Goal: Information Seeking & Learning: Learn about a topic

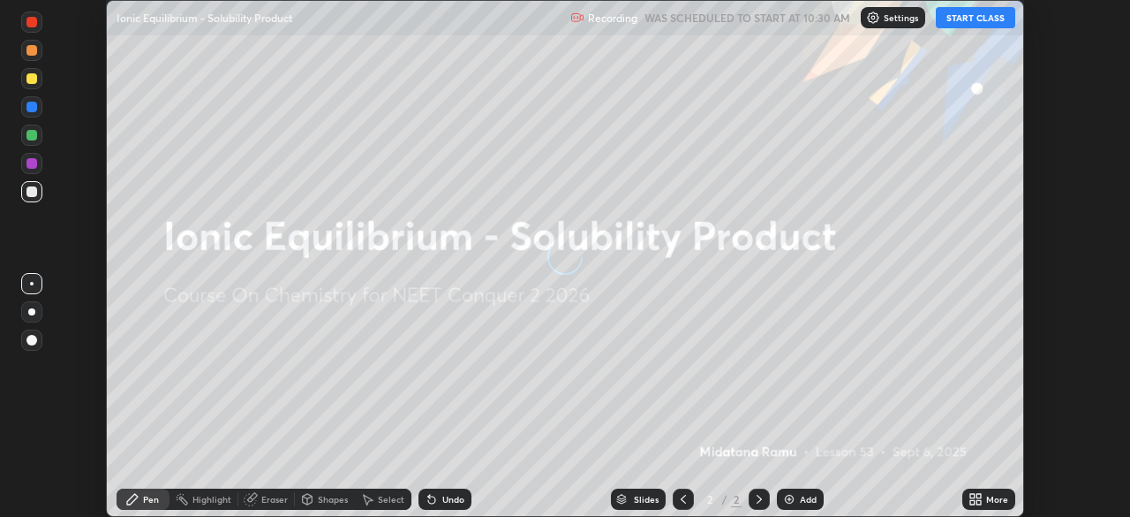
scroll to position [517, 1129]
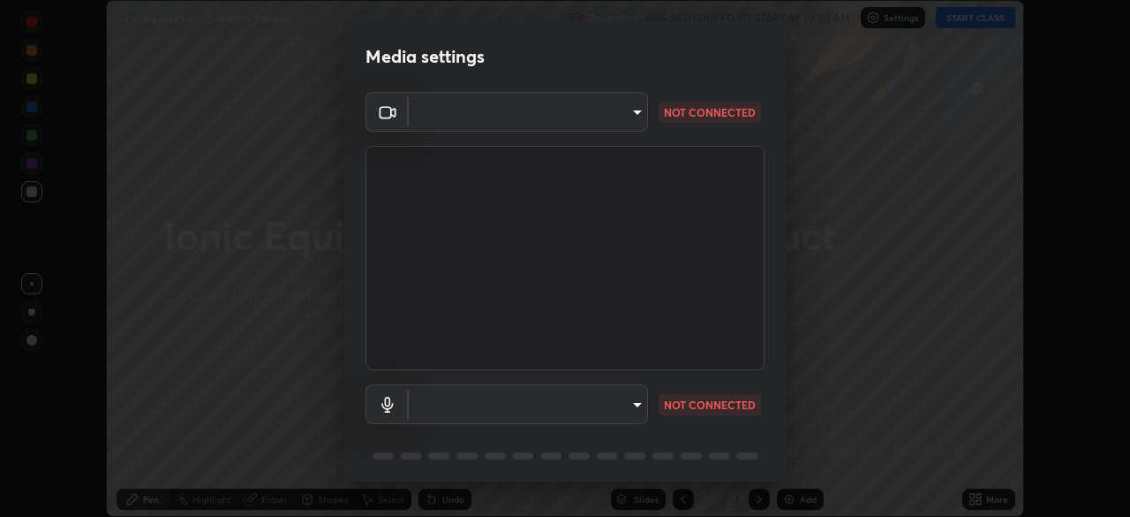
type input "9a713c2cdbe2be7ef93d2d34457ea53c7a2e6abfd87dec32e3c08735988cddce"
type input "e6cf437f8be3038540c0eacca45f8e132bc3755f11b8bdaf6e78190707a71d42"
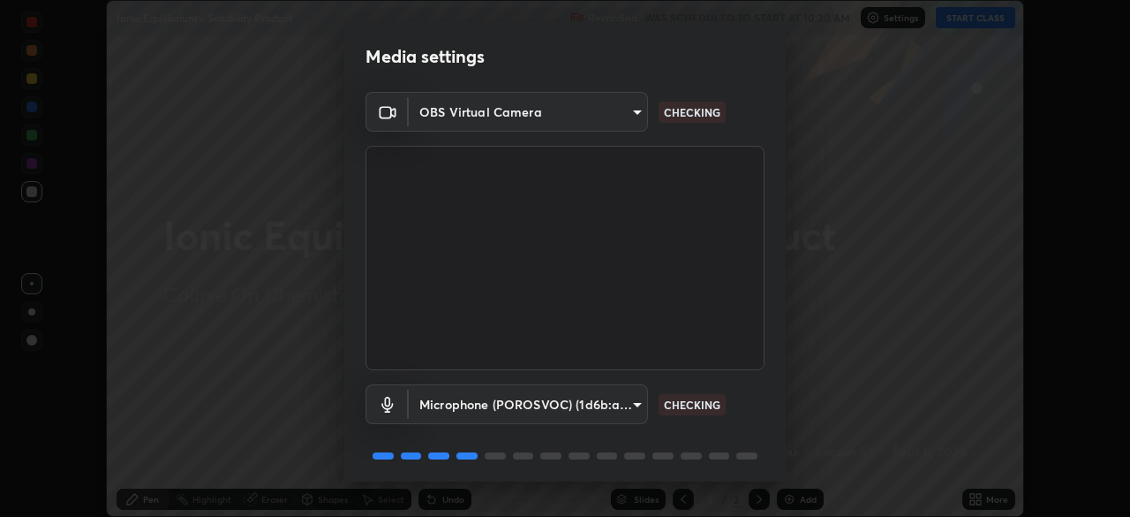
scroll to position [63, 0]
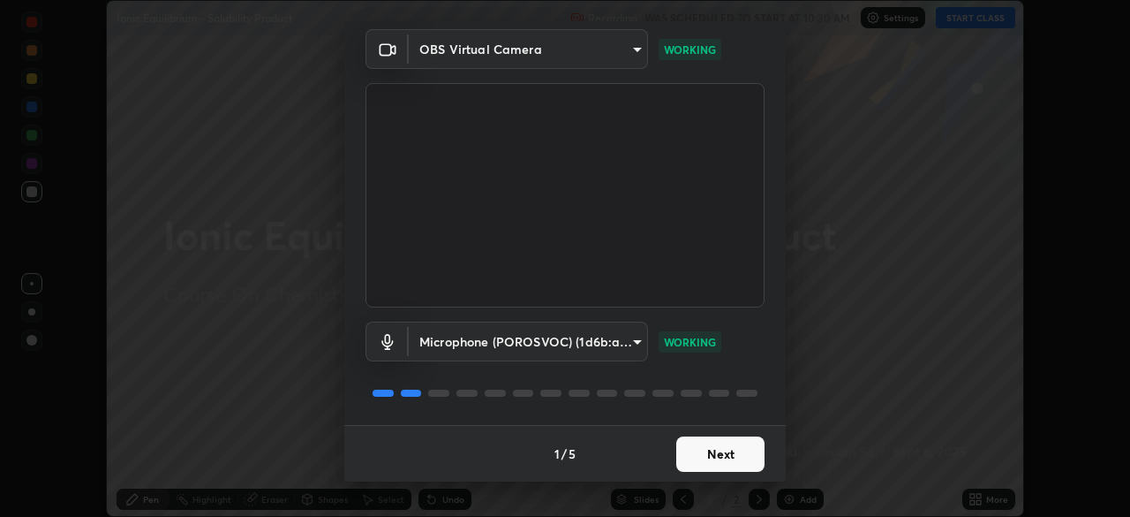
click at [713, 456] on button "Next" at bounding box center [720, 453] width 88 height 35
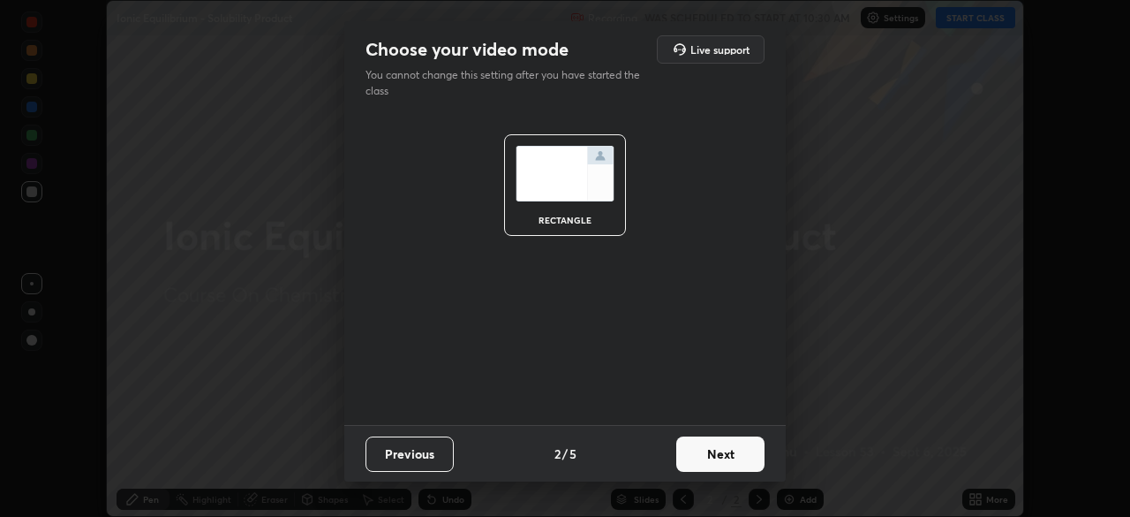
click at [710, 457] on button "Next" at bounding box center [720, 453] width 88 height 35
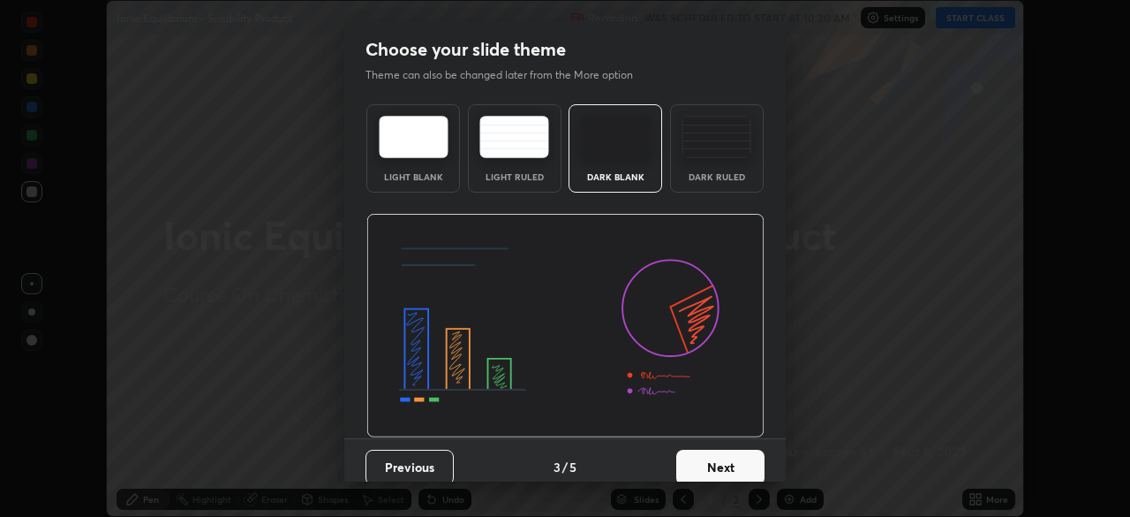
click at [700, 458] on button "Next" at bounding box center [720, 466] width 88 height 35
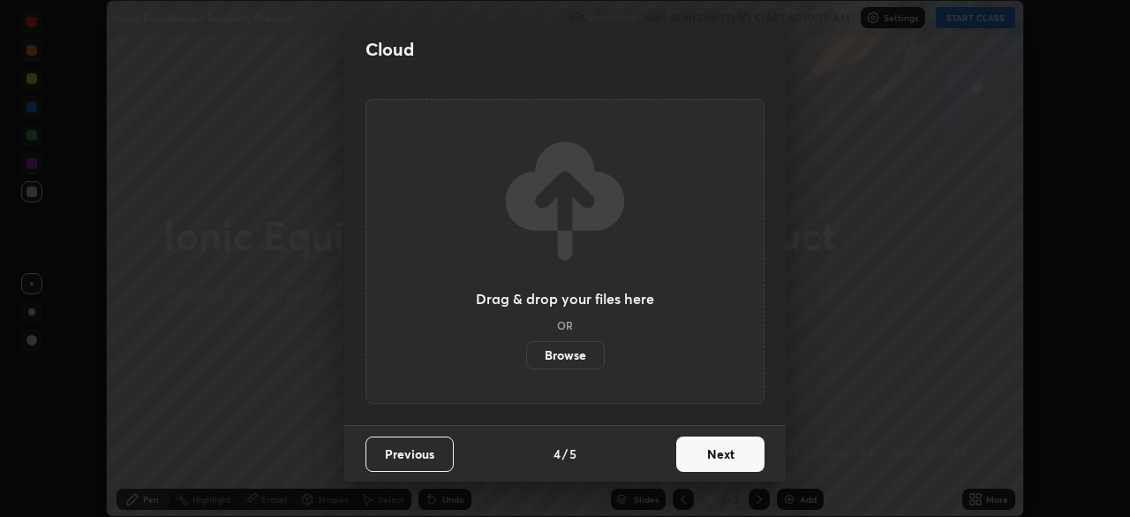
click at [704, 459] on button "Next" at bounding box center [720, 453] width 88 height 35
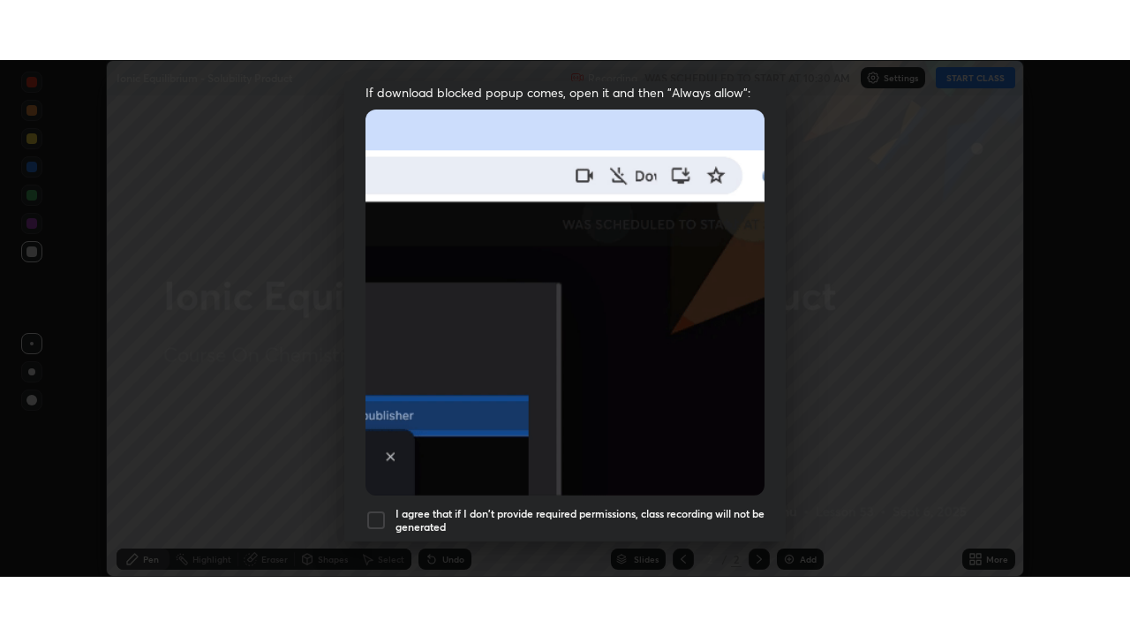
scroll to position [423, 0]
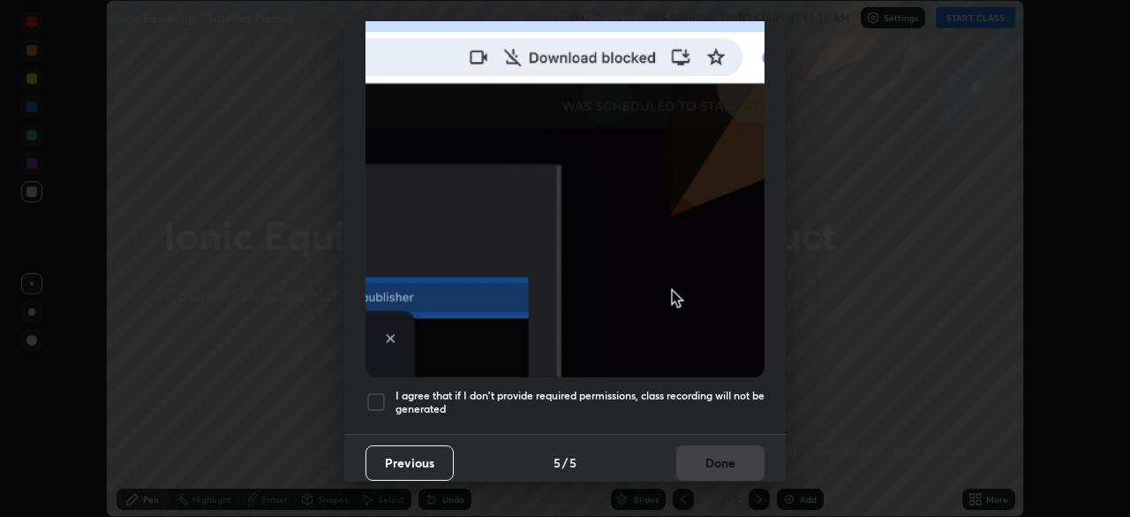
click at [561, 391] on h5 "I agree that if I don't provide required permissions, class recording will not …" at bounding box center [580, 401] width 369 height 27
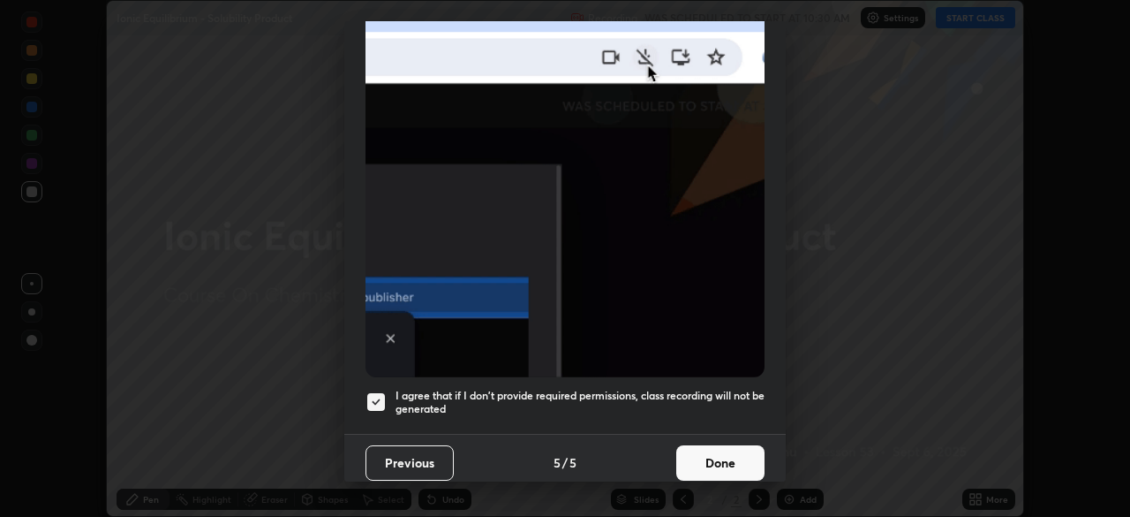
click at [702, 460] on button "Done" at bounding box center [720, 462] width 88 height 35
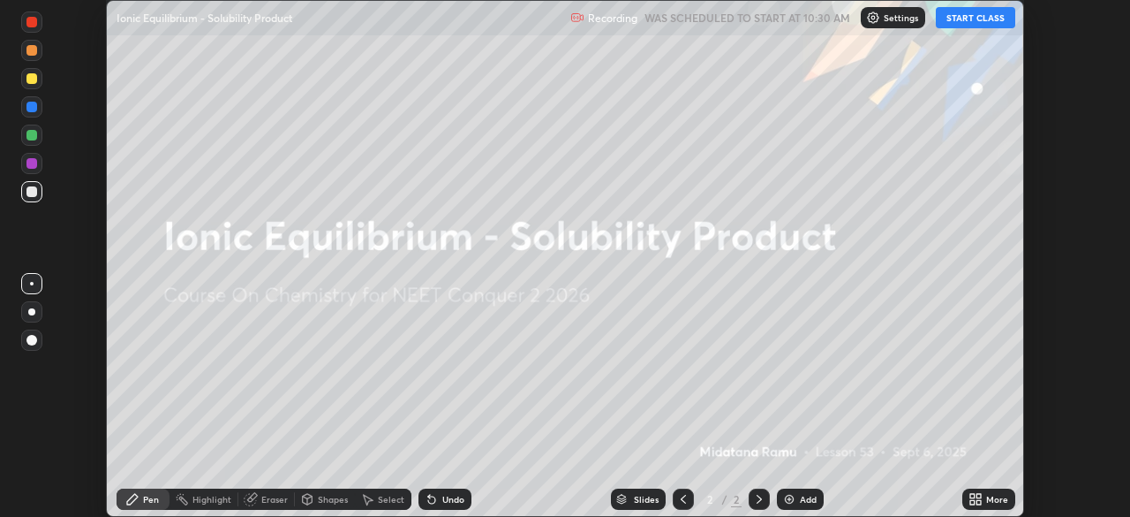
click at [966, 19] on button "START CLASS" at bounding box center [975, 17] width 79 height 21
click at [972, 502] on icon at bounding box center [972, 502] width 4 height 4
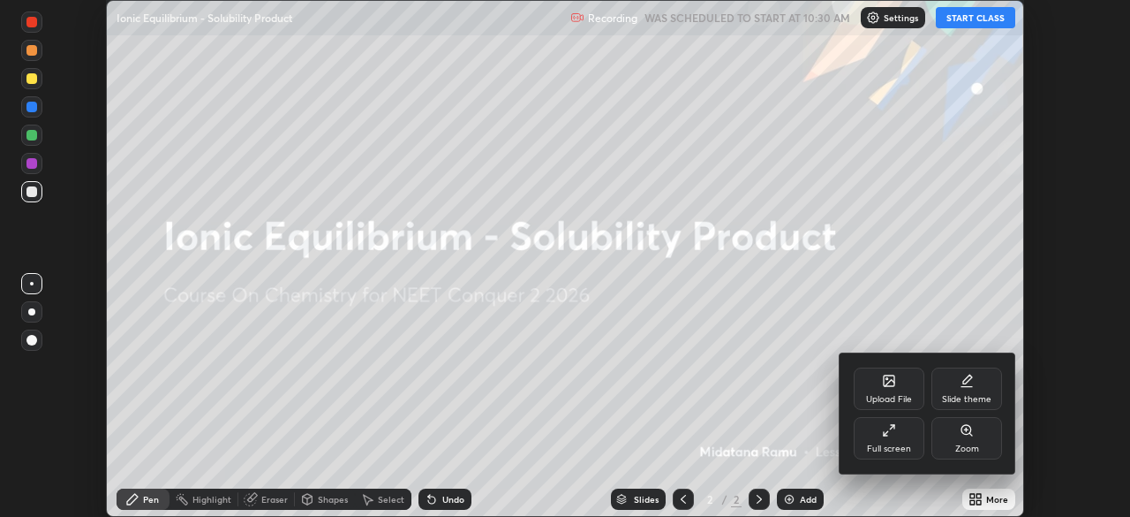
click at [897, 439] on div "Full screen" at bounding box center [889, 438] width 71 height 42
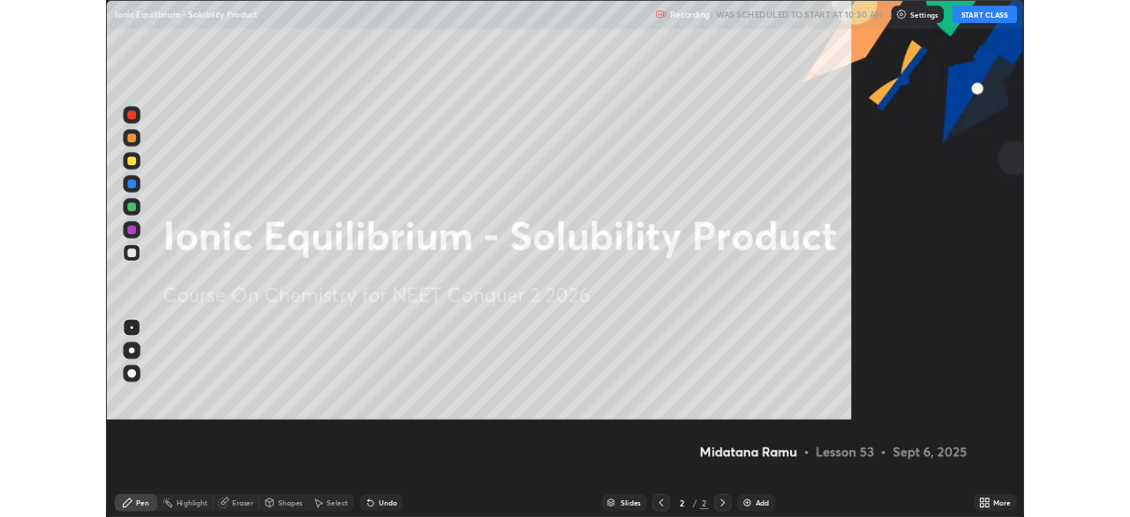
scroll to position [636, 1130]
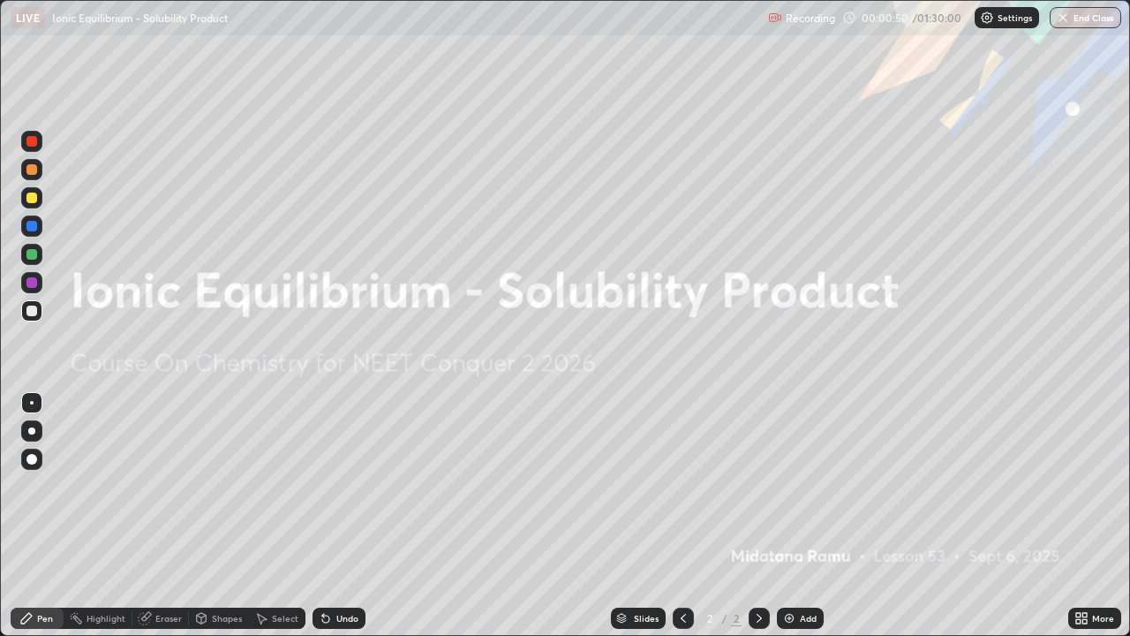
click at [32, 431] on div at bounding box center [31, 430] width 7 height 7
click at [34, 171] on div at bounding box center [31, 169] width 11 height 11
click at [782, 516] on img at bounding box center [789, 618] width 14 height 14
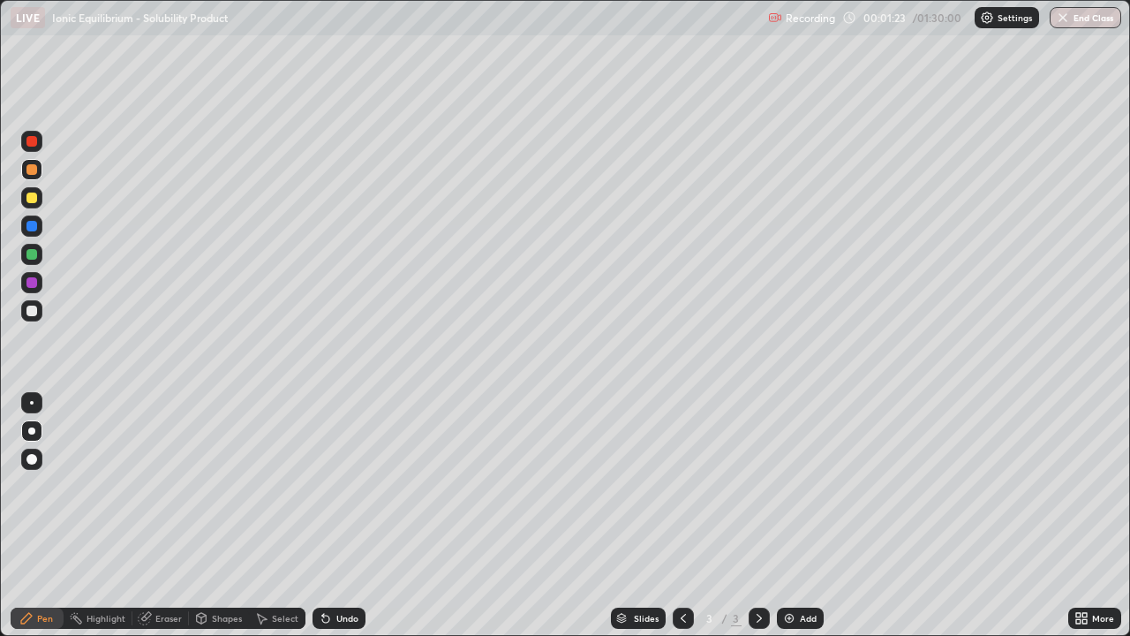
click at [33, 254] on div at bounding box center [31, 254] width 11 height 11
click at [32, 313] on div at bounding box center [31, 310] width 11 height 11
click at [33, 200] on div at bounding box center [31, 197] width 11 height 11
click at [328, 516] on icon at bounding box center [326, 618] width 14 height 14
click at [330, 516] on div "Undo" at bounding box center [339, 617] width 53 height 21
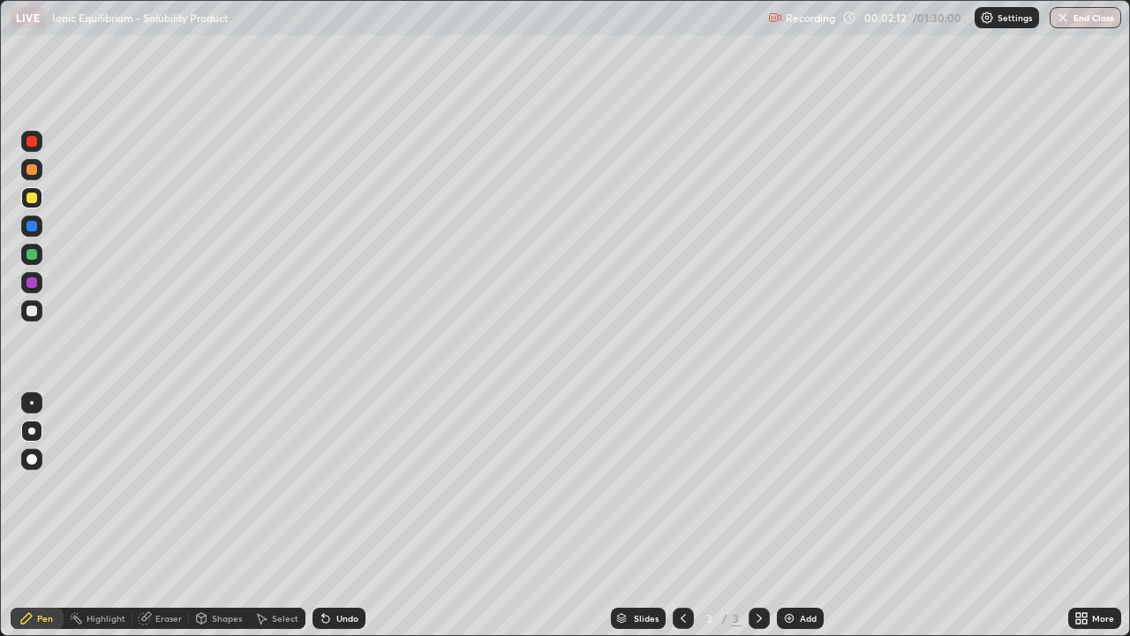
click at [157, 516] on div "Eraser" at bounding box center [160, 617] width 57 height 21
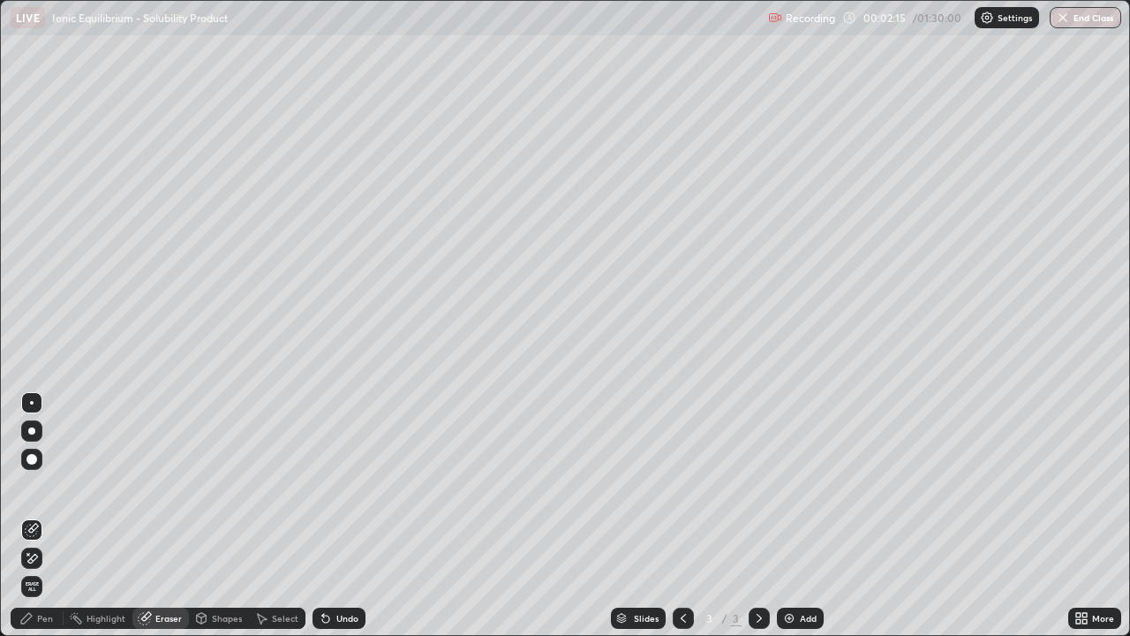
click at [29, 516] on div "Pen" at bounding box center [37, 617] width 53 height 21
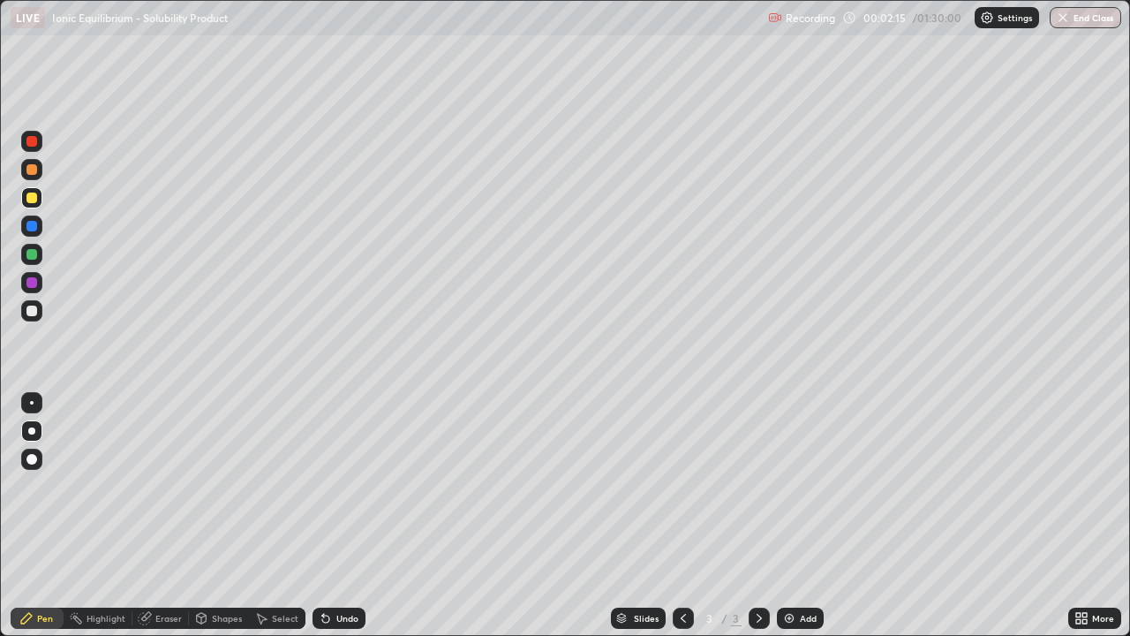
click at [29, 516] on icon at bounding box center [26, 618] width 11 height 11
click at [34, 253] on div at bounding box center [31, 254] width 11 height 11
click at [34, 318] on div at bounding box center [31, 310] width 21 height 21
click at [33, 255] on div at bounding box center [31, 254] width 11 height 11
click at [32, 312] on div at bounding box center [31, 310] width 11 height 11
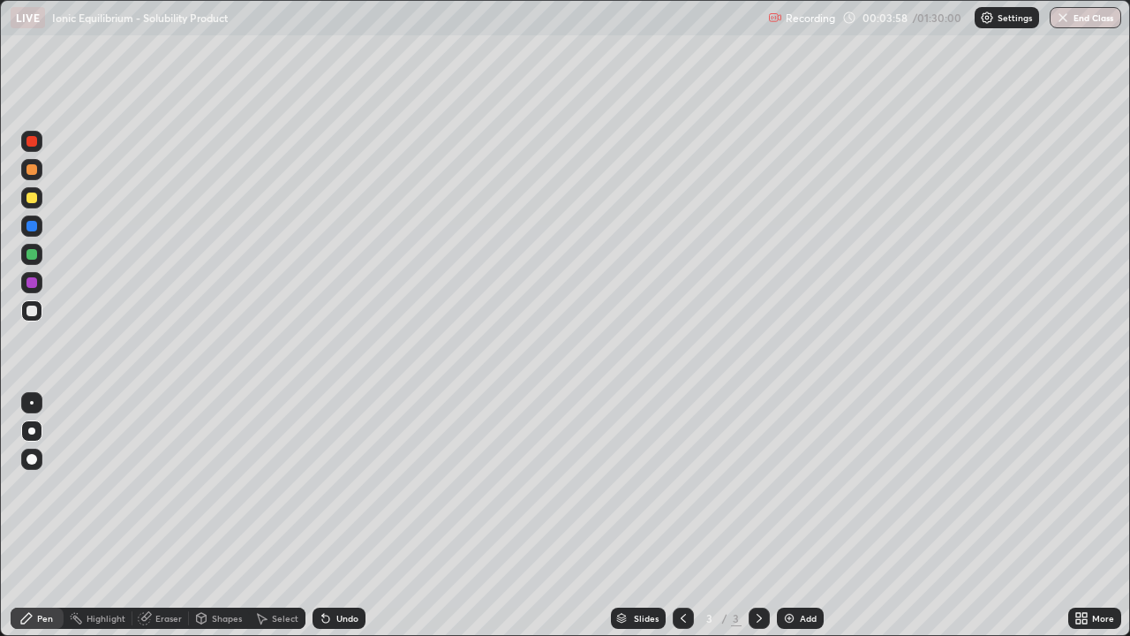
click at [161, 516] on div "Eraser" at bounding box center [168, 618] width 26 height 9
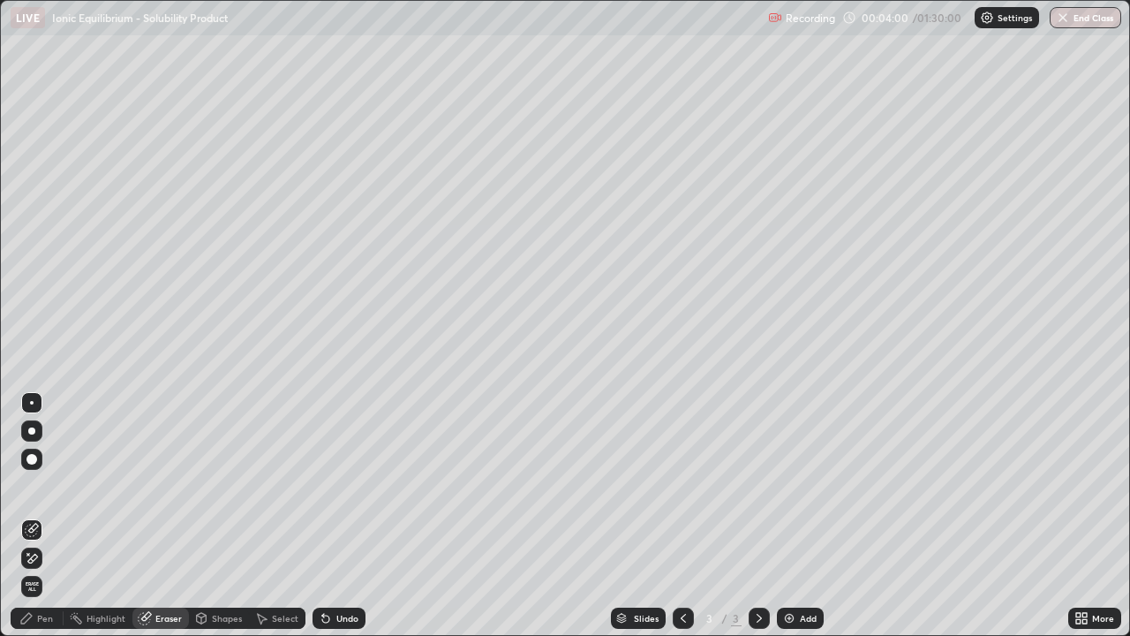
click at [40, 516] on div "Pen" at bounding box center [45, 618] width 16 height 9
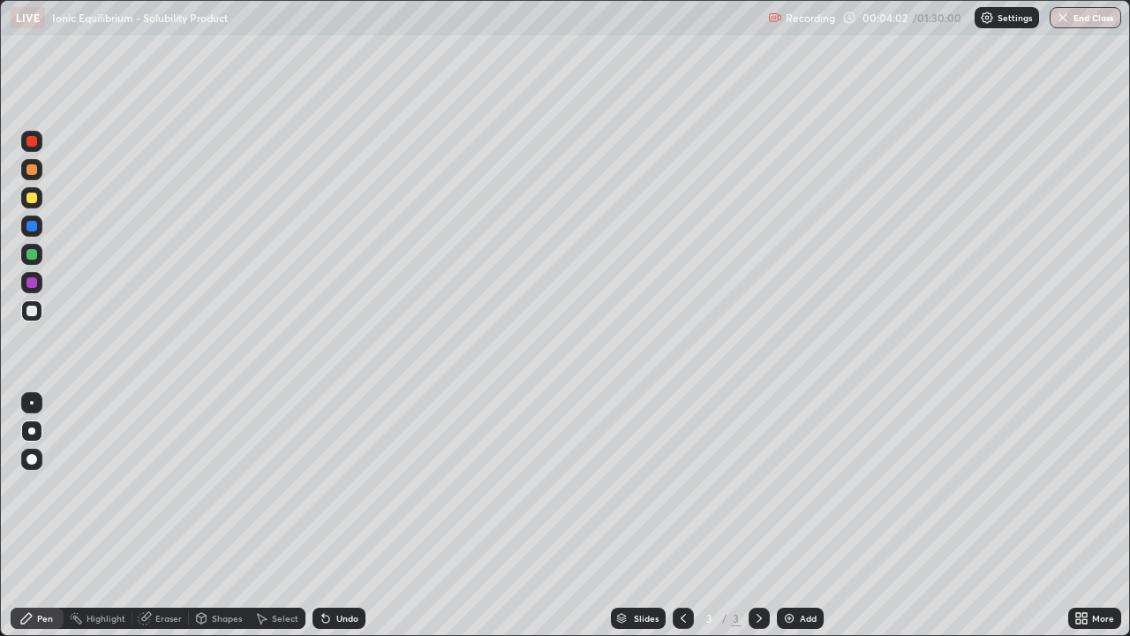
click at [162, 516] on div "Eraser" at bounding box center [168, 618] width 26 height 9
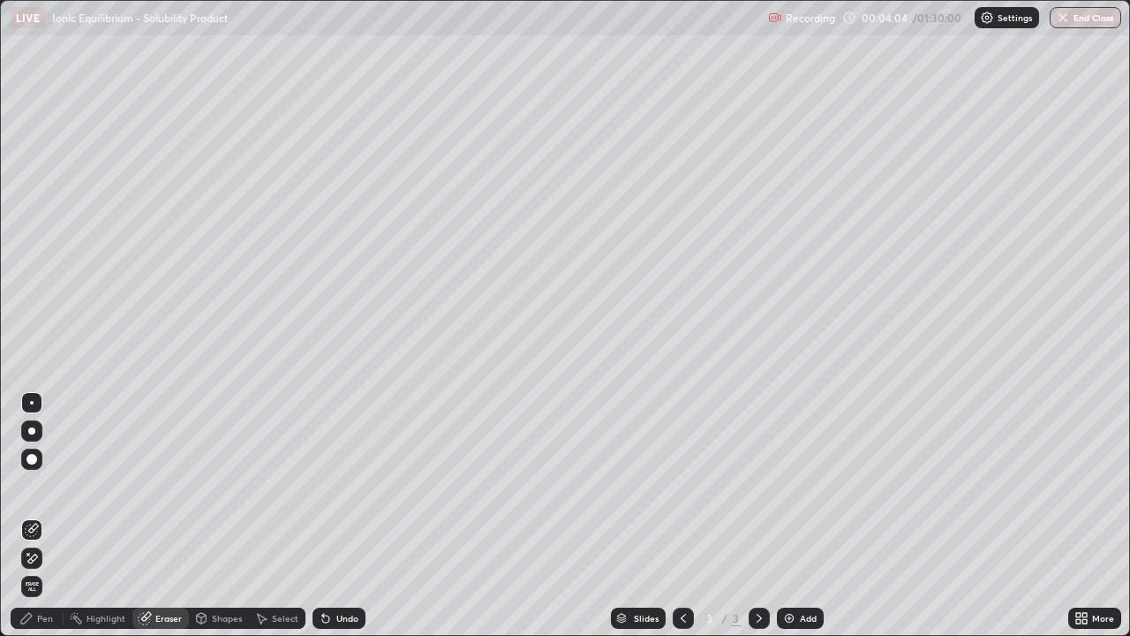
click at [41, 516] on div "Pen" at bounding box center [45, 618] width 16 height 9
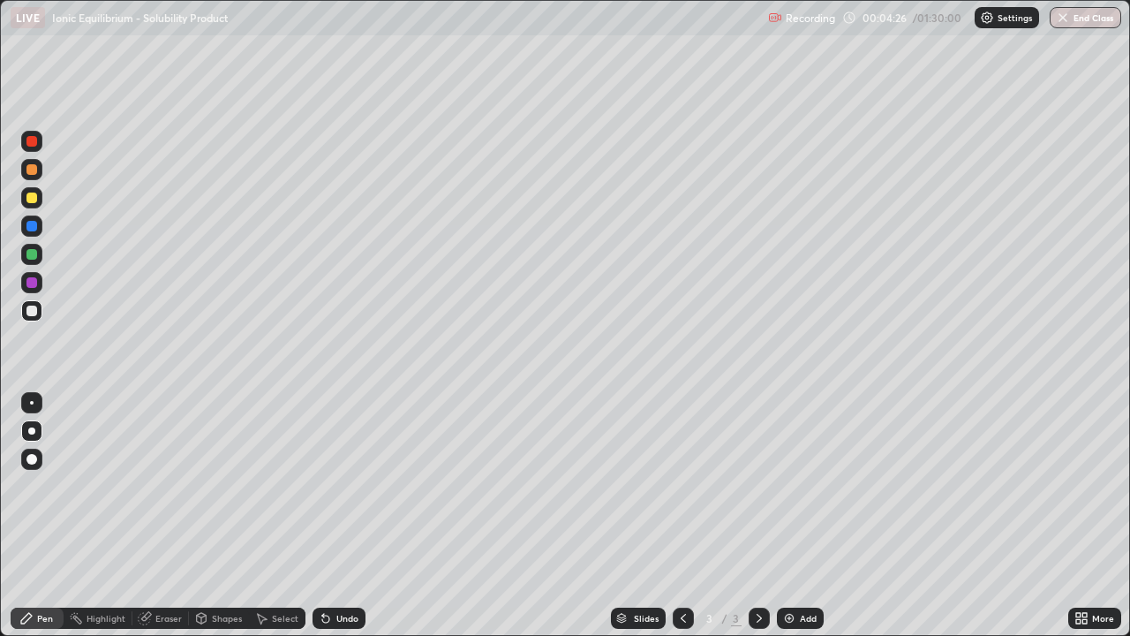
click at [36, 257] on div at bounding box center [31, 254] width 11 height 11
click at [38, 312] on div at bounding box center [31, 310] width 21 height 21
click at [34, 202] on div at bounding box center [31, 197] width 11 height 11
click at [26, 312] on div at bounding box center [31, 310] width 11 height 11
click at [32, 284] on div at bounding box center [31, 282] width 11 height 11
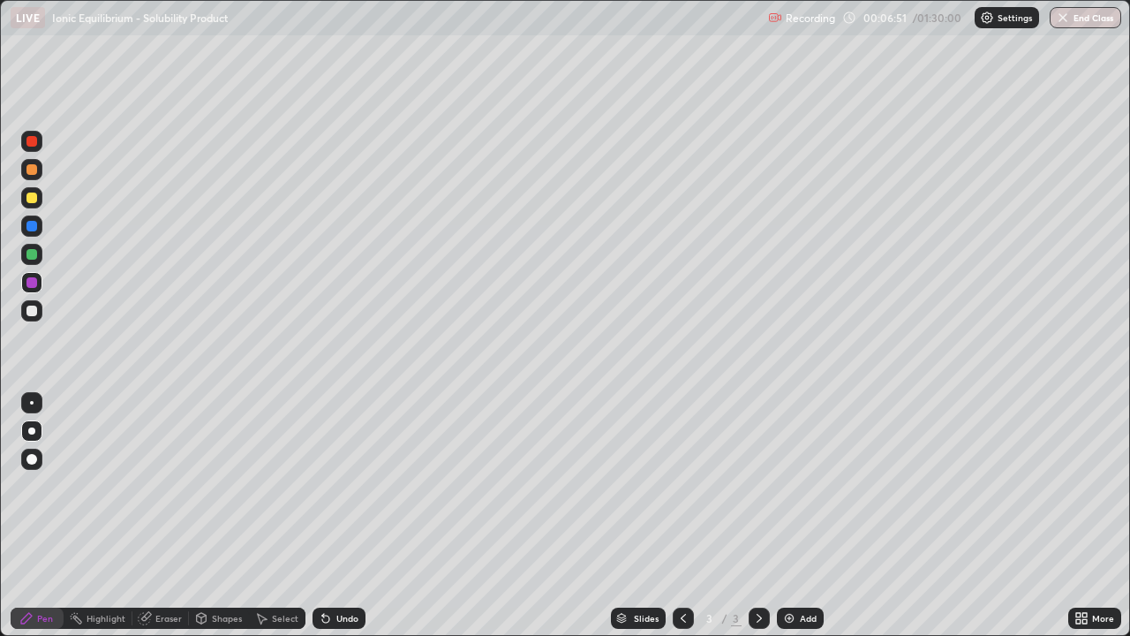
click at [31, 310] on div at bounding box center [31, 310] width 11 height 11
click at [30, 205] on div at bounding box center [31, 197] width 21 height 21
click at [32, 312] on div at bounding box center [31, 310] width 11 height 11
click at [39, 200] on div at bounding box center [31, 197] width 21 height 21
click at [38, 312] on div at bounding box center [31, 310] width 21 height 21
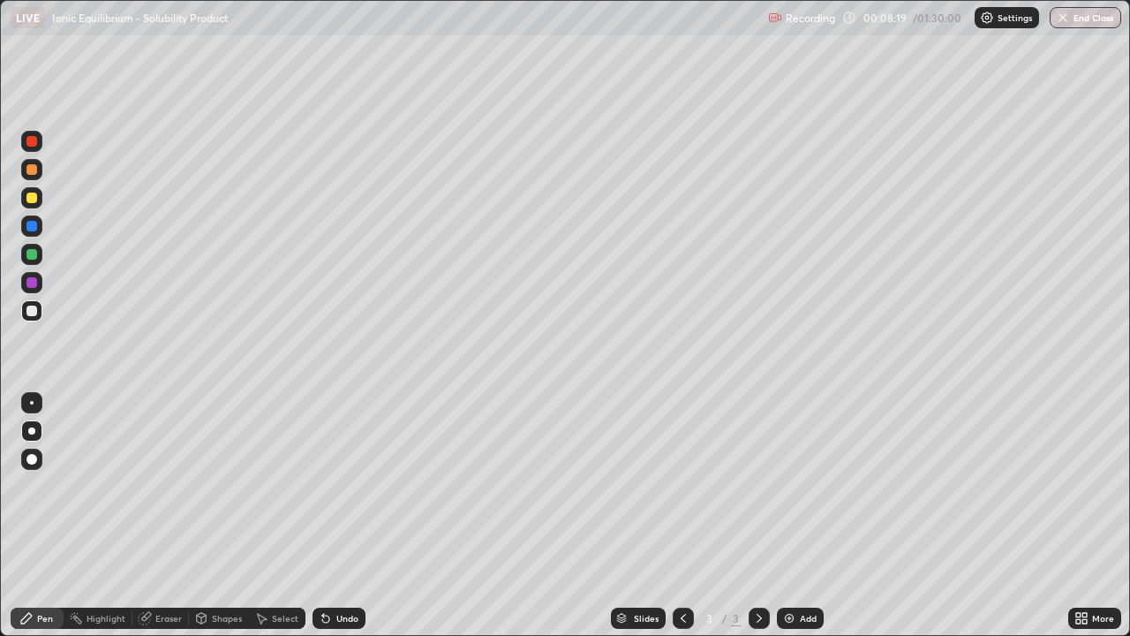
click at [34, 283] on div at bounding box center [31, 282] width 11 height 11
click at [39, 310] on div at bounding box center [31, 310] width 21 height 21
click at [34, 202] on div at bounding box center [31, 197] width 11 height 11
click at [41, 313] on div at bounding box center [31, 310] width 21 height 21
click at [164, 516] on div "Eraser" at bounding box center [168, 618] width 26 height 9
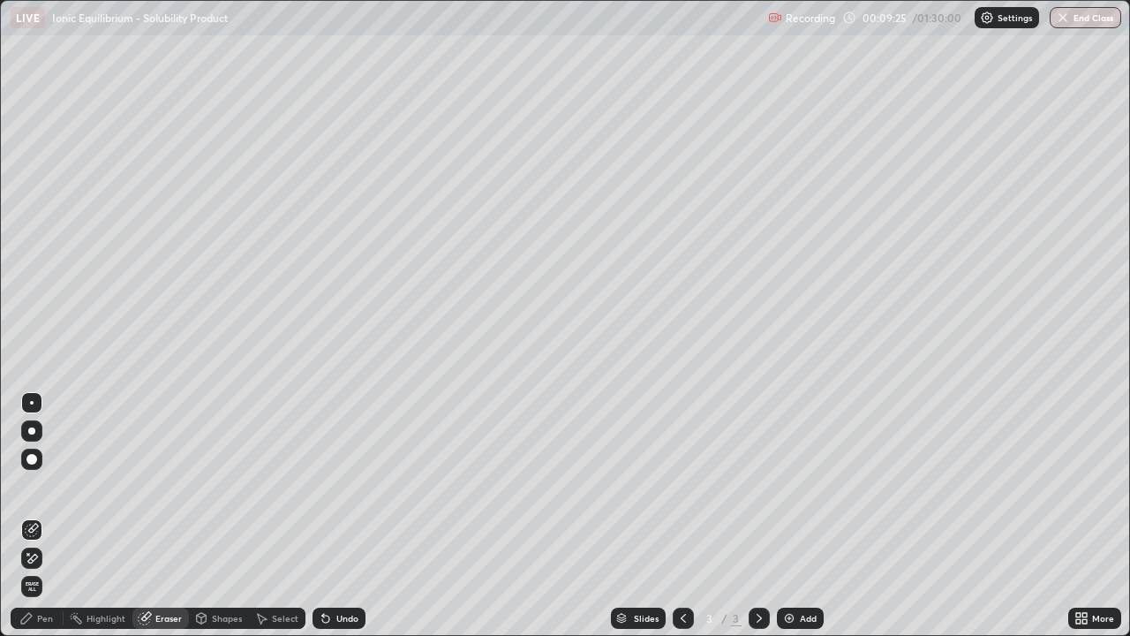
click at [223, 516] on div "Shapes" at bounding box center [227, 618] width 30 height 9
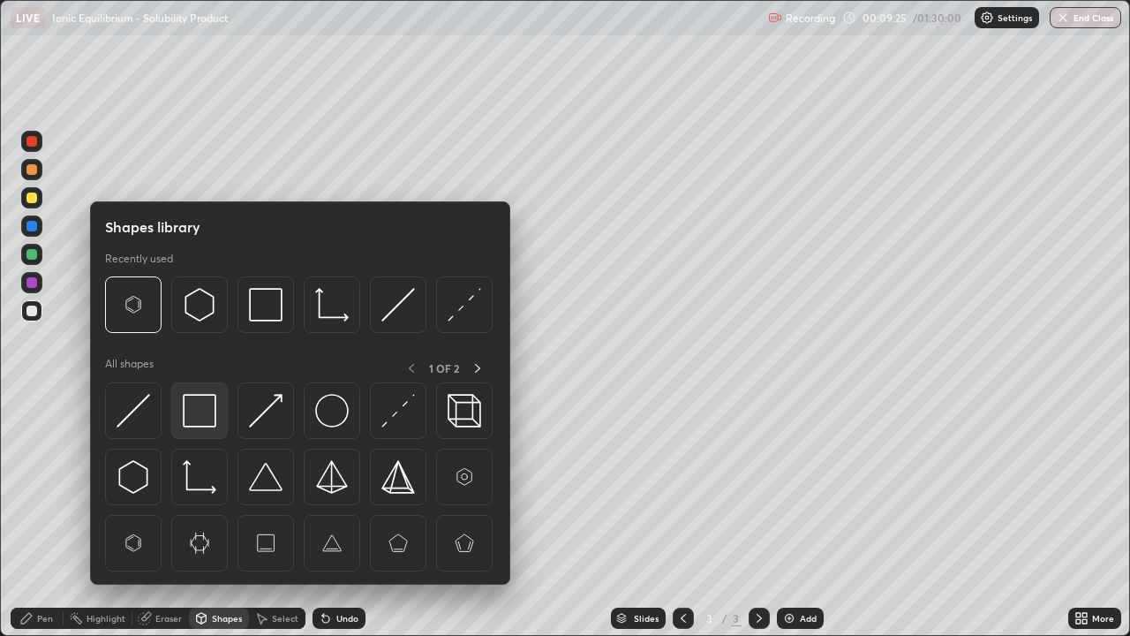
click at [189, 414] on img at bounding box center [200, 411] width 34 height 34
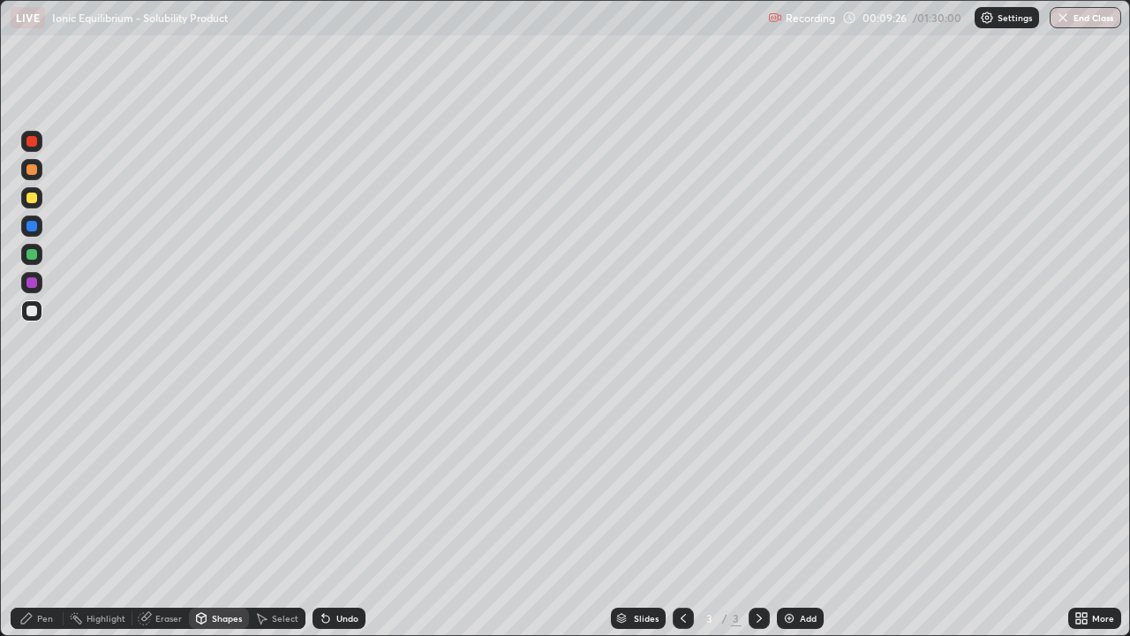
click at [35, 200] on div at bounding box center [31, 197] width 11 height 11
click at [37, 516] on div "Pen" at bounding box center [45, 618] width 16 height 9
click at [34, 318] on div at bounding box center [31, 310] width 21 height 21
click at [333, 516] on div "Undo" at bounding box center [339, 617] width 53 height 21
click at [796, 516] on div "Add" at bounding box center [800, 617] width 47 height 21
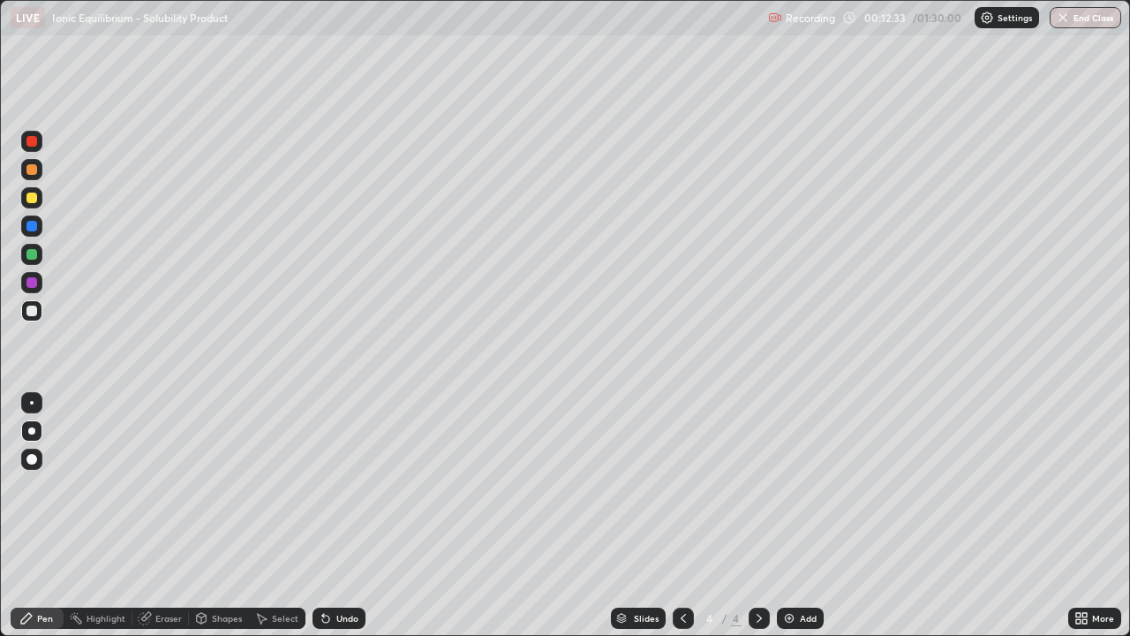
click at [158, 516] on div "Eraser" at bounding box center [168, 618] width 26 height 9
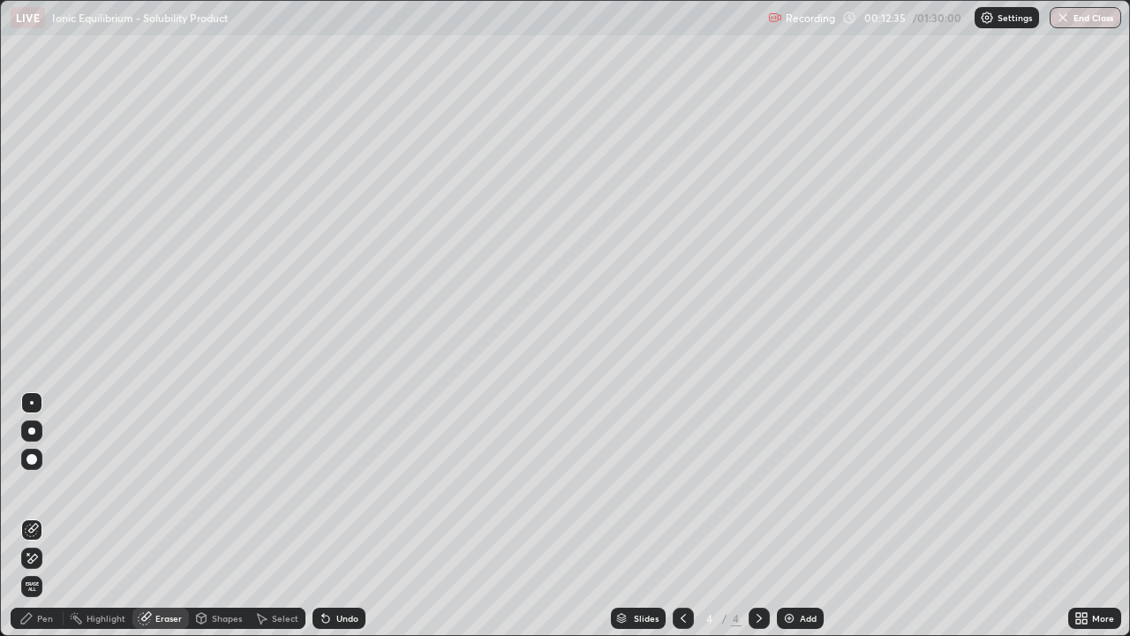
click at [42, 516] on div "Pen" at bounding box center [45, 618] width 16 height 9
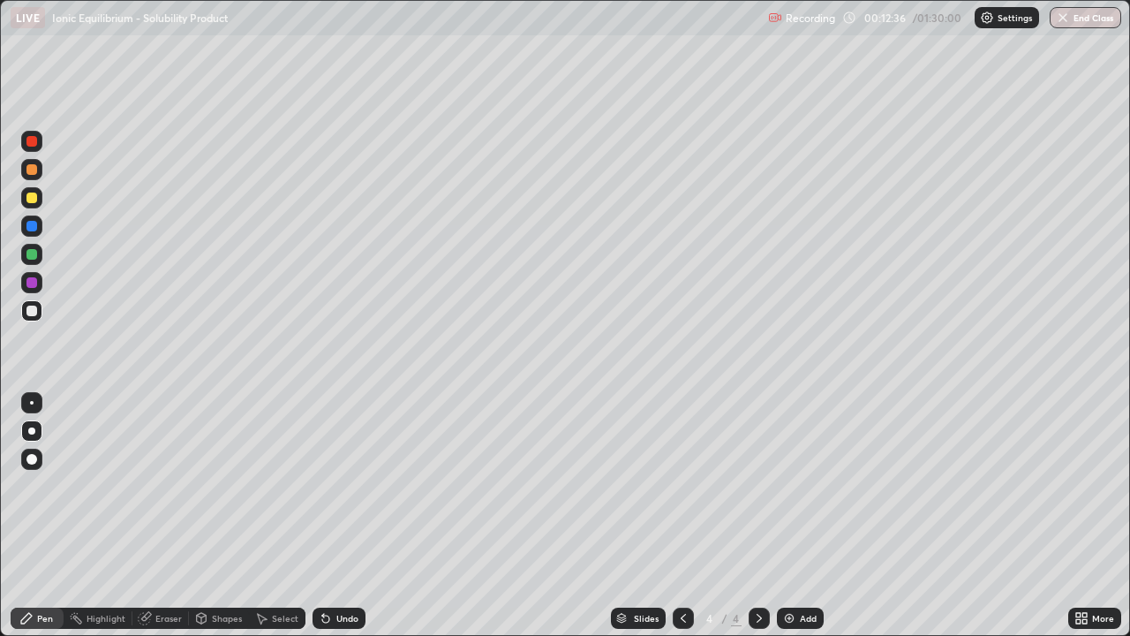
click at [34, 258] on div at bounding box center [31, 254] width 11 height 11
click at [34, 283] on div at bounding box center [31, 282] width 11 height 11
click at [33, 311] on div at bounding box center [31, 310] width 11 height 11
click at [36, 199] on div at bounding box center [31, 197] width 11 height 11
click at [40, 313] on div at bounding box center [31, 310] width 21 height 21
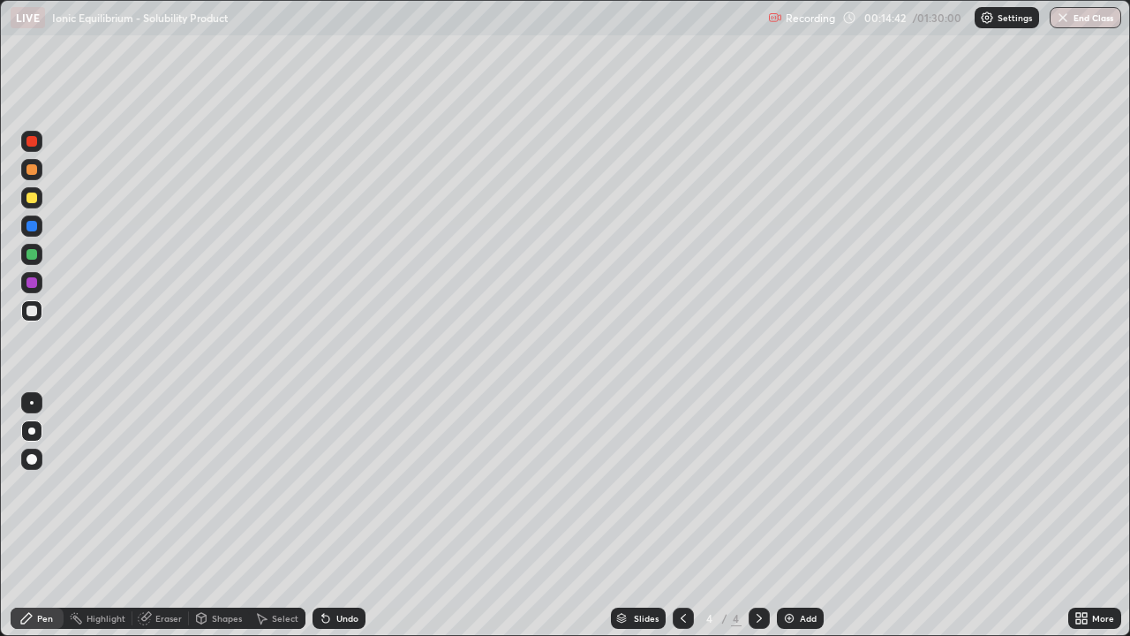
click at [31, 253] on div at bounding box center [31, 254] width 11 height 11
click at [32, 319] on div at bounding box center [31, 310] width 21 height 21
click at [30, 254] on div at bounding box center [31, 254] width 11 height 11
click at [40, 283] on div at bounding box center [31, 282] width 21 height 21
click at [32, 315] on div at bounding box center [31, 310] width 11 height 11
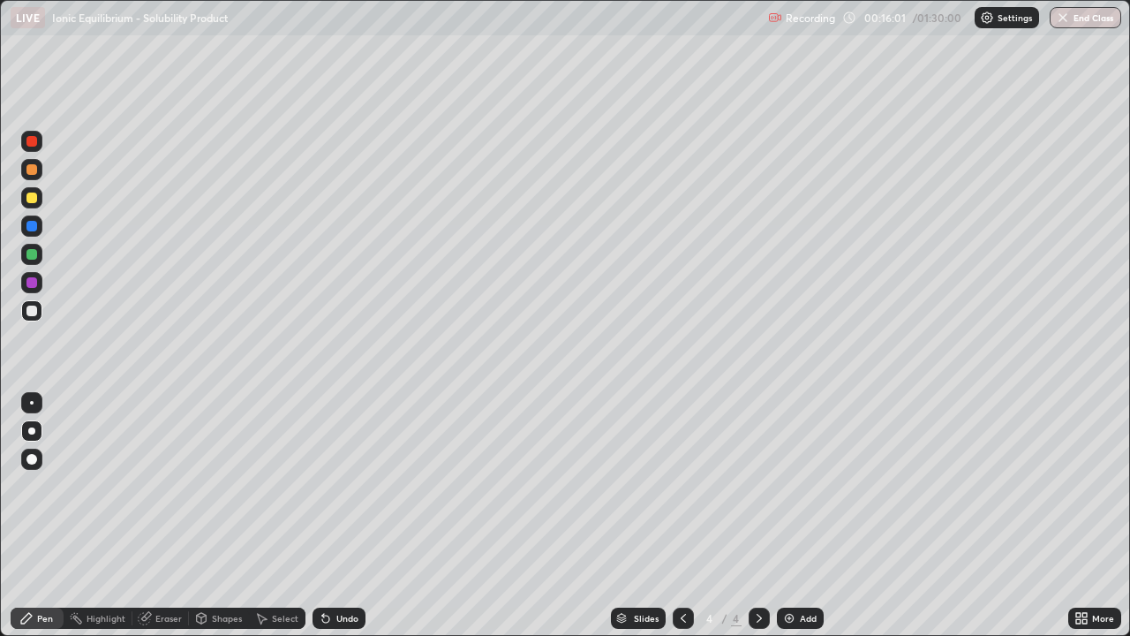
click at [681, 516] on icon at bounding box center [683, 618] width 5 height 9
click at [758, 516] on icon at bounding box center [759, 618] width 5 height 9
click at [342, 516] on div "Undo" at bounding box center [347, 618] width 22 height 9
click at [789, 516] on img at bounding box center [789, 618] width 14 height 14
click at [214, 516] on div "Shapes" at bounding box center [219, 617] width 60 height 21
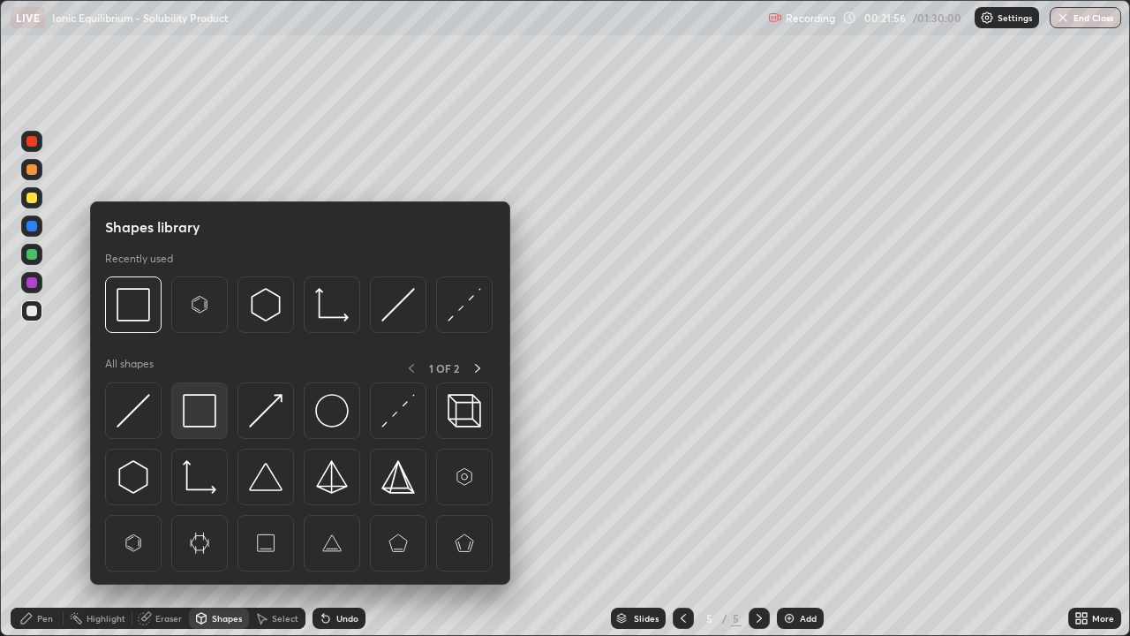
click at [204, 407] on img at bounding box center [200, 411] width 34 height 34
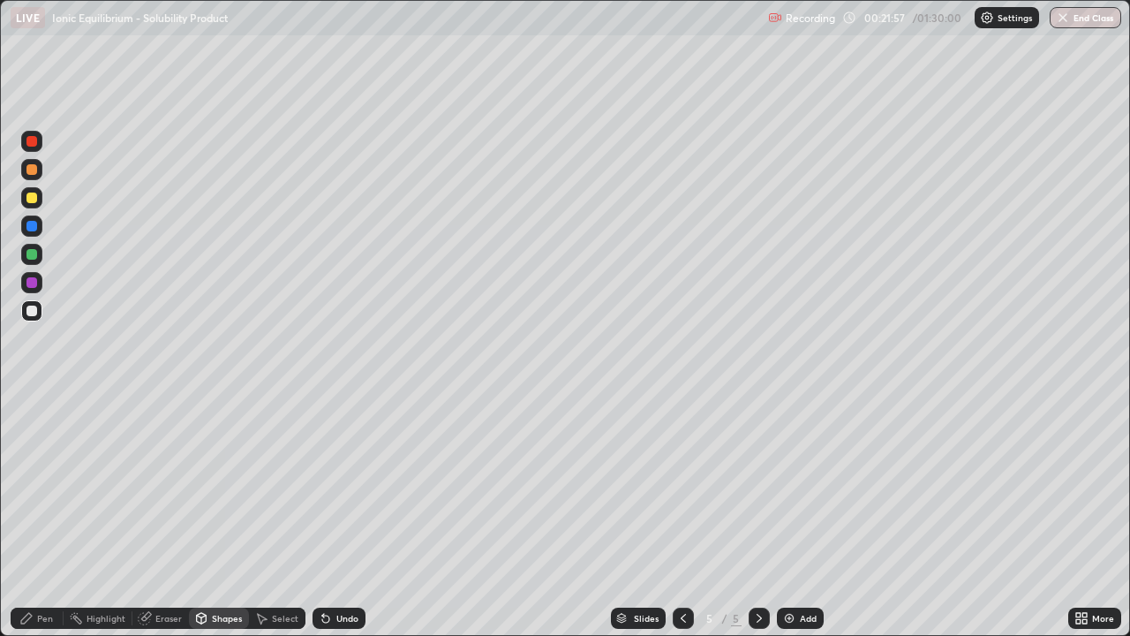
click at [34, 198] on div at bounding box center [31, 197] width 11 height 11
click at [41, 516] on div "Pen" at bounding box center [37, 617] width 53 height 21
click at [41, 307] on div at bounding box center [31, 310] width 21 height 21
click at [30, 195] on div at bounding box center [31, 197] width 11 height 11
click at [33, 311] on div at bounding box center [31, 310] width 11 height 11
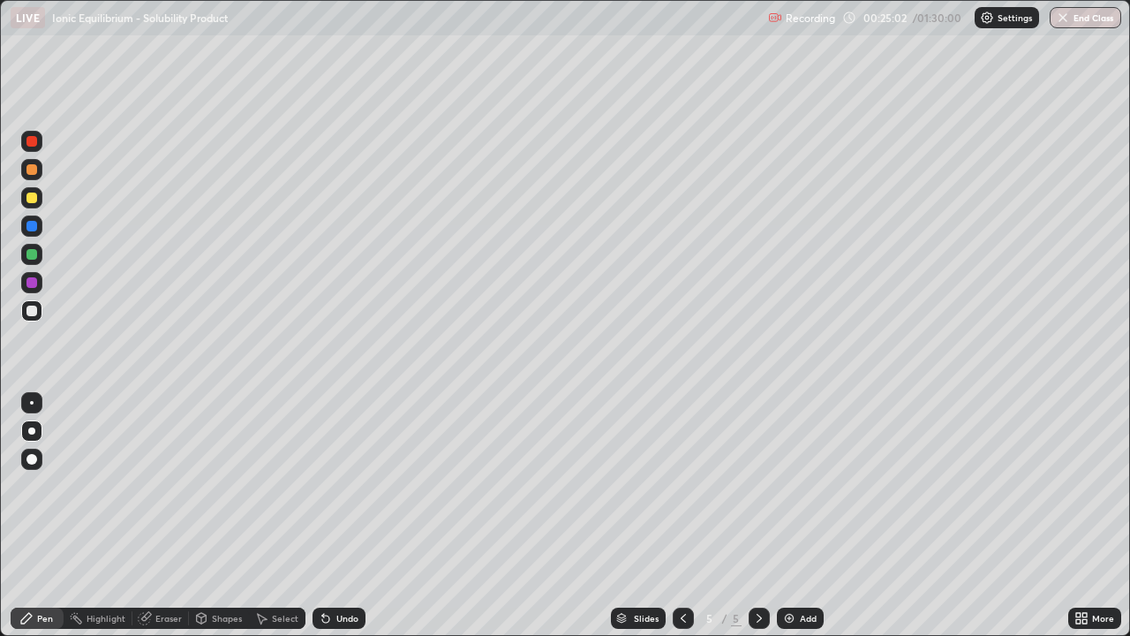
click at [39, 255] on div at bounding box center [31, 254] width 21 height 21
click at [208, 516] on div "Shapes" at bounding box center [219, 617] width 60 height 21
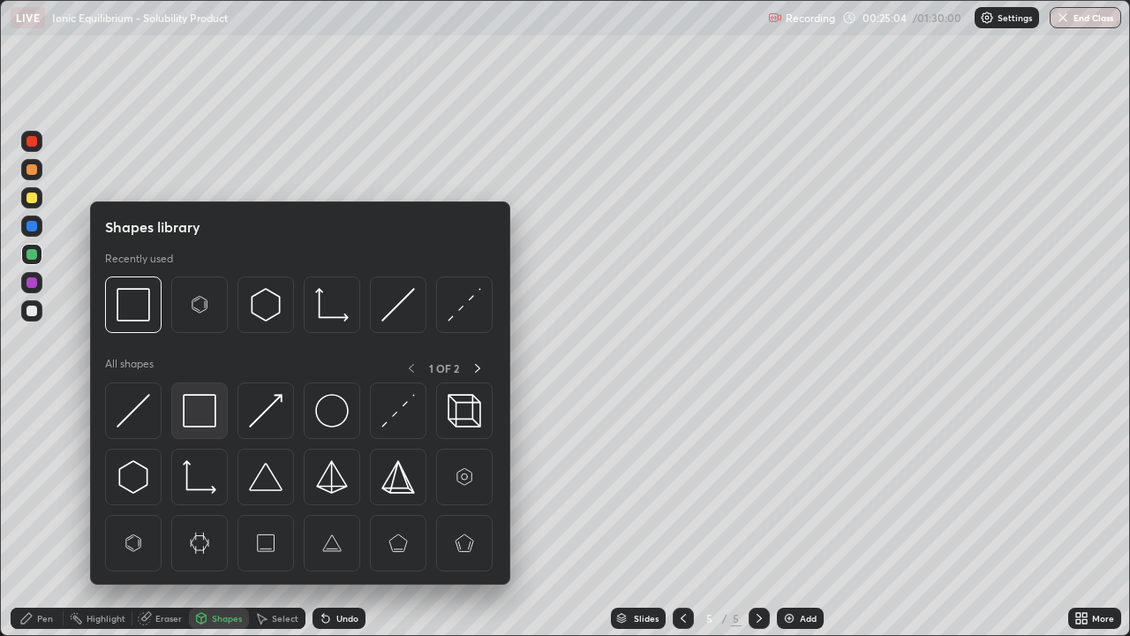
click at [192, 409] on img at bounding box center [200, 411] width 34 height 34
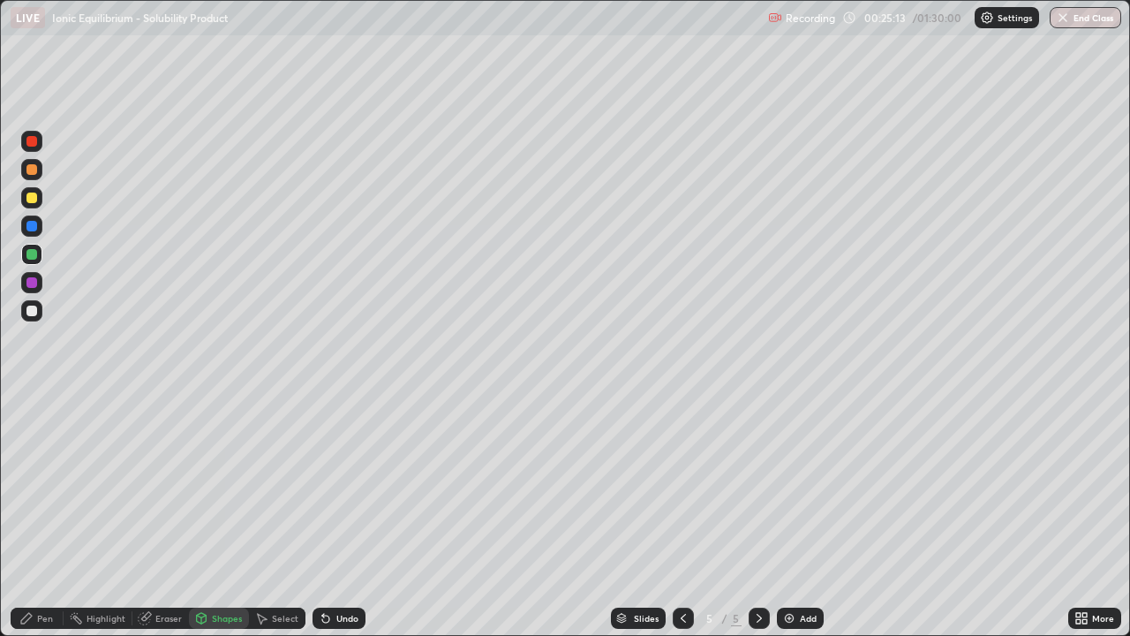
click at [39, 516] on div "Pen" at bounding box center [45, 618] width 16 height 9
click at [30, 287] on div at bounding box center [31, 282] width 11 height 11
click at [29, 202] on div at bounding box center [31, 197] width 11 height 11
click at [31, 174] on div at bounding box center [31, 169] width 11 height 11
click at [32, 255] on div at bounding box center [31, 254] width 11 height 11
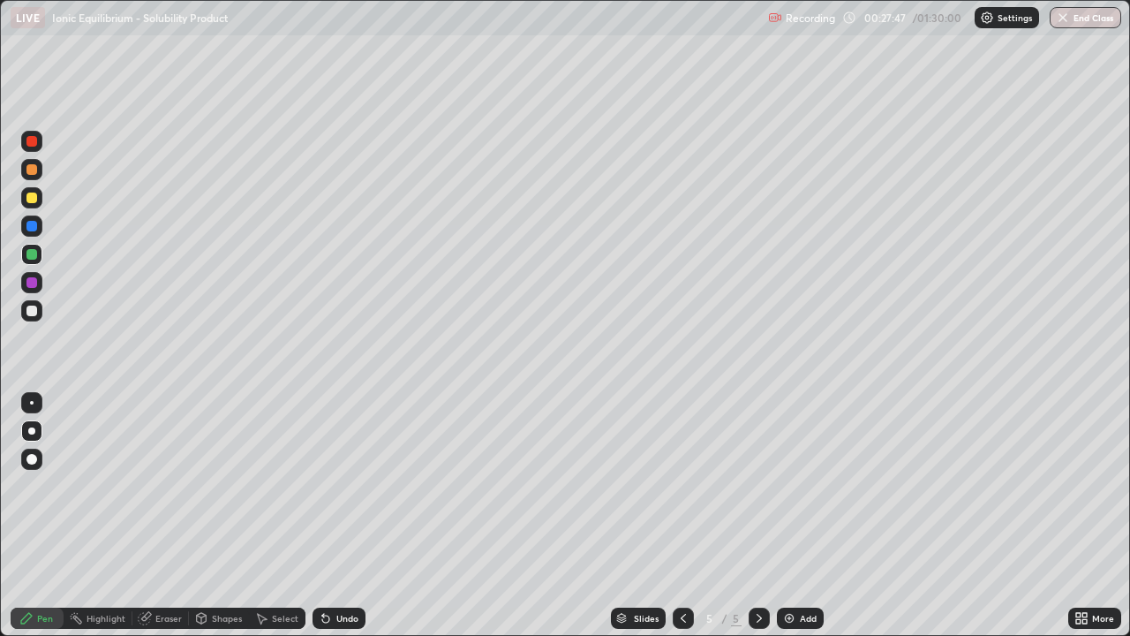
click at [687, 516] on icon at bounding box center [683, 618] width 14 height 14
click at [683, 516] on icon at bounding box center [683, 618] width 5 height 9
click at [749, 516] on div at bounding box center [759, 617] width 21 height 35
click at [756, 516] on icon at bounding box center [759, 618] width 14 height 14
click at [758, 516] on icon at bounding box center [759, 618] width 5 height 9
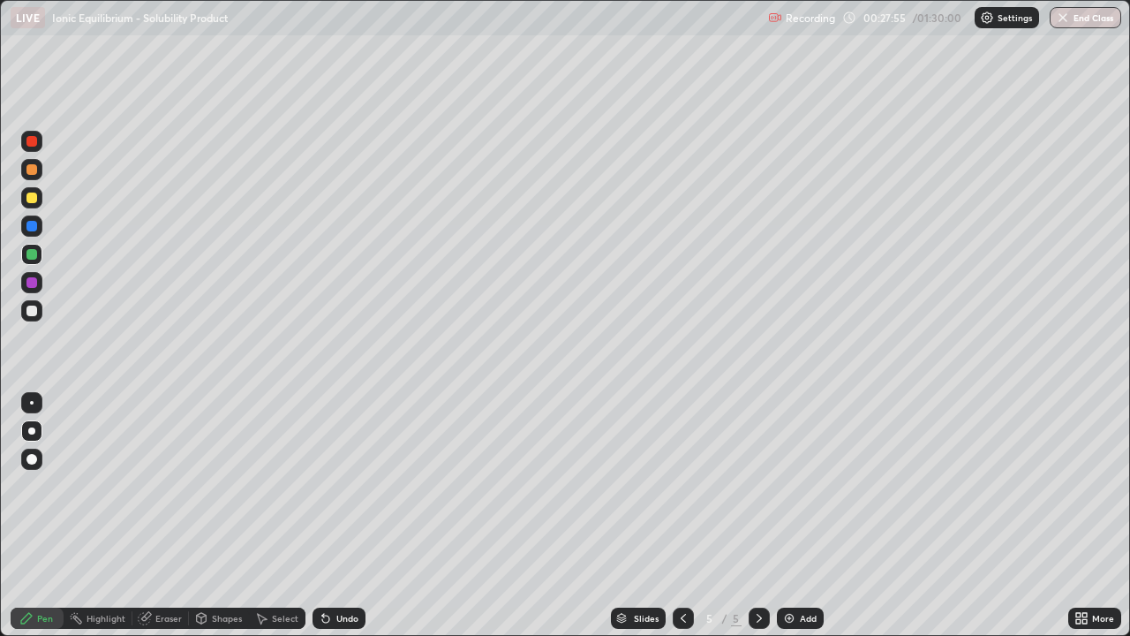
click at [758, 516] on icon at bounding box center [759, 618] width 14 height 14
click at [784, 516] on img at bounding box center [789, 618] width 14 height 14
click at [33, 201] on div at bounding box center [31, 197] width 11 height 11
click at [39, 255] on div at bounding box center [31, 254] width 21 height 21
click at [36, 314] on div at bounding box center [31, 310] width 11 height 11
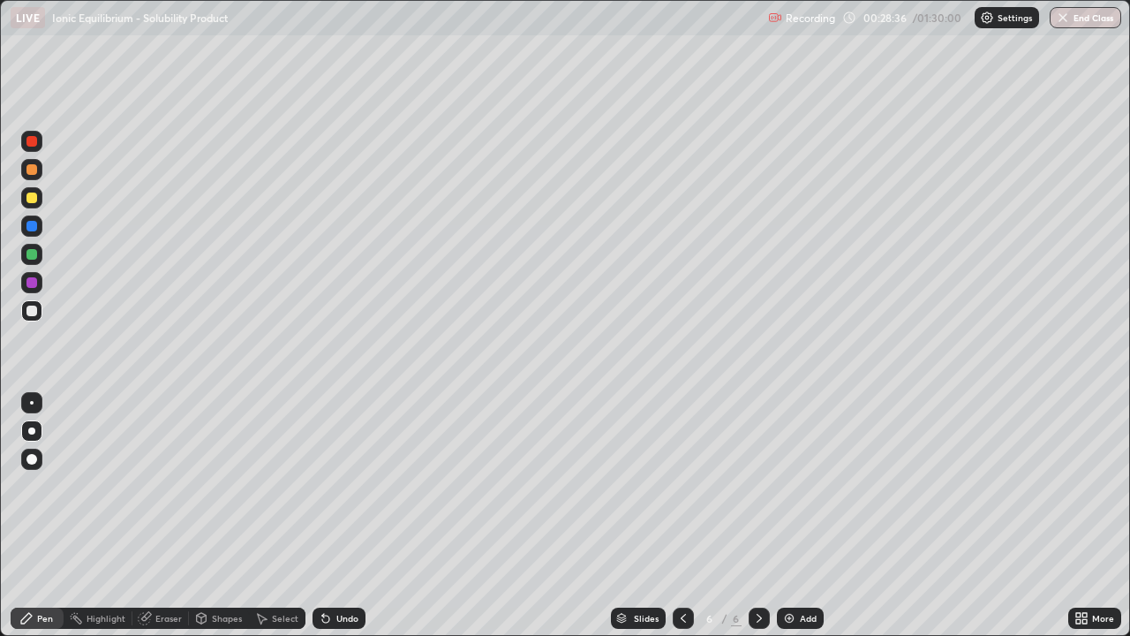
click at [345, 516] on div "Undo" at bounding box center [347, 618] width 22 height 9
click at [345, 516] on div "Undo" at bounding box center [339, 617] width 53 height 21
click at [24, 281] on div at bounding box center [31, 282] width 21 height 21
click at [30, 313] on div at bounding box center [31, 310] width 11 height 11
click at [32, 255] on div at bounding box center [31, 254] width 11 height 11
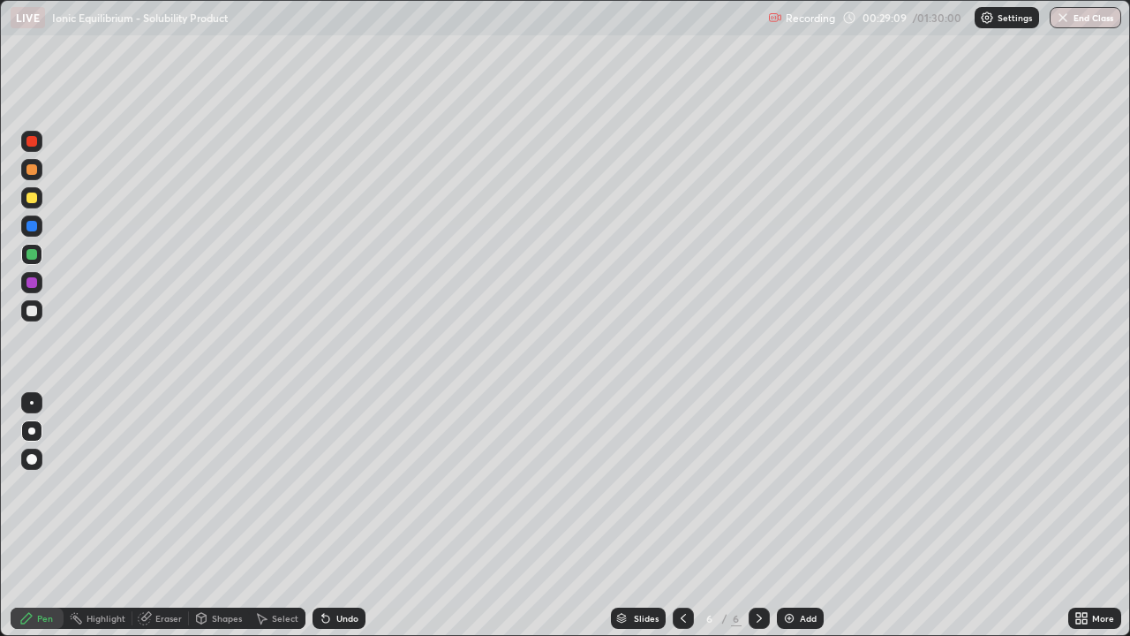
click at [34, 283] on div at bounding box center [31, 282] width 11 height 11
click at [33, 315] on div at bounding box center [31, 310] width 11 height 11
click at [34, 200] on div at bounding box center [31, 197] width 11 height 11
click at [34, 318] on div at bounding box center [31, 310] width 21 height 21
click at [33, 283] on div at bounding box center [31, 282] width 11 height 11
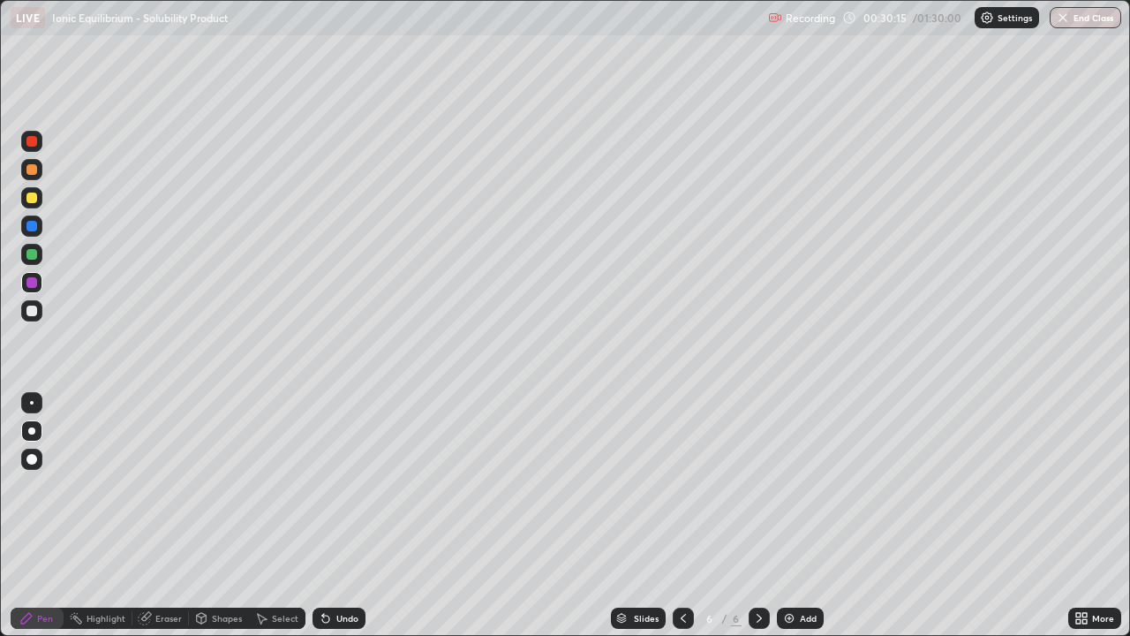
click at [40, 315] on div at bounding box center [31, 310] width 21 height 21
click at [31, 261] on div at bounding box center [31, 254] width 21 height 21
click at [41, 304] on div at bounding box center [31, 310] width 21 height 21
click at [36, 205] on div at bounding box center [31, 197] width 21 height 21
click at [33, 311] on div at bounding box center [31, 310] width 11 height 11
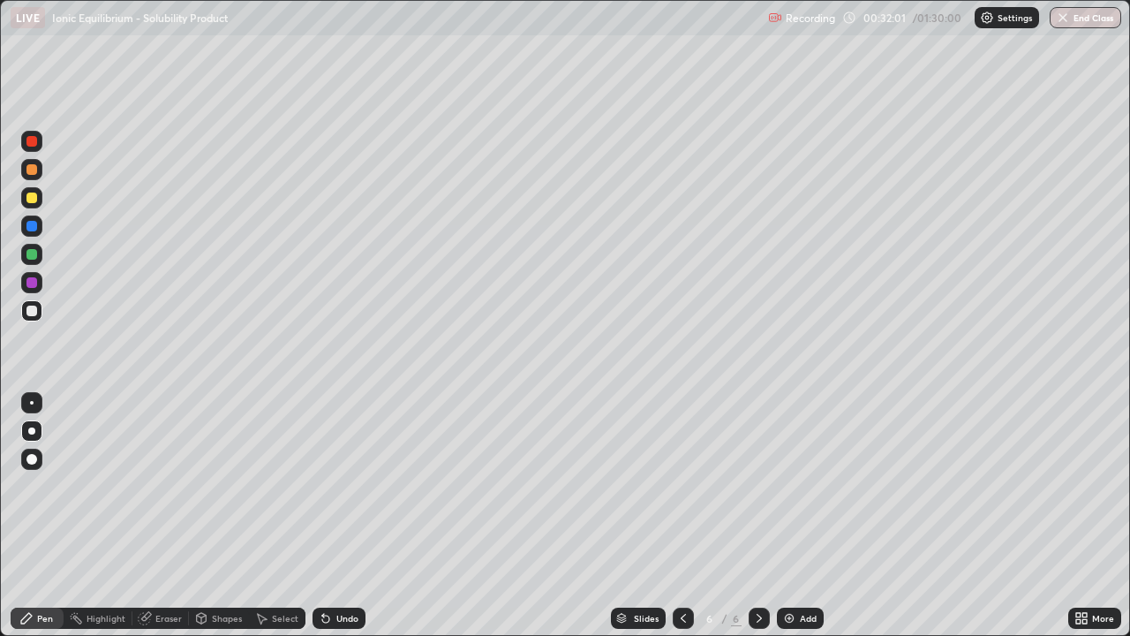
click at [41, 286] on div at bounding box center [31, 282] width 21 height 21
click at [222, 516] on div "Shapes" at bounding box center [227, 618] width 30 height 9
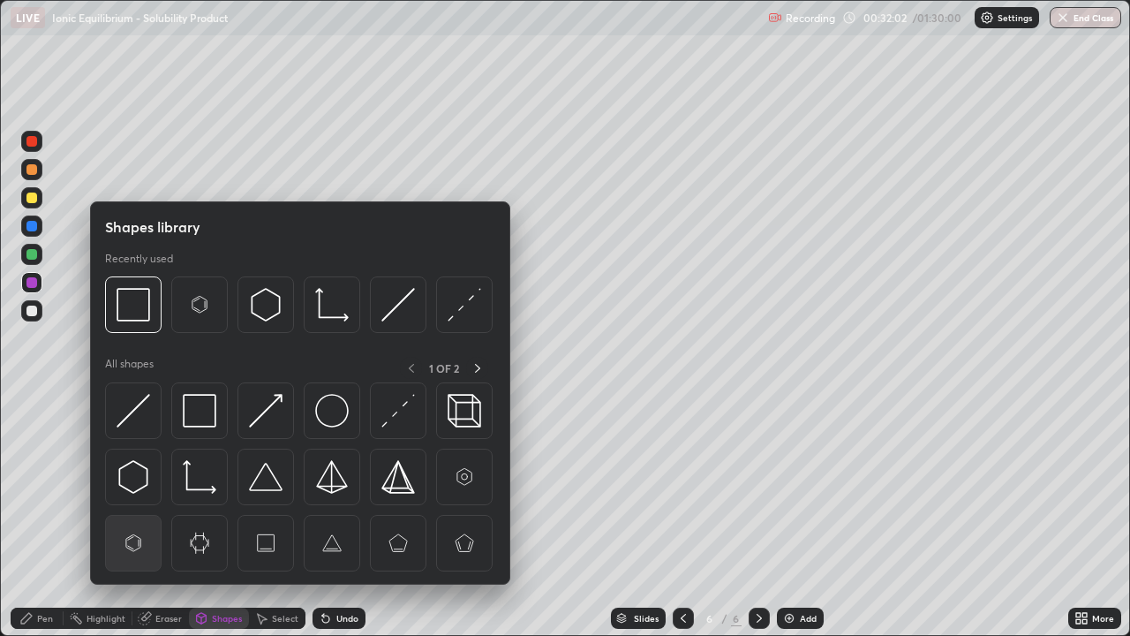
click at [142, 516] on img at bounding box center [134, 543] width 34 height 34
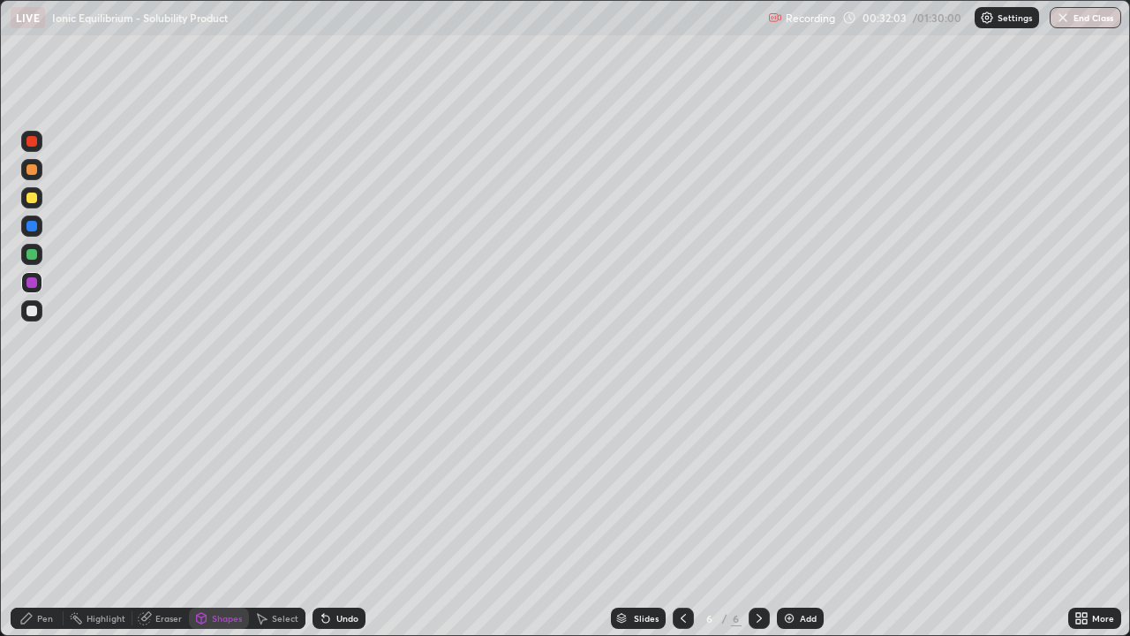
click at [220, 516] on div "Shapes" at bounding box center [227, 618] width 30 height 9
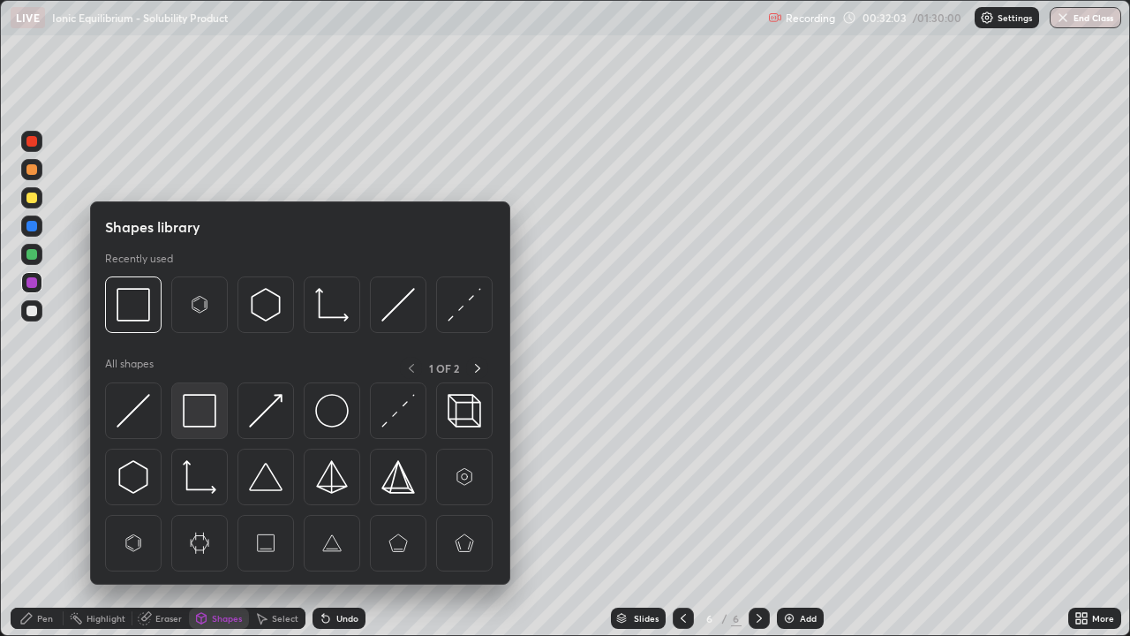
click at [197, 417] on img at bounding box center [200, 411] width 34 height 34
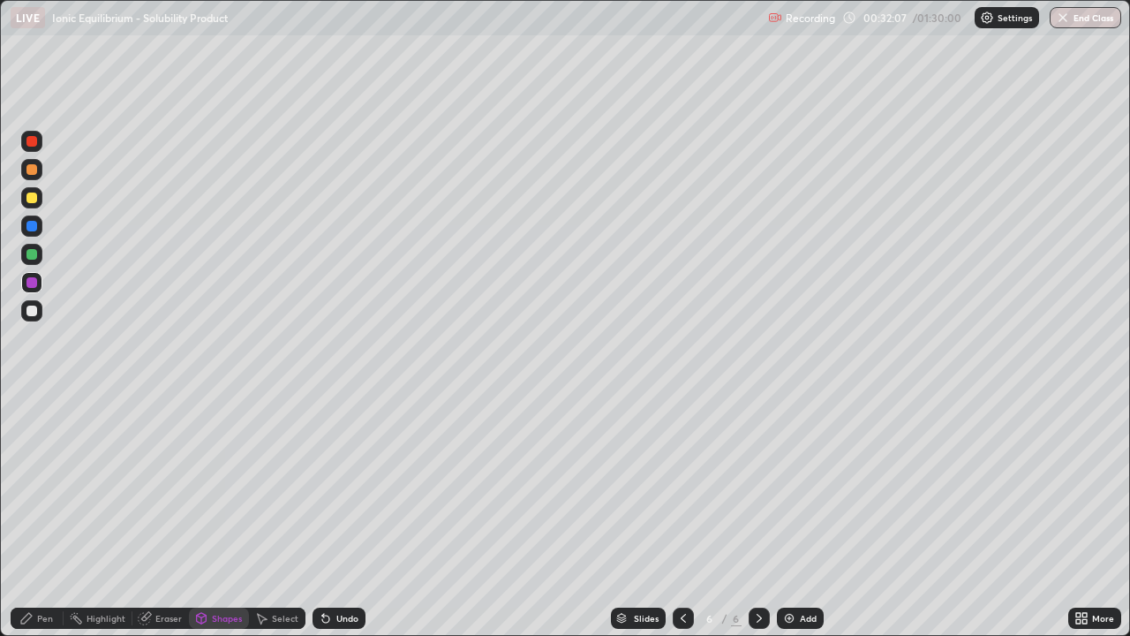
click at [42, 516] on div "Pen" at bounding box center [37, 617] width 53 height 21
click at [33, 307] on div at bounding box center [31, 310] width 11 height 11
click at [787, 516] on img at bounding box center [789, 618] width 14 height 14
click at [32, 255] on div at bounding box center [31, 254] width 11 height 11
click at [34, 282] on div at bounding box center [31, 282] width 11 height 11
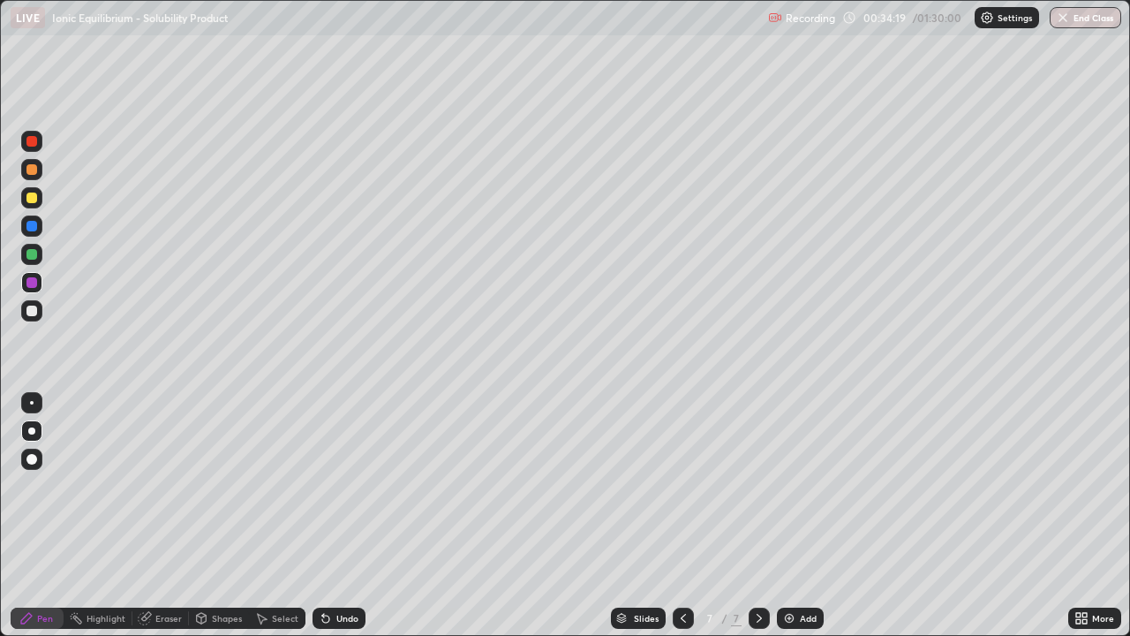
click at [31, 254] on div at bounding box center [31, 254] width 11 height 11
click at [32, 195] on div at bounding box center [31, 197] width 11 height 11
click at [33, 249] on div at bounding box center [31, 254] width 11 height 11
click at [35, 287] on div at bounding box center [31, 282] width 11 height 11
click at [40, 190] on div at bounding box center [31, 197] width 21 height 21
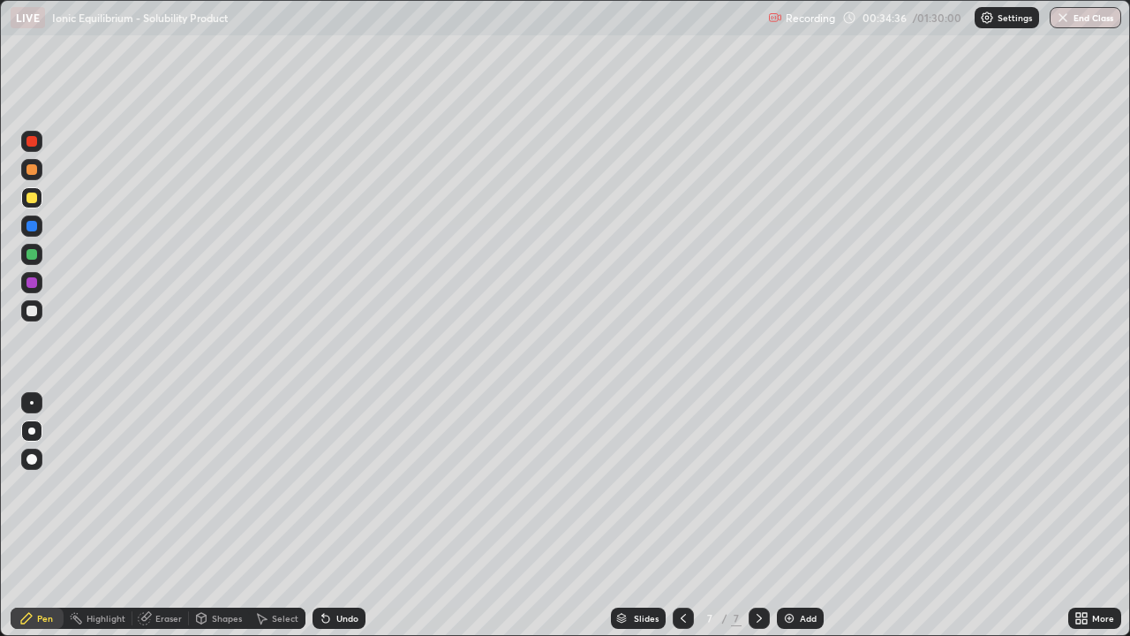
click at [39, 314] on div at bounding box center [31, 310] width 21 height 21
click at [31, 287] on div at bounding box center [31, 282] width 11 height 11
click at [35, 194] on div at bounding box center [31, 197] width 11 height 11
click at [32, 312] on div at bounding box center [31, 310] width 11 height 11
click at [212, 516] on div "Shapes" at bounding box center [227, 618] width 30 height 9
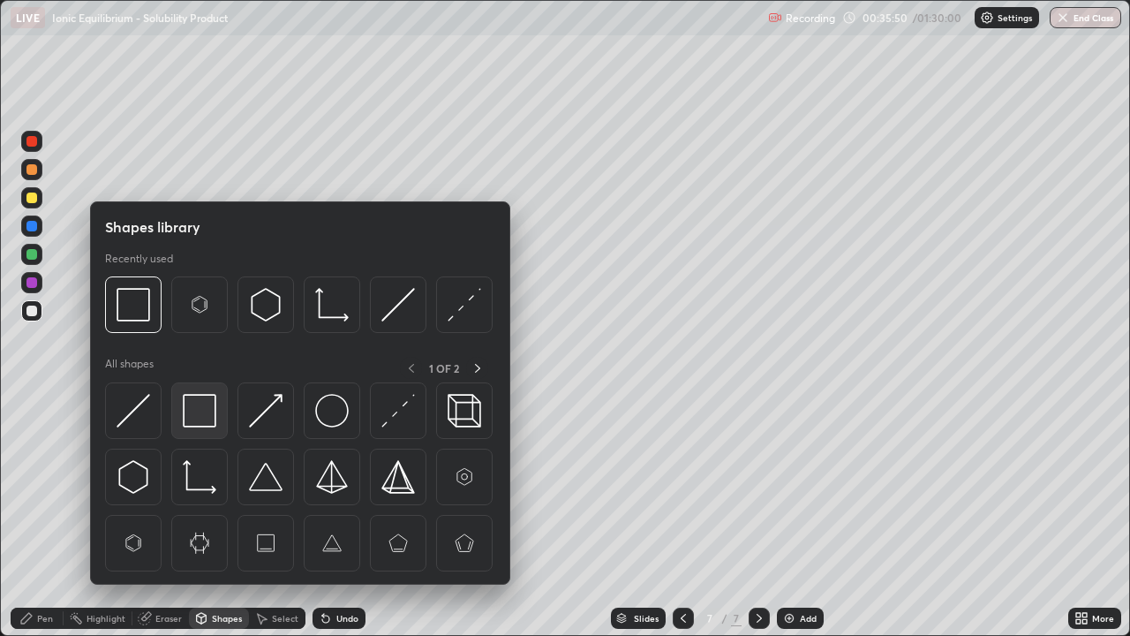
click at [195, 410] on img at bounding box center [200, 411] width 34 height 34
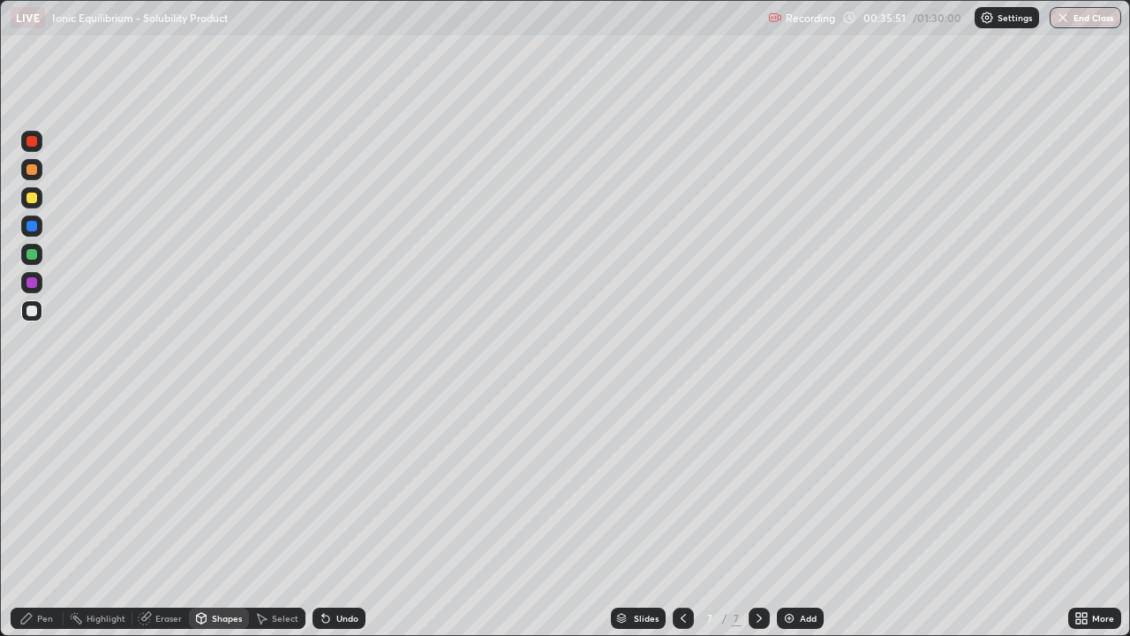
click at [31, 197] on div at bounding box center [31, 197] width 11 height 11
click at [41, 516] on div "Pen" at bounding box center [37, 617] width 53 height 21
click at [27, 313] on div at bounding box center [31, 310] width 11 height 11
click at [33, 257] on div at bounding box center [31, 254] width 11 height 11
click at [38, 200] on div at bounding box center [31, 197] width 21 height 21
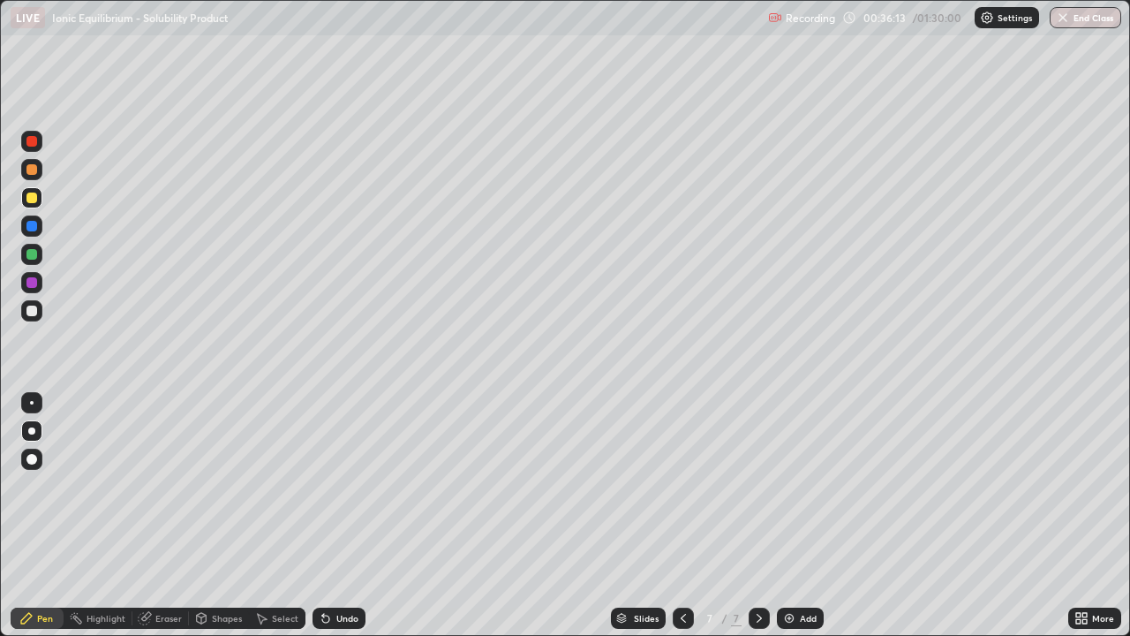
click at [41, 311] on div at bounding box center [31, 310] width 21 height 21
click at [786, 516] on img at bounding box center [789, 618] width 14 height 14
click at [682, 516] on icon at bounding box center [683, 618] width 14 height 14
click at [755, 516] on icon at bounding box center [759, 618] width 14 height 14
click at [343, 516] on div "Undo" at bounding box center [347, 618] width 22 height 9
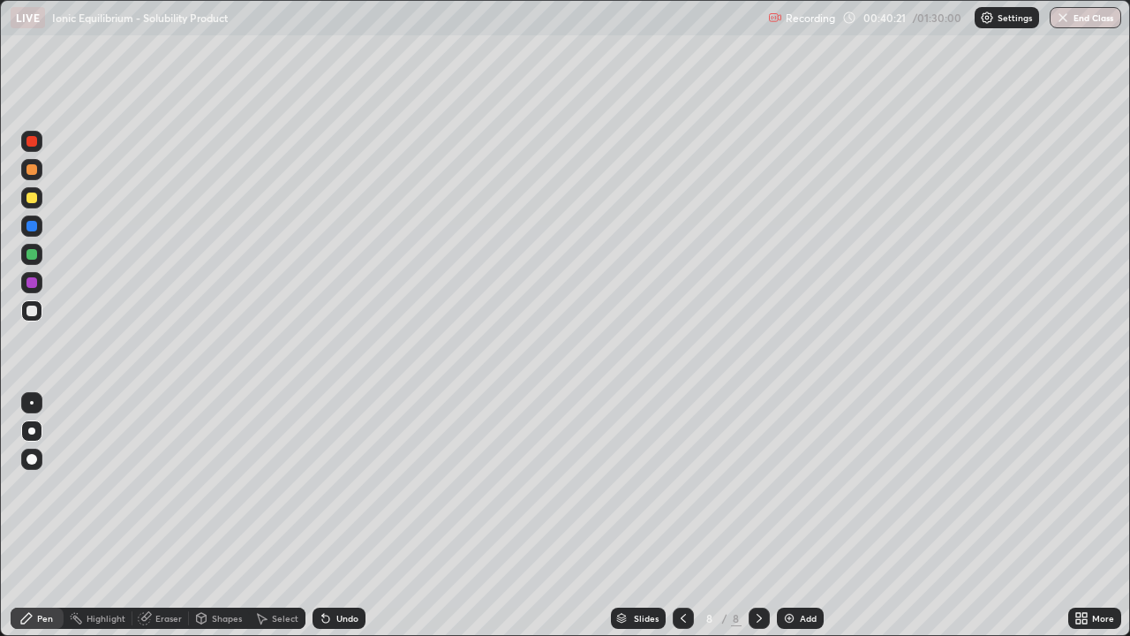
click at [219, 516] on div "Shapes" at bounding box center [227, 618] width 30 height 9
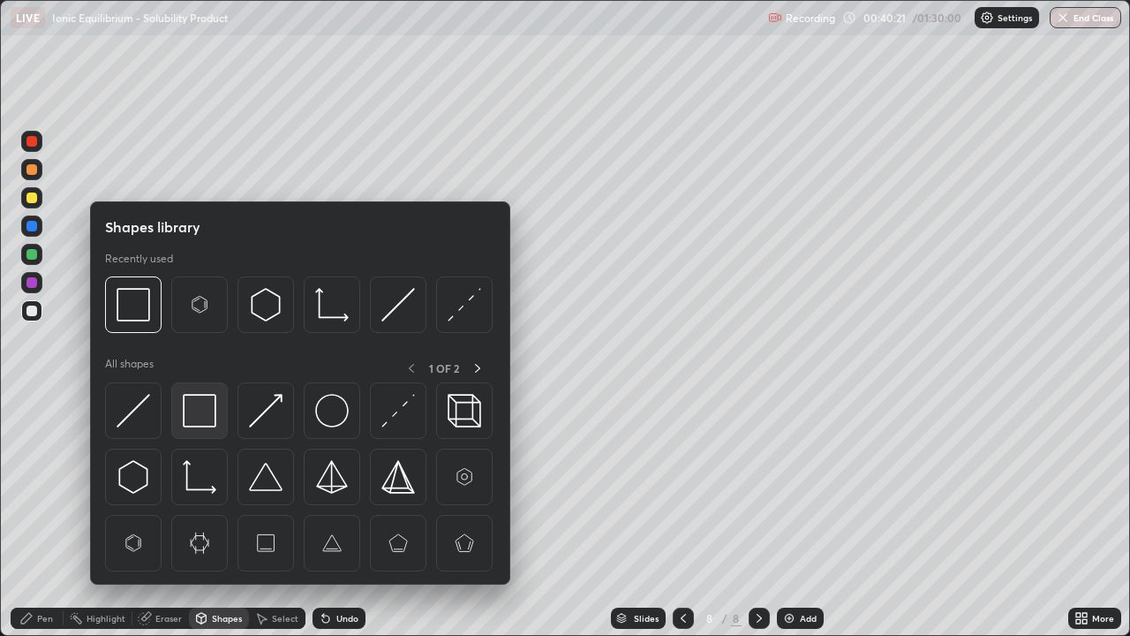
click at [204, 418] on img at bounding box center [200, 411] width 34 height 34
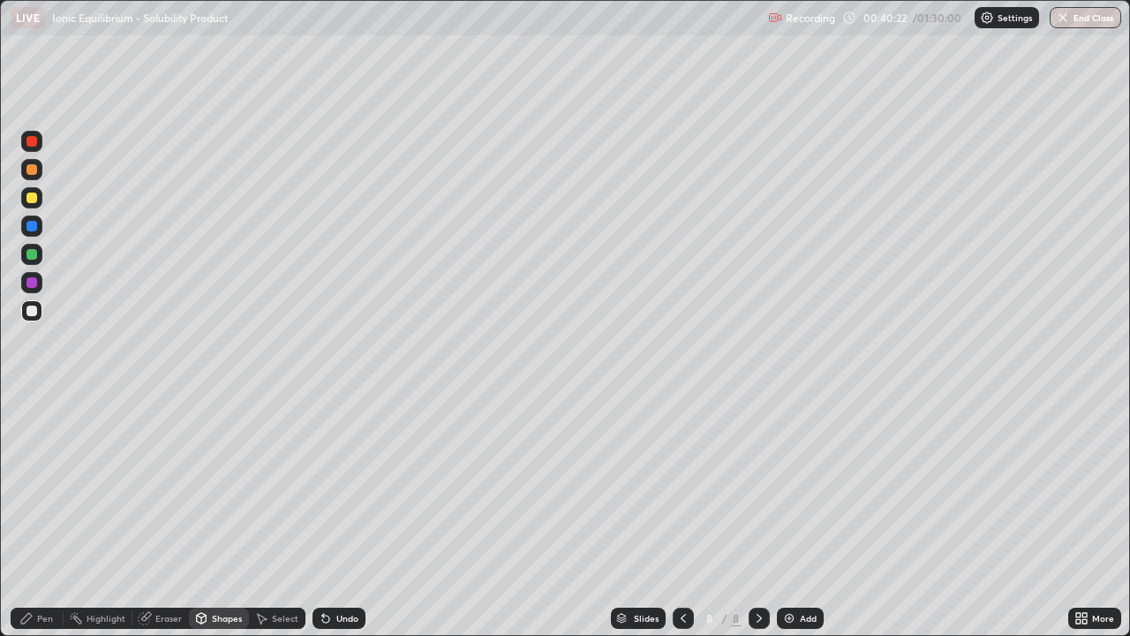
click at [33, 191] on div at bounding box center [31, 197] width 21 height 21
click at [44, 516] on div "Pen" at bounding box center [45, 618] width 16 height 9
click at [38, 318] on div at bounding box center [31, 310] width 21 height 21
click at [38, 174] on div at bounding box center [31, 169] width 21 height 21
click at [350, 516] on div "Undo" at bounding box center [347, 618] width 22 height 9
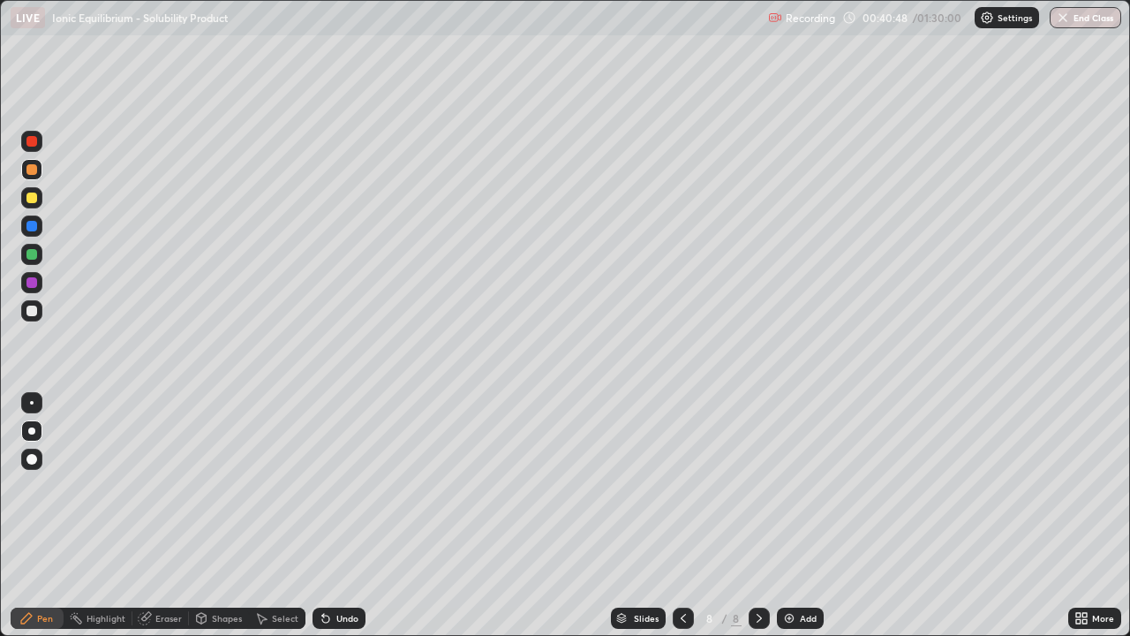
click at [33, 259] on div at bounding box center [31, 254] width 11 height 11
click at [38, 318] on div at bounding box center [31, 310] width 21 height 21
click at [40, 284] on div at bounding box center [31, 282] width 21 height 21
click at [40, 230] on div at bounding box center [31, 225] width 21 height 21
click at [216, 516] on div "Shapes" at bounding box center [219, 617] width 60 height 21
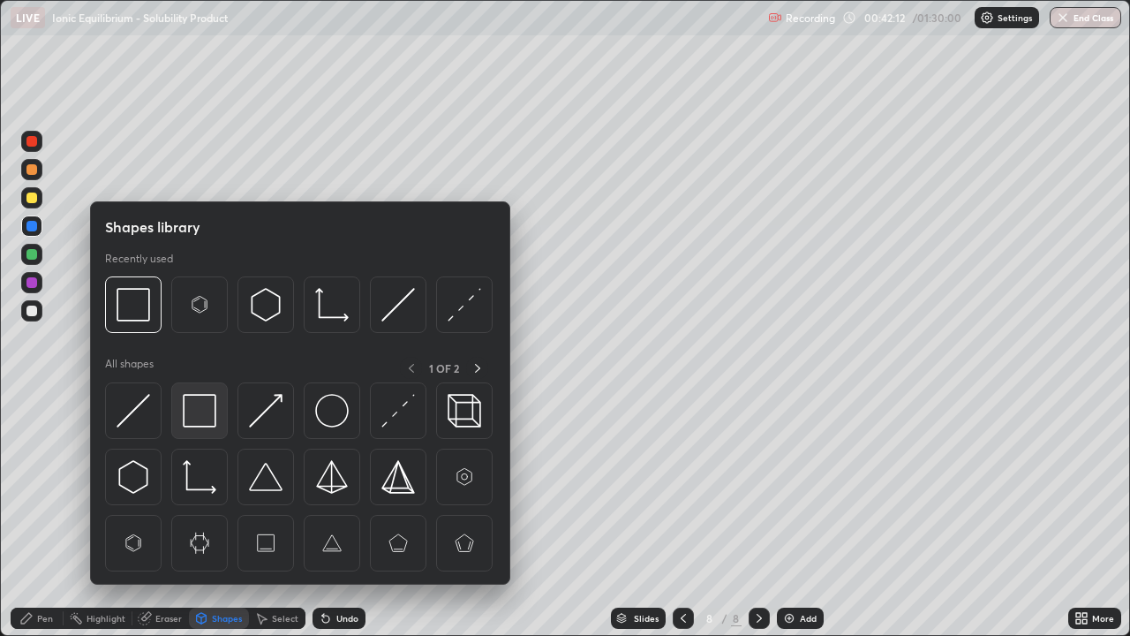
click at [201, 416] on img at bounding box center [200, 411] width 34 height 34
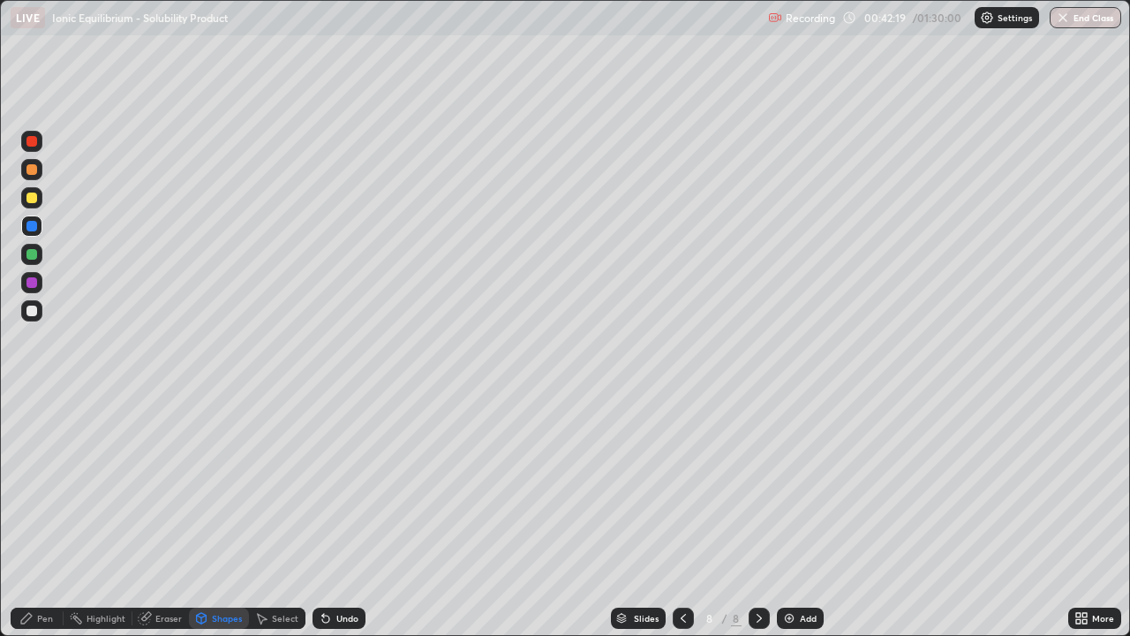
click at [39, 516] on div "Pen" at bounding box center [45, 618] width 16 height 9
click at [31, 320] on div at bounding box center [31, 310] width 21 height 21
click at [682, 516] on icon at bounding box center [683, 618] width 14 height 14
click at [683, 516] on icon at bounding box center [683, 618] width 14 height 14
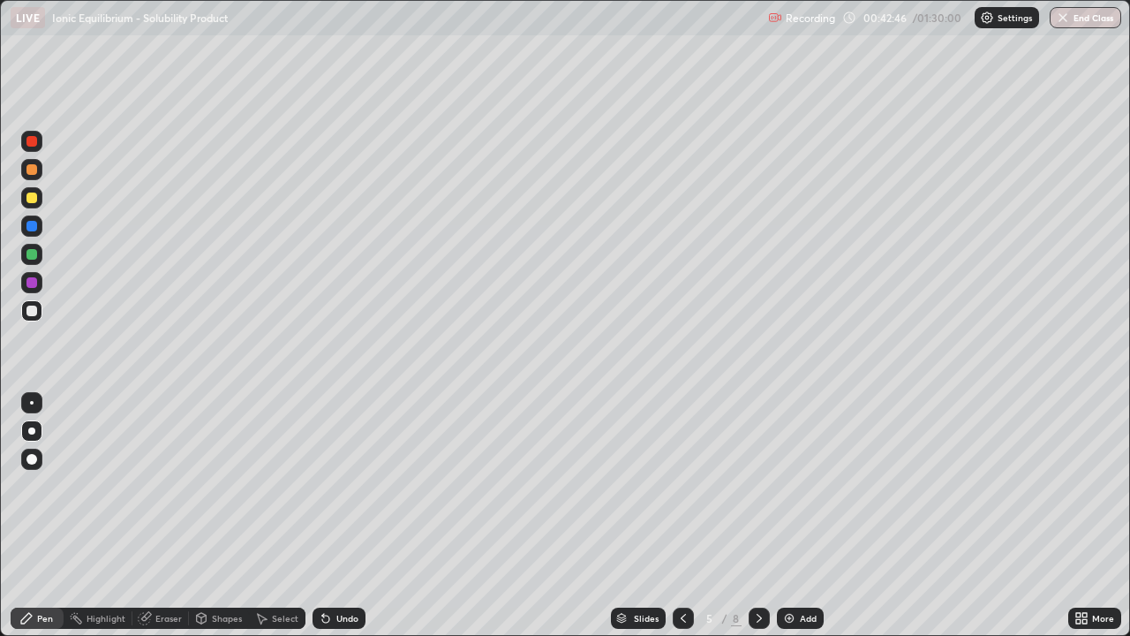
click at [758, 516] on icon at bounding box center [759, 618] width 14 height 14
click at [757, 516] on icon at bounding box center [759, 618] width 14 height 14
click at [758, 516] on icon at bounding box center [759, 618] width 5 height 9
click at [789, 516] on img at bounding box center [789, 618] width 14 height 14
click at [36, 200] on div at bounding box center [31, 197] width 11 height 11
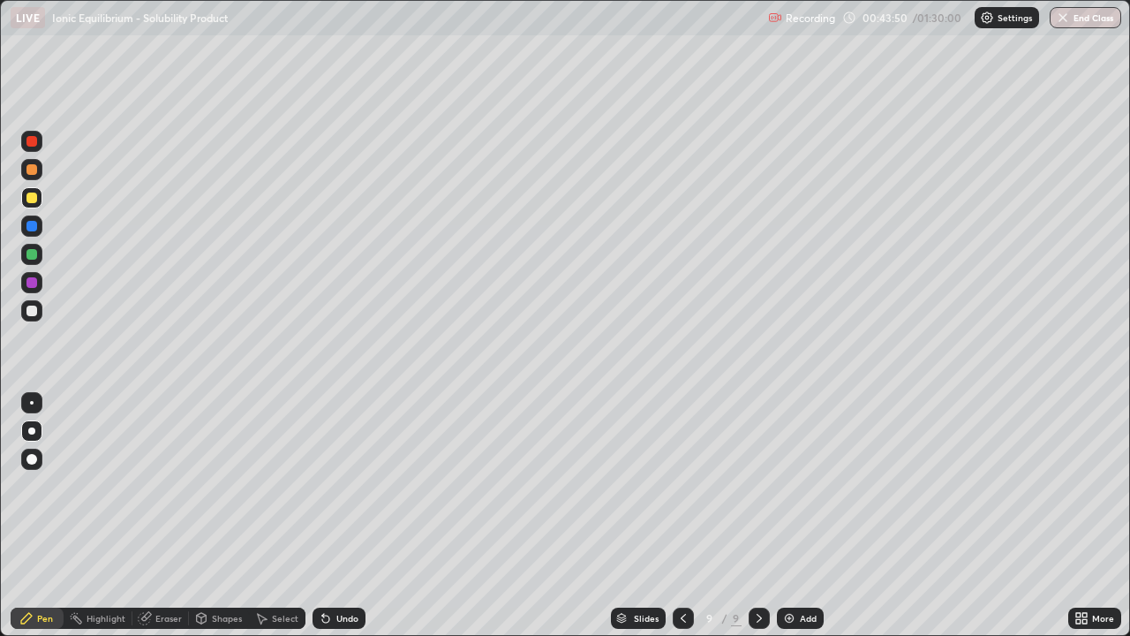
click at [323, 516] on icon at bounding box center [325, 618] width 7 height 7
click at [330, 516] on div "Undo" at bounding box center [339, 617] width 53 height 21
click at [329, 516] on icon at bounding box center [326, 618] width 14 height 14
click at [41, 256] on div at bounding box center [31, 254] width 21 height 21
click at [41, 308] on div at bounding box center [31, 310] width 21 height 21
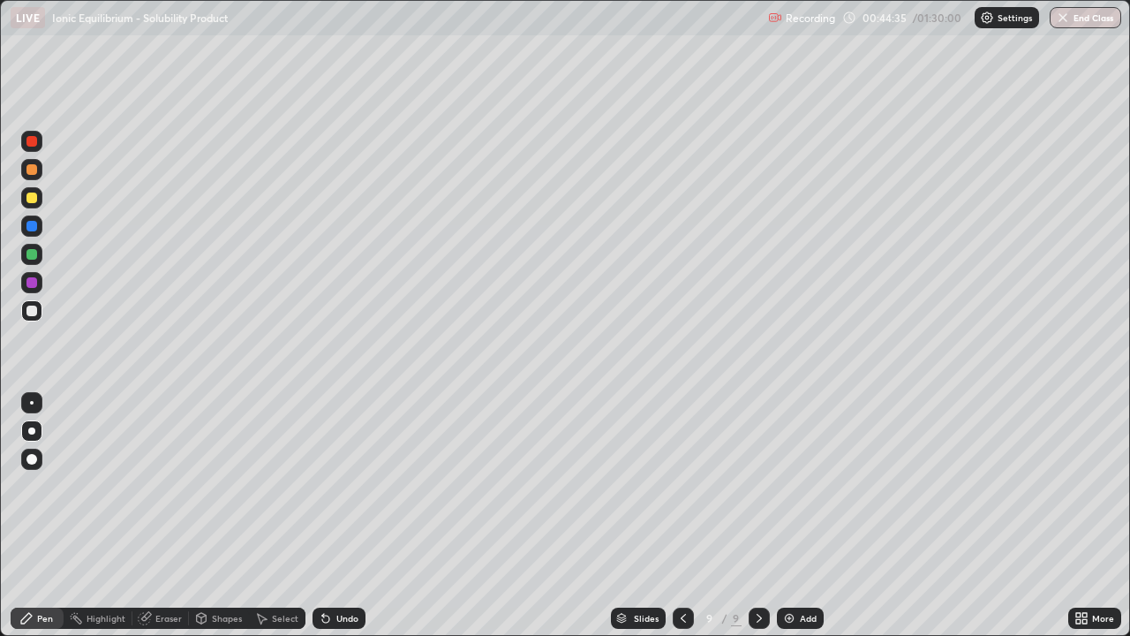
click at [33, 284] on div at bounding box center [31, 282] width 11 height 11
click at [32, 320] on div at bounding box center [31, 310] width 21 height 21
click at [32, 256] on div at bounding box center [31, 254] width 11 height 11
click at [168, 516] on div "Eraser" at bounding box center [168, 618] width 26 height 9
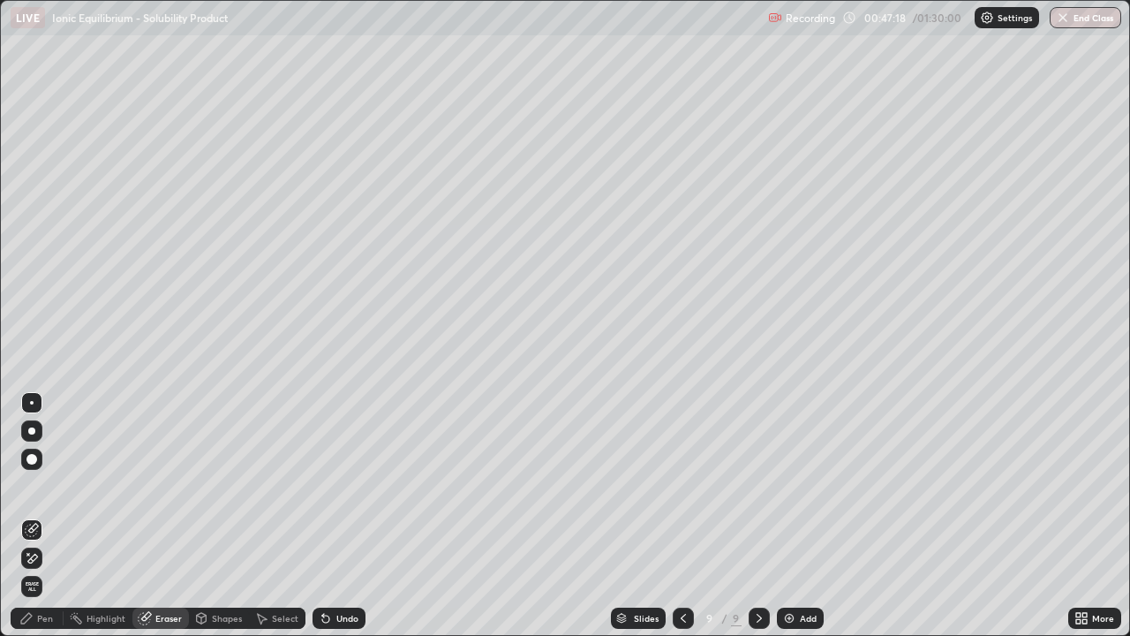
click at [40, 516] on div "Pen" at bounding box center [45, 618] width 16 height 9
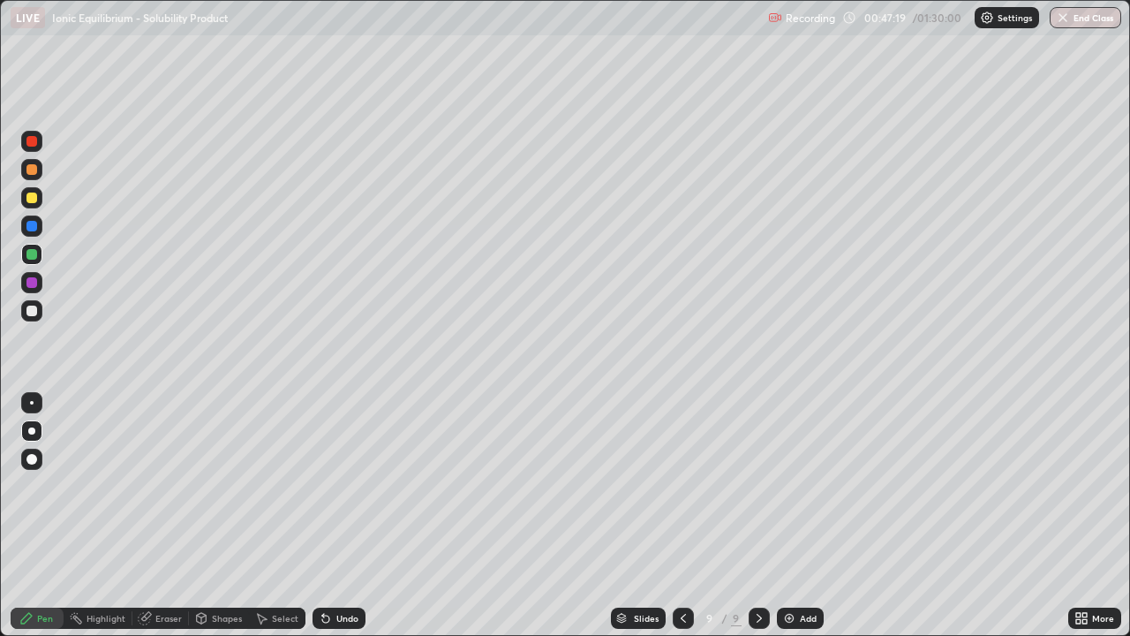
click at [33, 313] on div at bounding box center [31, 310] width 11 height 11
click at [34, 250] on div at bounding box center [31, 254] width 11 height 11
click at [33, 198] on div at bounding box center [31, 197] width 11 height 11
click at [337, 516] on div "Undo" at bounding box center [347, 618] width 22 height 9
click at [330, 516] on icon at bounding box center [326, 618] width 14 height 14
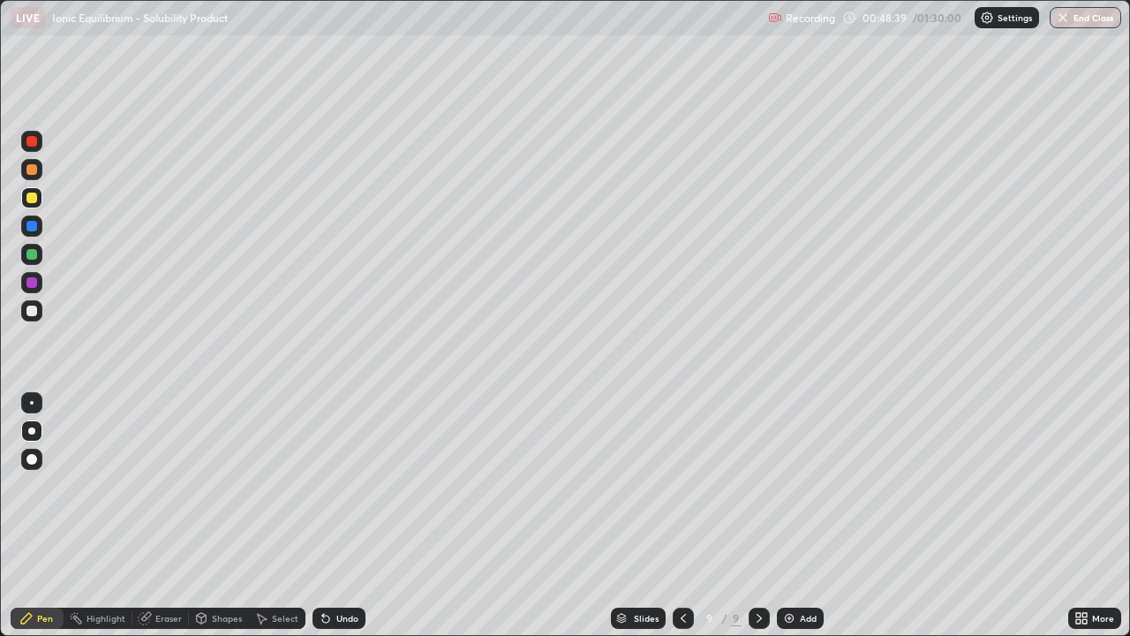
click at [32, 312] on div at bounding box center [31, 310] width 11 height 11
click at [37, 261] on div at bounding box center [31, 254] width 21 height 21
click at [33, 311] on div at bounding box center [31, 310] width 11 height 11
click at [29, 201] on div at bounding box center [31, 197] width 11 height 11
click at [36, 313] on div at bounding box center [31, 310] width 11 height 11
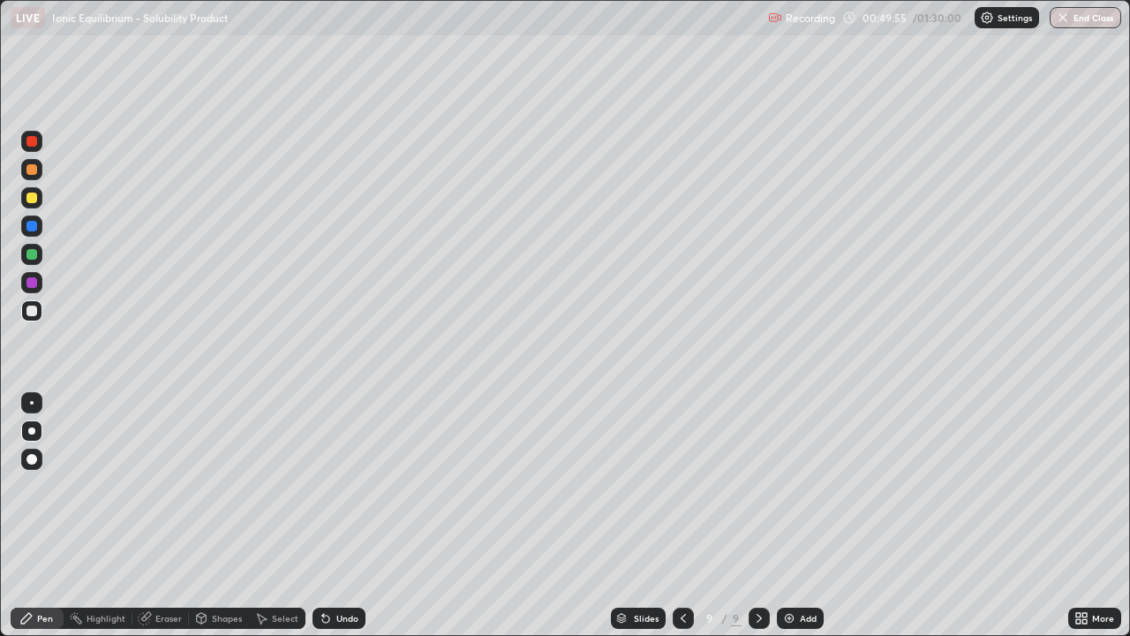
click at [35, 283] on div at bounding box center [31, 282] width 11 height 11
click at [32, 312] on div at bounding box center [31, 310] width 11 height 11
click at [342, 516] on div "Undo" at bounding box center [347, 618] width 22 height 9
click at [343, 516] on div "Undo" at bounding box center [347, 618] width 22 height 9
click at [337, 516] on div "Undo" at bounding box center [347, 618] width 22 height 9
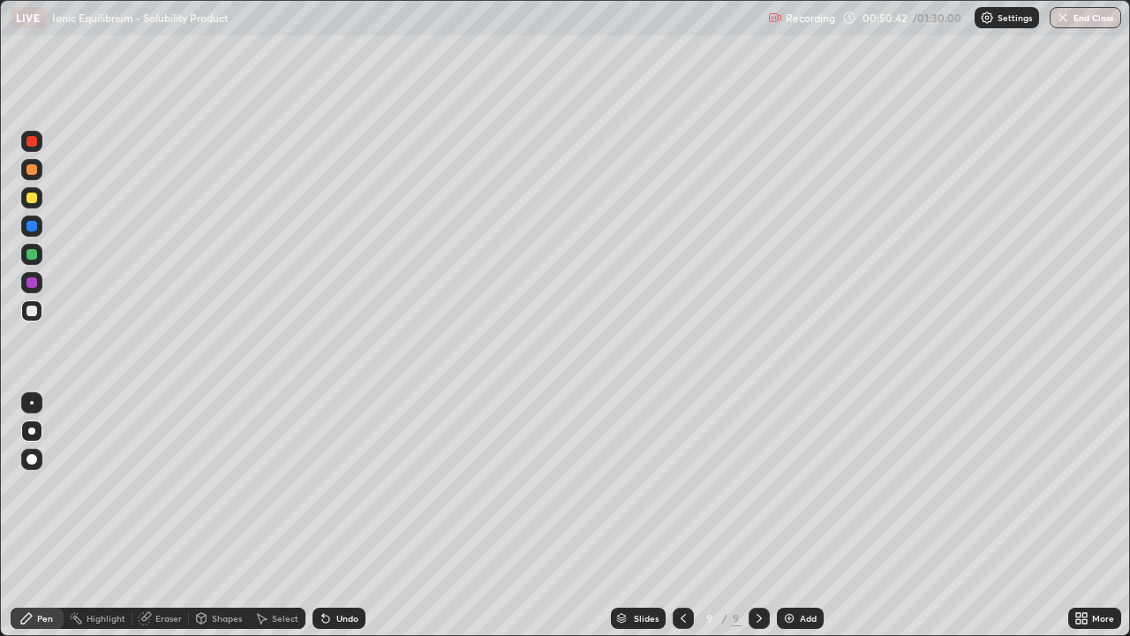
click at [335, 516] on div "Undo" at bounding box center [339, 617] width 53 height 21
click at [683, 516] on icon at bounding box center [683, 618] width 14 height 14
click at [683, 516] on icon at bounding box center [683, 618] width 5 height 9
click at [757, 516] on icon at bounding box center [759, 618] width 14 height 14
click at [758, 516] on icon at bounding box center [759, 618] width 14 height 14
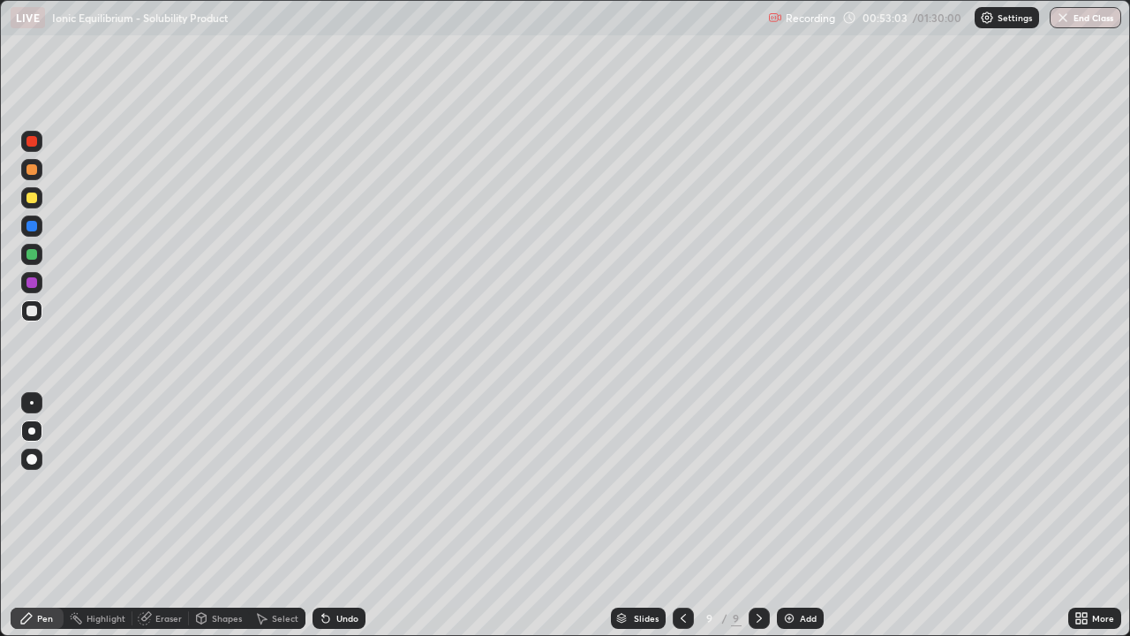
click at [758, 516] on icon at bounding box center [759, 618] width 14 height 14
click at [788, 516] on img at bounding box center [789, 618] width 14 height 14
click at [340, 516] on div "Undo" at bounding box center [347, 618] width 22 height 9
click at [31, 256] on div at bounding box center [31, 254] width 11 height 11
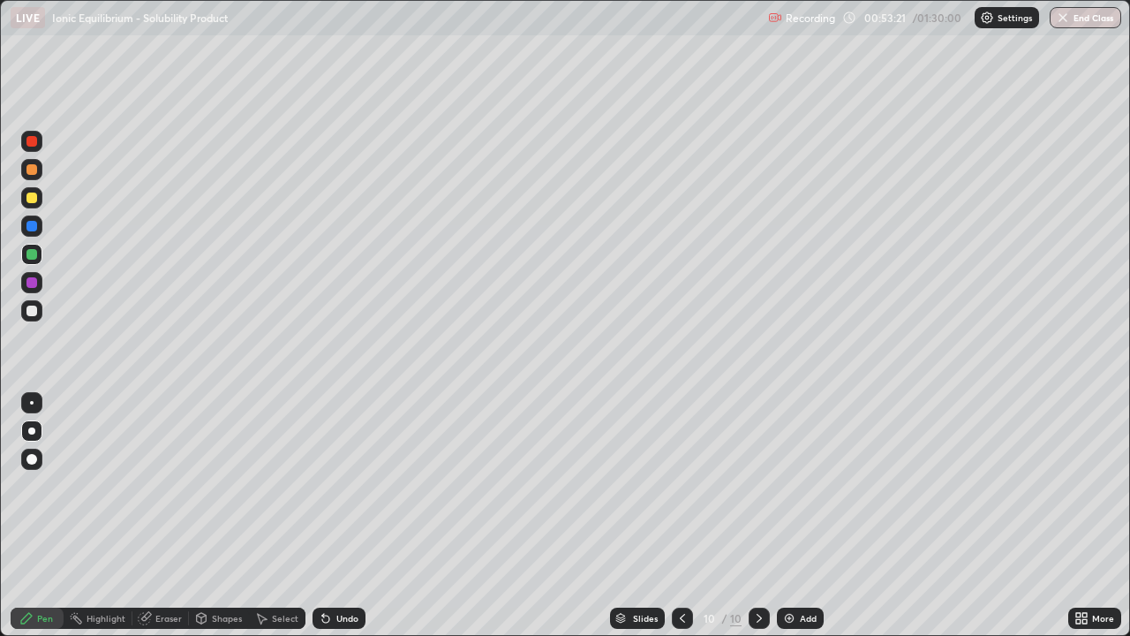
click at [31, 259] on div at bounding box center [31, 254] width 11 height 11
click at [32, 283] on div at bounding box center [31, 282] width 11 height 11
click at [38, 311] on div at bounding box center [31, 310] width 21 height 21
click at [33, 207] on div at bounding box center [31, 197] width 21 height 21
click at [34, 314] on div at bounding box center [31, 310] width 11 height 11
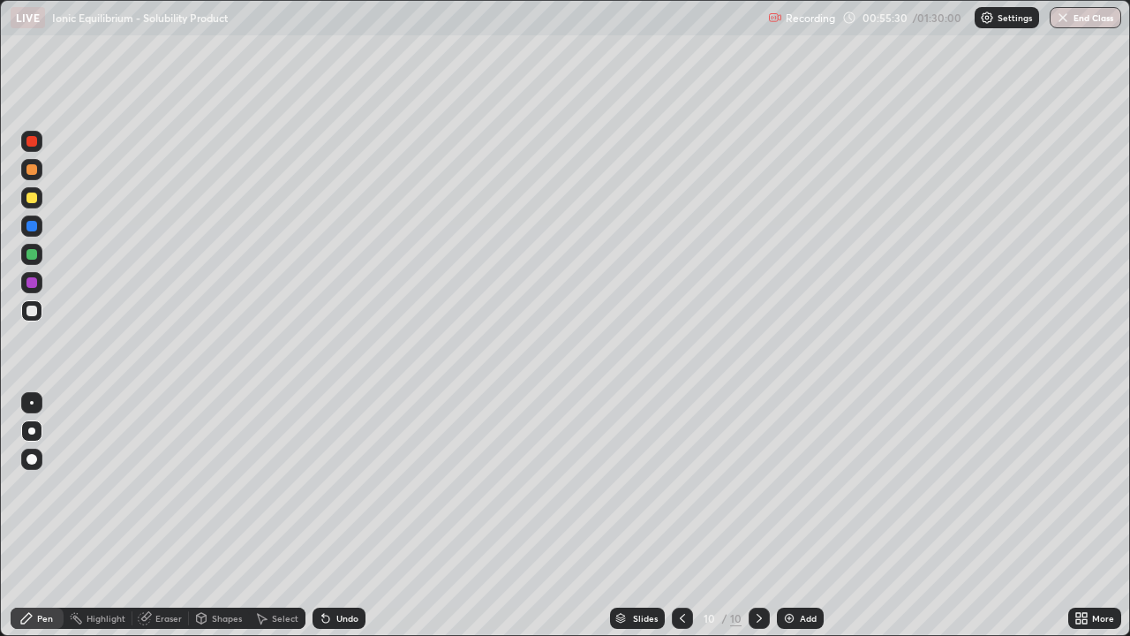
click at [32, 256] on div at bounding box center [31, 254] width 11 height 11
click at [35, 283] on div at bounding box center [31, 282] width 11 height 11
click at [32, 312] on div at bounding box center [31, 310] width 11 height 11
click at [683, 516] on icon at bounding box center [682, 618] width 14 height 14
click at [759, 516] on div at bounding box center [759, 617] width 21 height 21
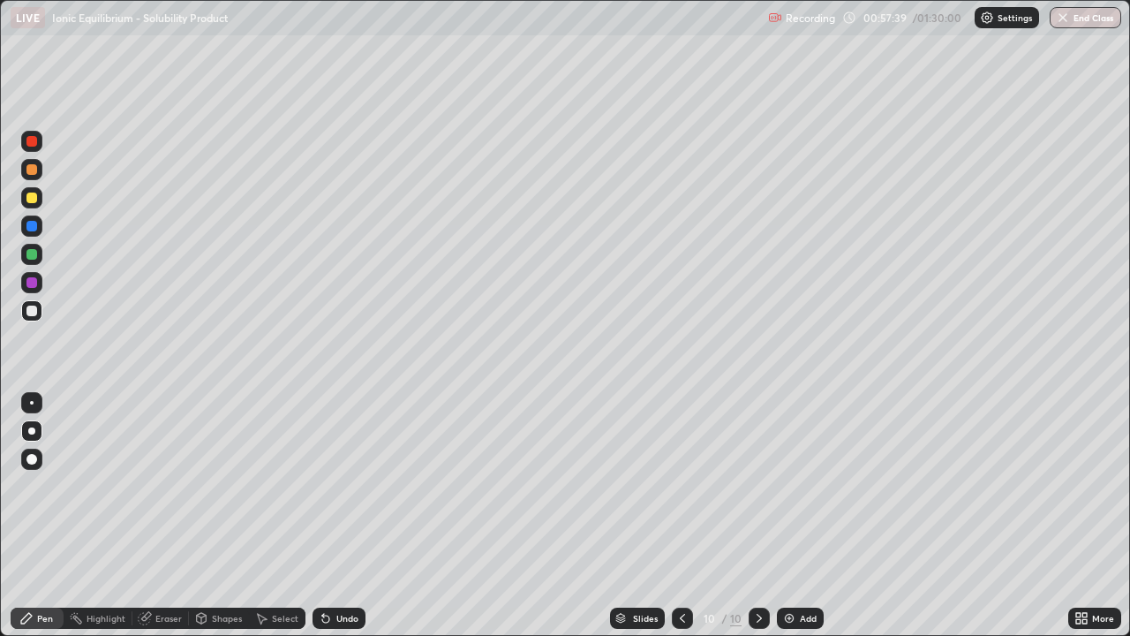
click at [350, 516] on div "Undo" at bounding box center [339, 617] width 53 height 21
click at [342, 516] on div "Undo" at bounding box center [347, 618] width 22 height 9
click at [358, 516] on div "Undo" at bounding box center [339, 617] width 53 height 21
click at [790, 516] on img at bounding box center [789, 618] width 14 height 14
click at [33, 198] on div at bounding box center [31, 197] width 11 height 11
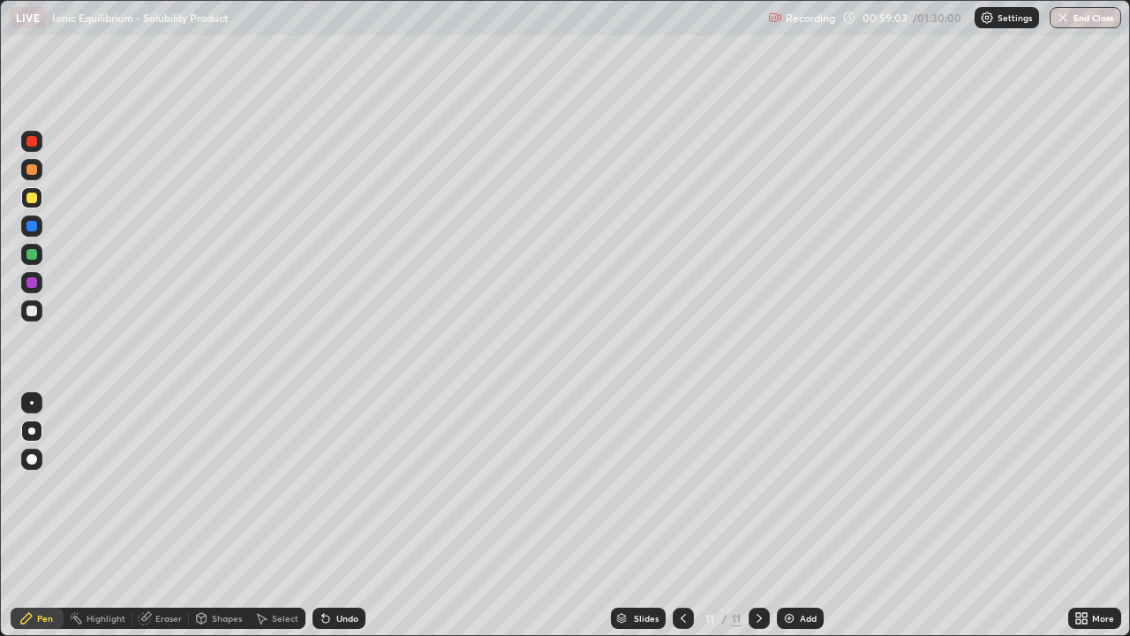
click at [336, 516] on div "Undo" at bounding box center [347, 618] width 22 height 9
click at [34, 256] on div at bounding box center [31, 254] width 11 height 11
click at [33, 197] on div at bounding box center [31, 197] width 11 height 11
click at [681, 516] on icon at bounding box center [683, 618] width 5 height 9
click at [680, 516] on icon at bounding box center [683, 618] width 14 height 14
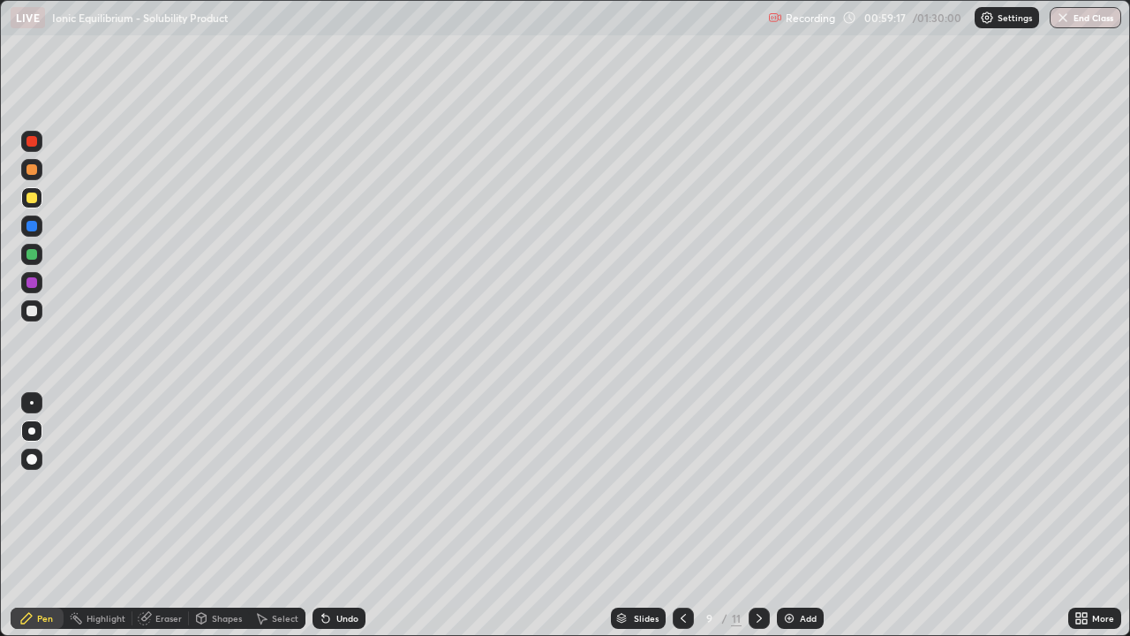
click at [681, 516] on icon at bounding box center [683, 618] width 5 height 9
click at [680, 516] on icon at bounding box center [683, 618] width 14 height 14
click at [267, 516] on icon at bounding box center [261, 618] width 14 height 14
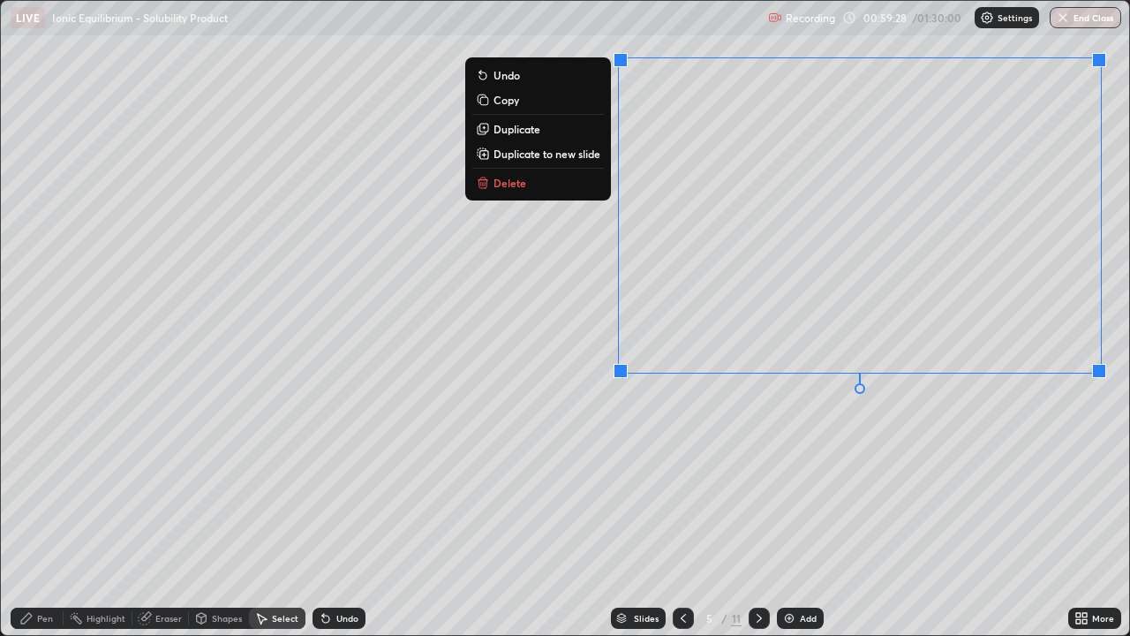
click at [509, 103] on p "Copy" at bounding box center [507, 100] width 26 height 14
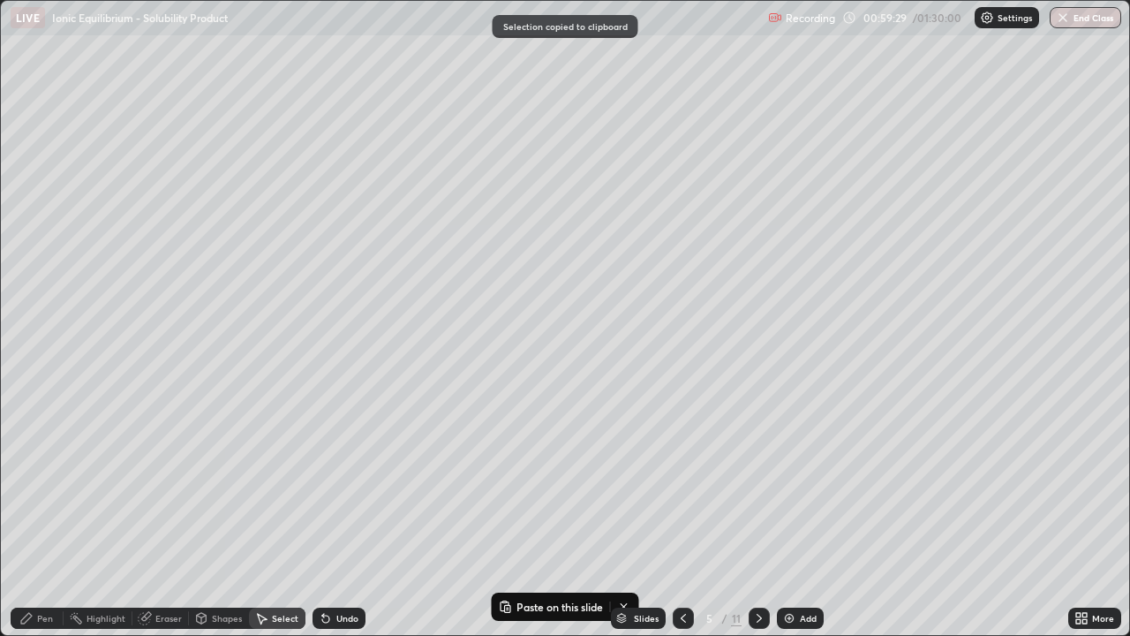
click at [758, 516] on icon at bounding box center [759, 618] width 14 height 14
click at [755, 516] on icon at bounding box center [759, 618] width 14 height 14
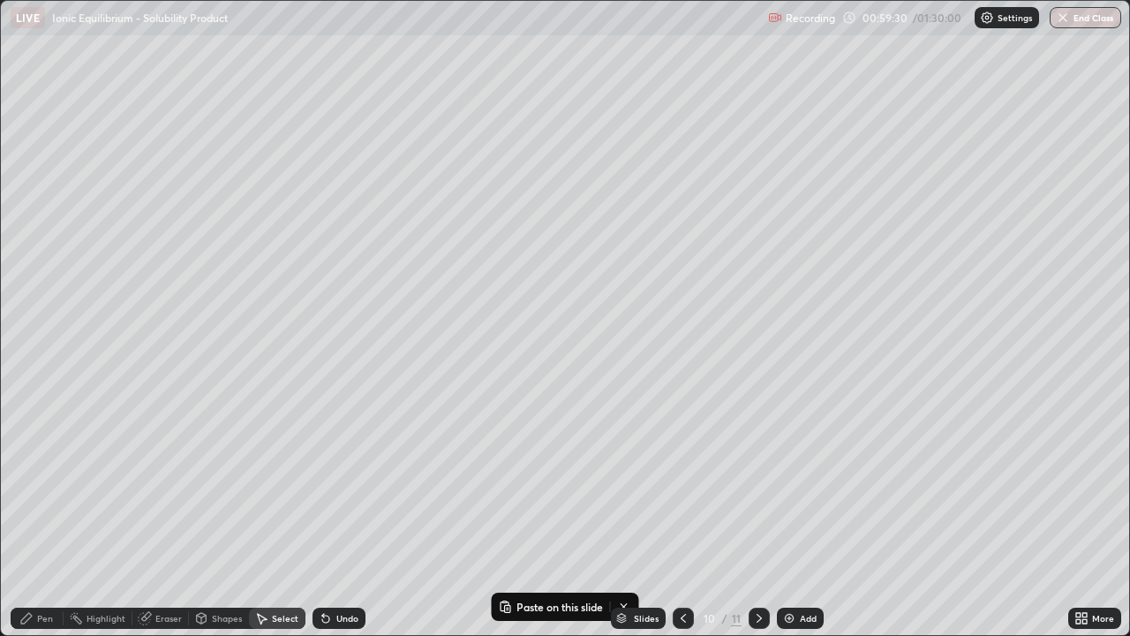
click at [758, 516] on icon at bounding box center [759, 618] width 14 height 14
click at [189, 291] on p "Paste here" at bounding box center [188, 289] width 52 height 14
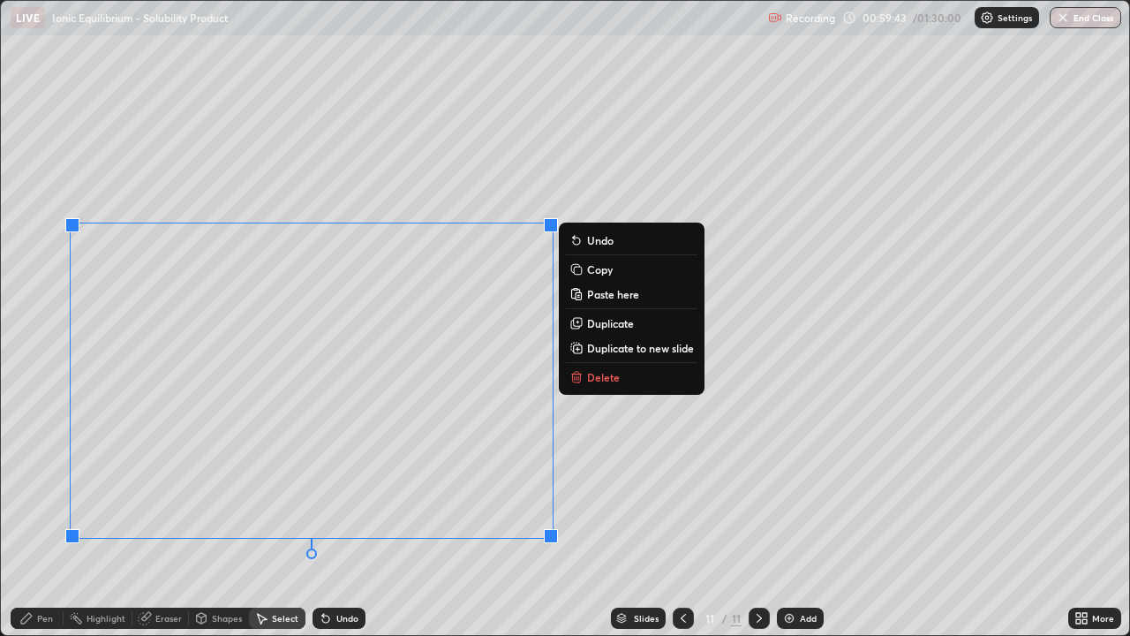
click at [680, 516] on icon at bounding box center [683, 618] width 14 height 14
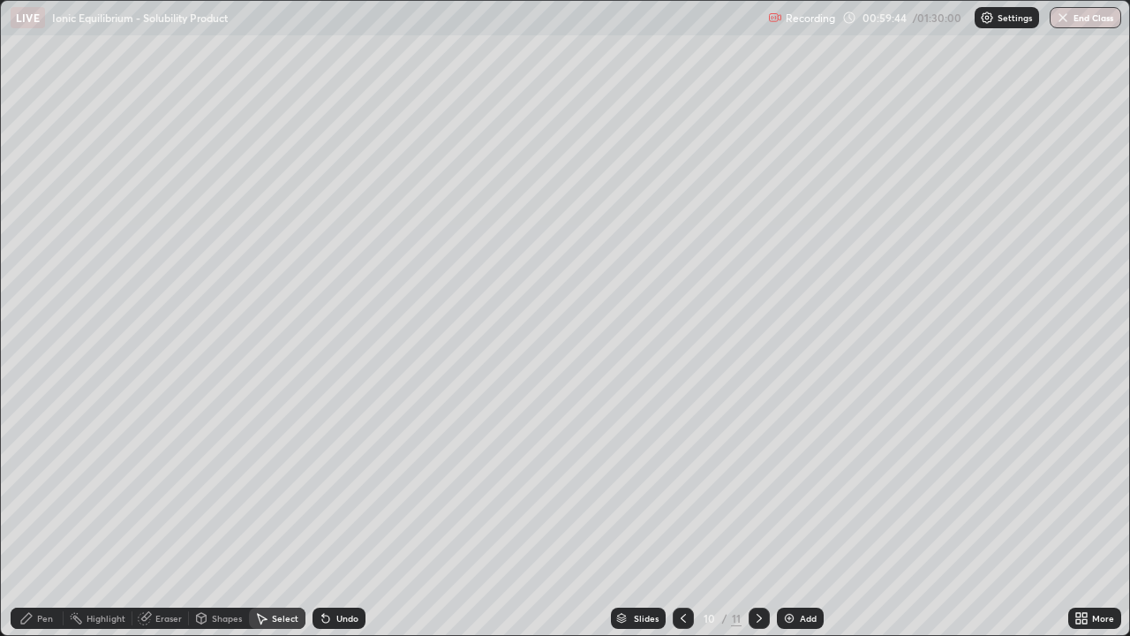
click at [682, 516] on icon at bounding box center [683, 618] width 14 height 14
click at [681, 516] on icon at bounding box center [683, 618] width 5 height 9
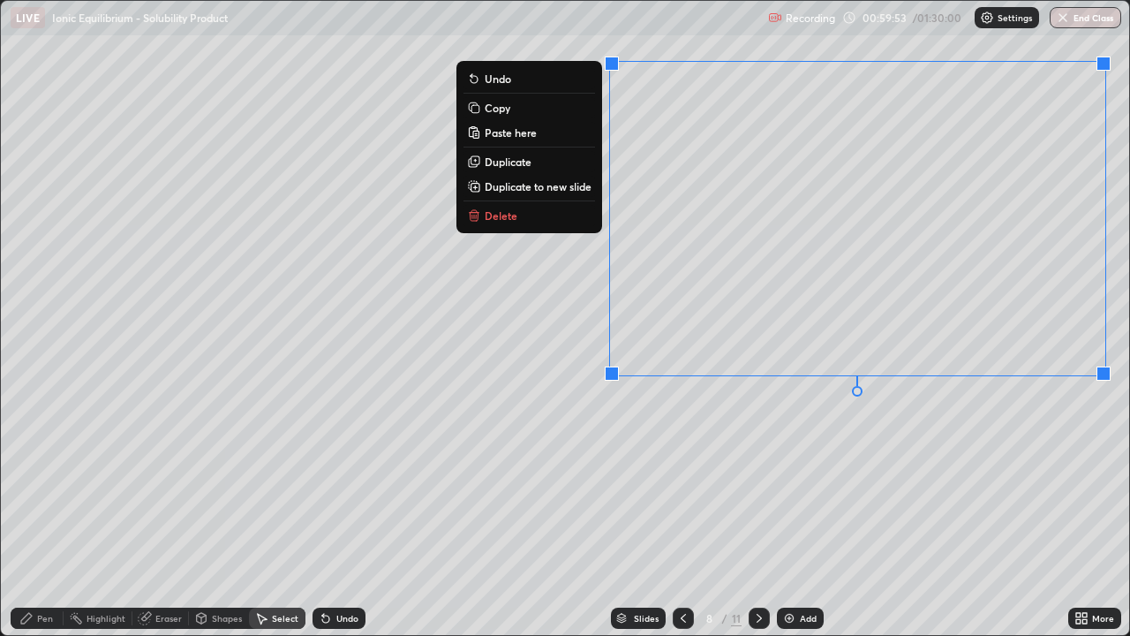
click at [500, 115] on button "Copy" at bounding box center [530, 107] width 132 height 21
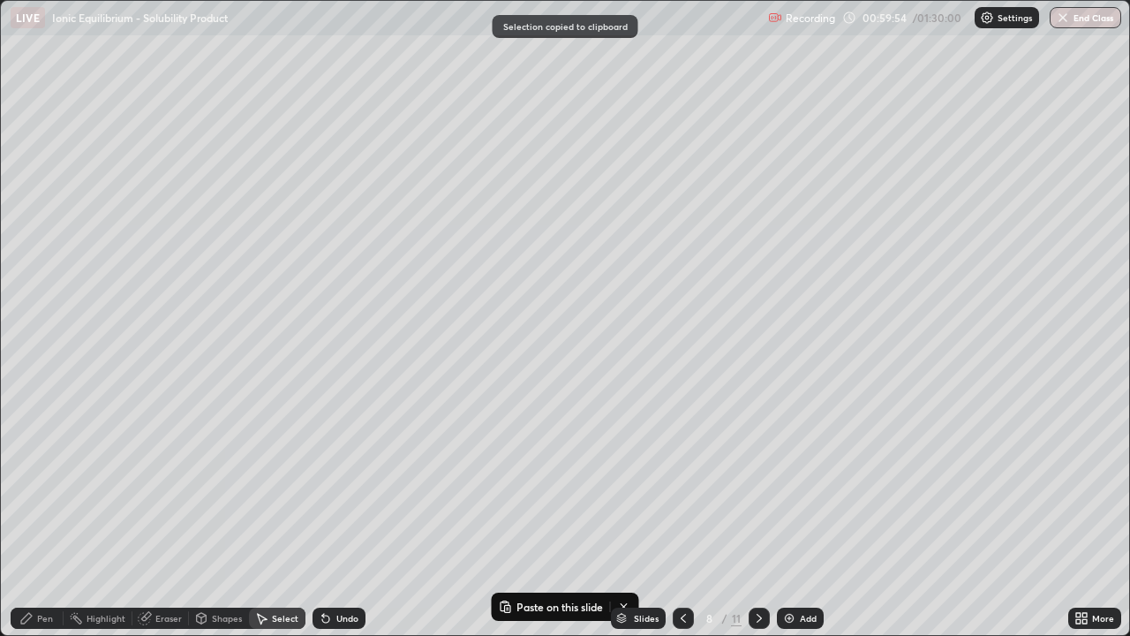
click at [755, 516] on icon at bounding box center [759, 618] width 14 height 14
click at [758, 516] on icon at bounding box center [759, 618] width 14 height 14
click at [755, 516] on icon at bounding box center [759, 618] width 14 height 14
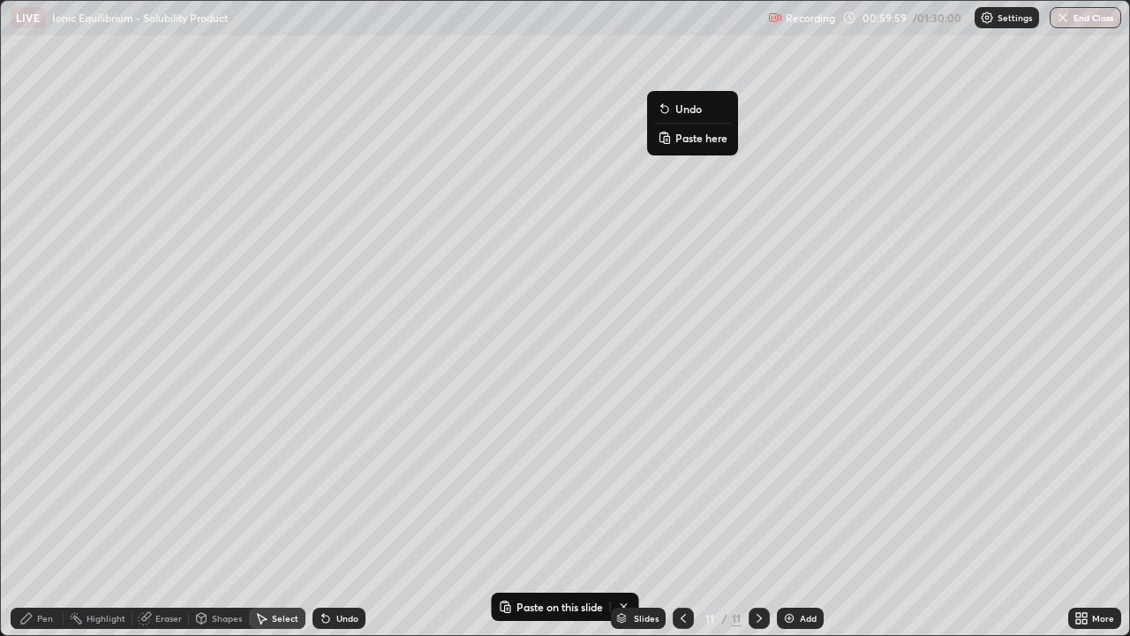
click at [702, 139] on p "Paste here" at bounding box center [701, 138] width 52 height 14
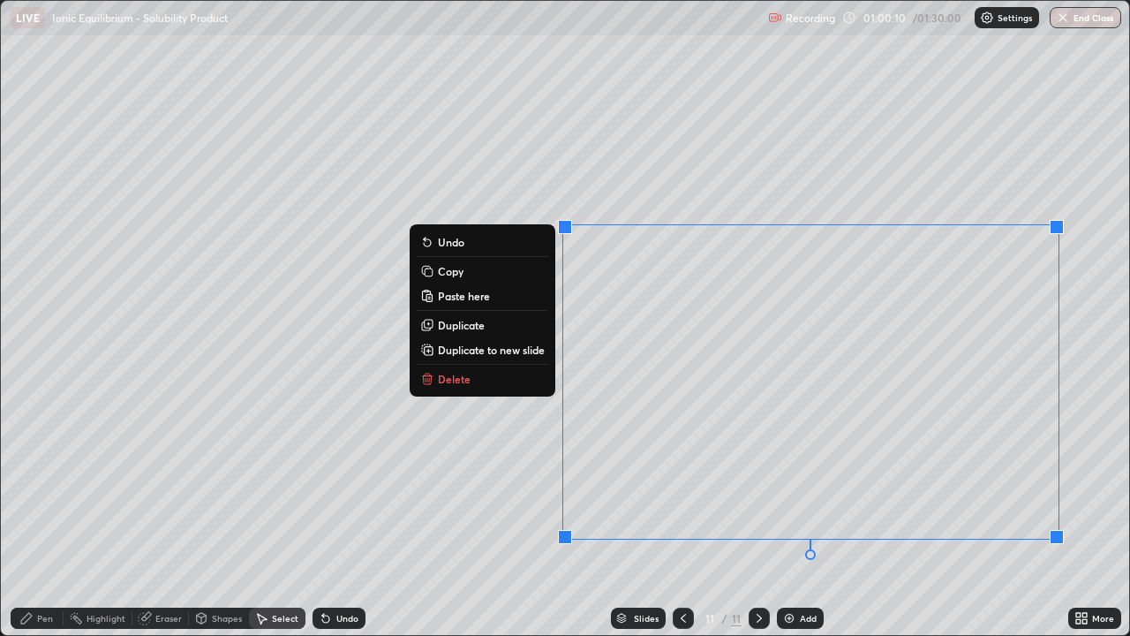
click at [1075, 516] on div "0 ° Undo Copy Paste here Duplicate Duplicate to new slide Delete" at bounding box center [565, 318] width 1128 height 634
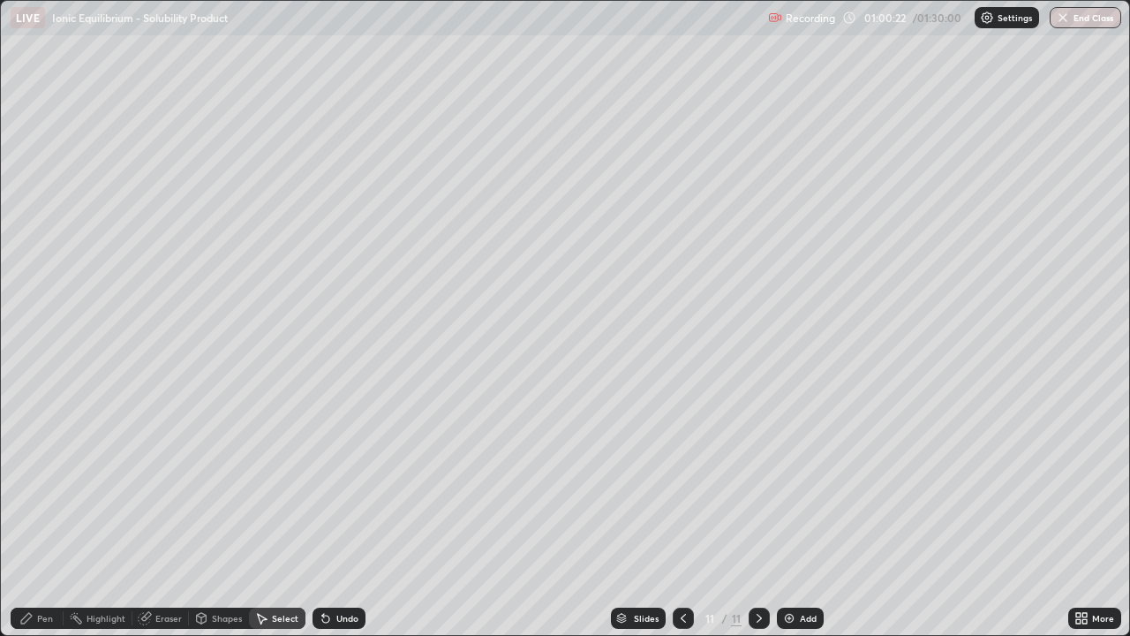
click at [42, 516] on div "Pen" at bounding box center [45, 618] width 16 height 9
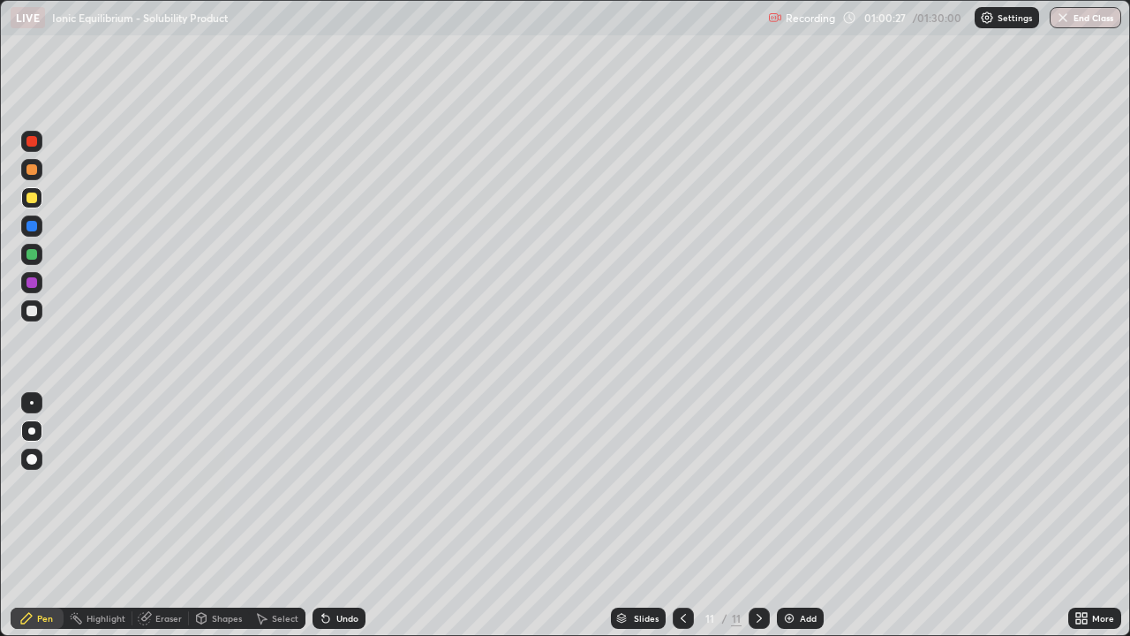
click at [1077, 516] on icon at bounding box center [1078, 621] width 4 height 4
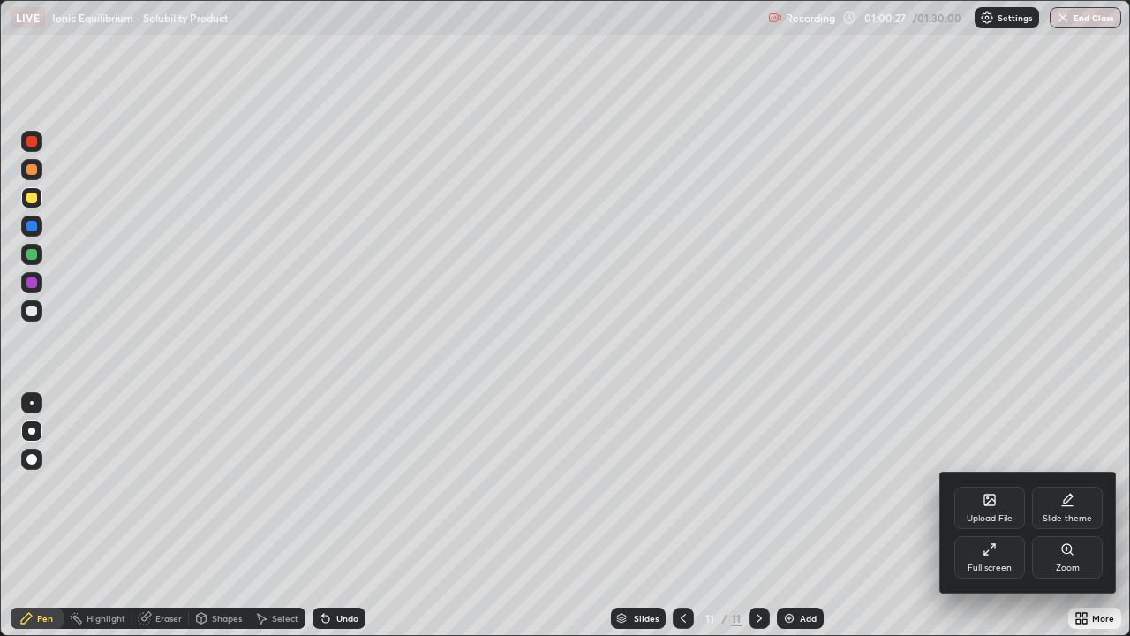
click at [985, 516] on div "Full screen" at bounding box center [990, 567] width 44 height 9
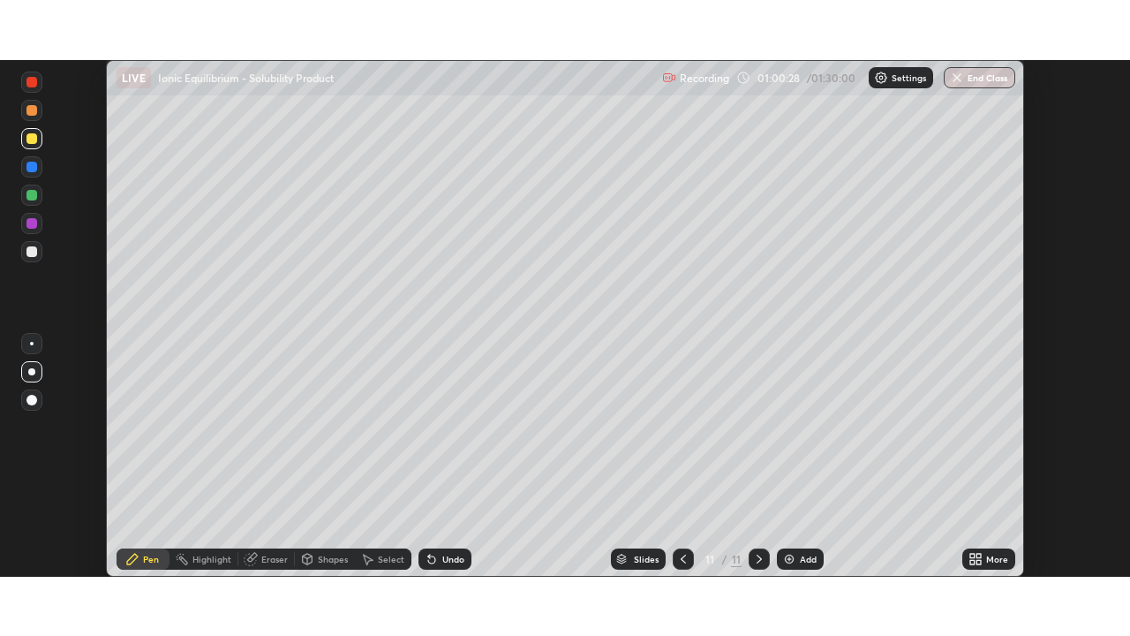
scroll to position [87777, 87163]
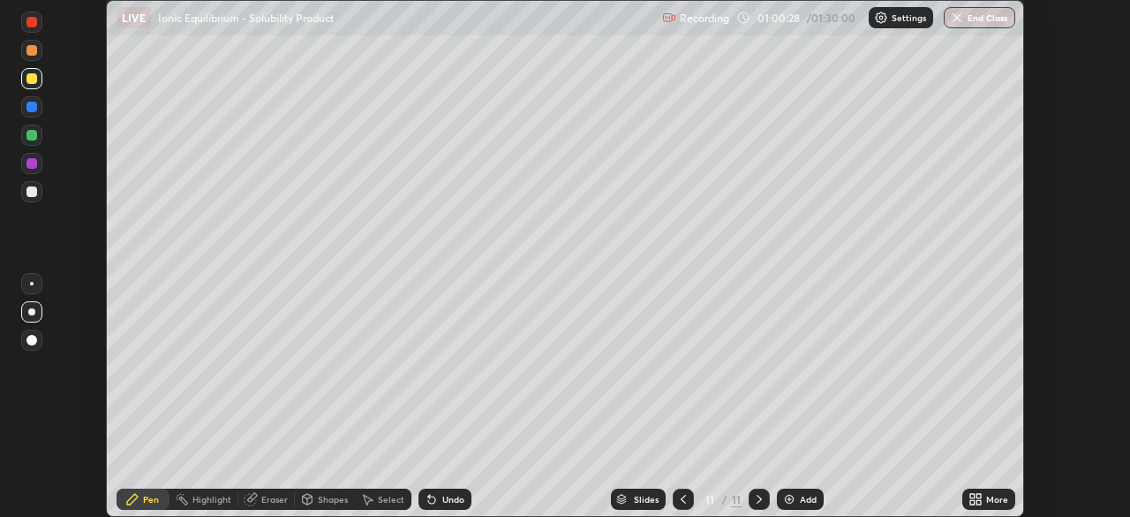
click at [971, 495] on icon at bounding box center [972, 496] width 4 height 4
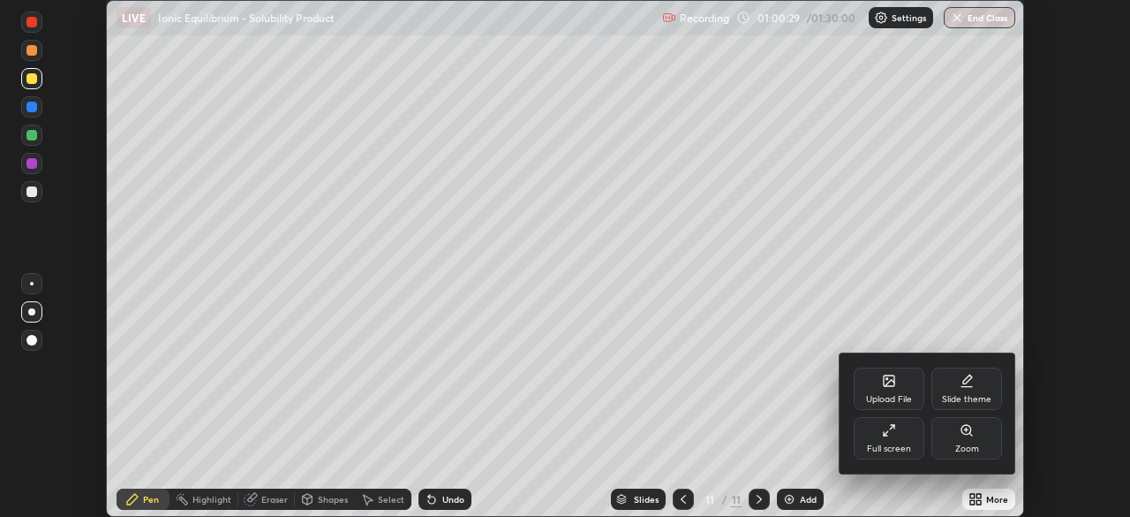
click at [886, 437] on div "Full screen" at bounding box center [889, 438] width 71 height 42
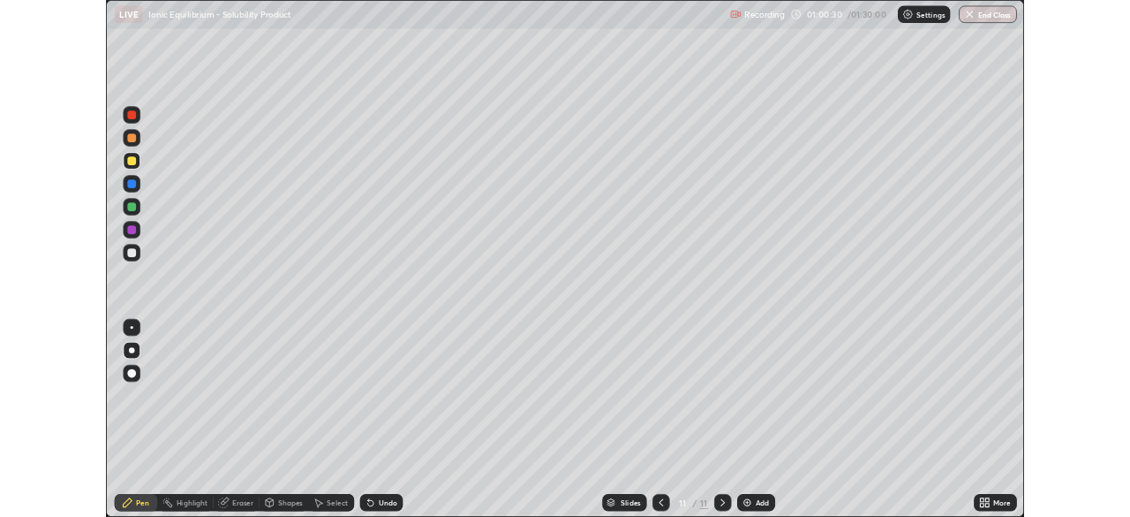
scroll to position [636, 1130]
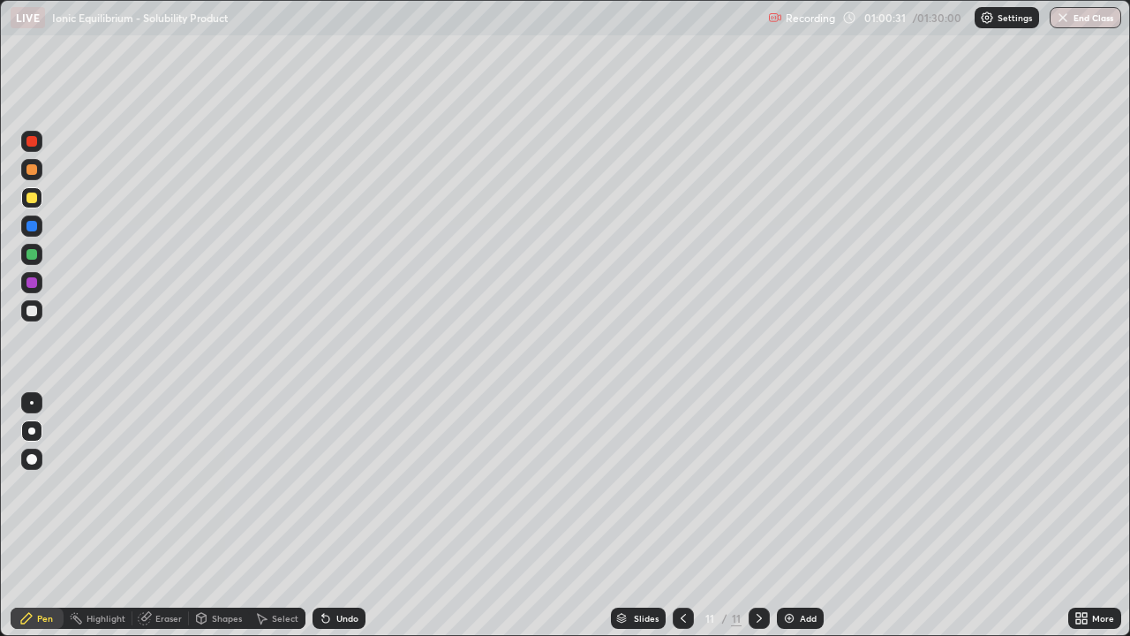
click at [155, 516] on div "Eraser" at bounding box center [160, 617] width 57 height 21
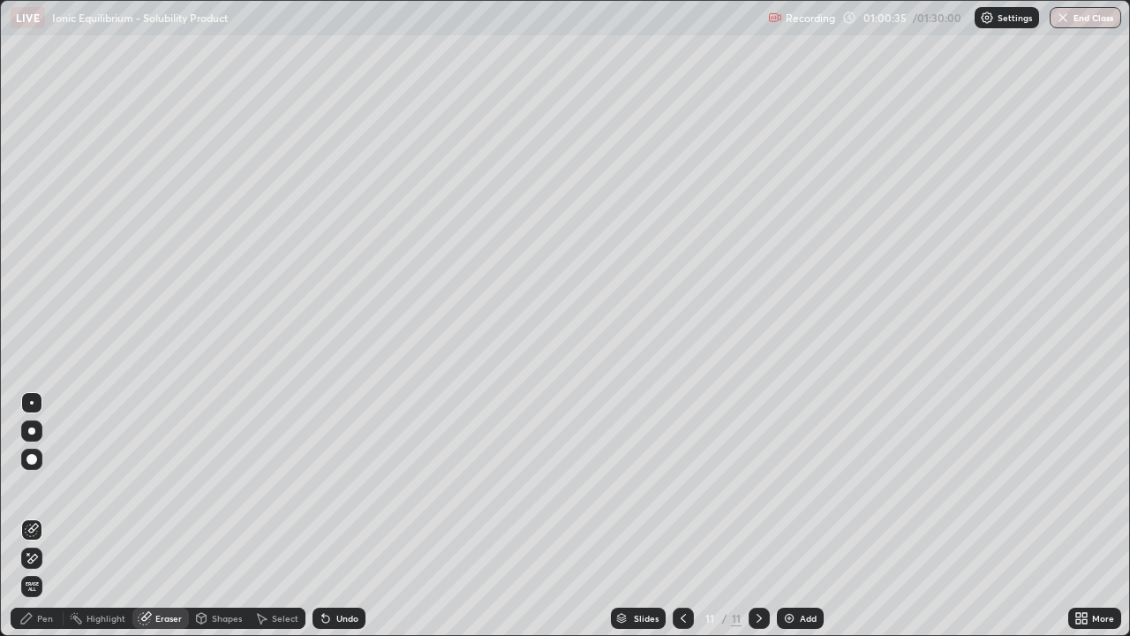
click at [47, 516] on div "Pen" at bounding box center [45, 618] width 16 height 9
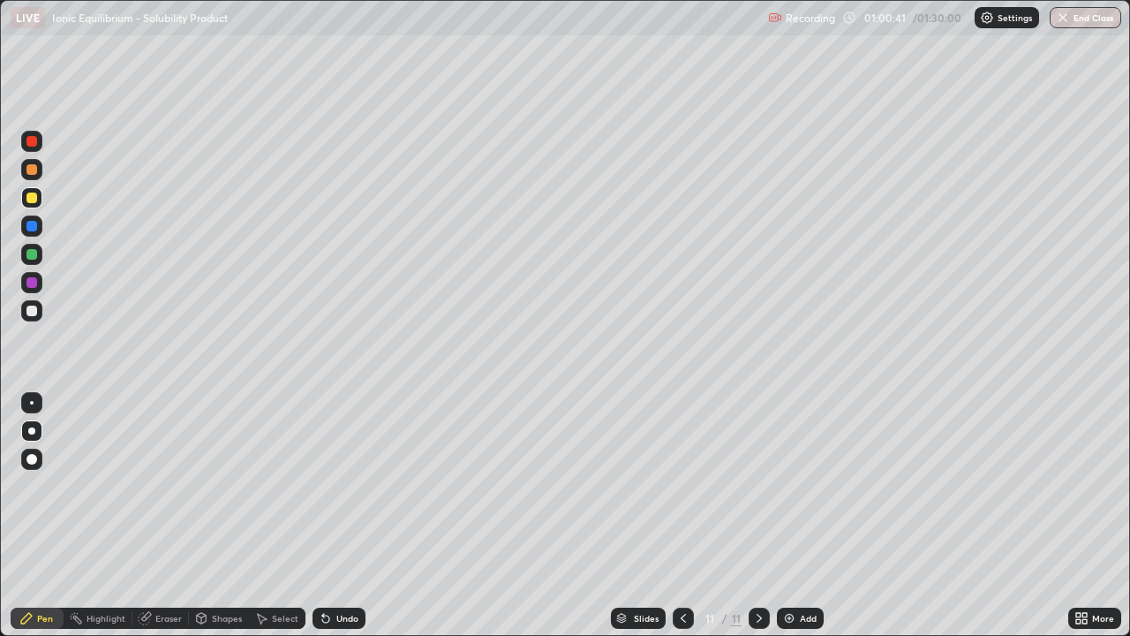
click at [34, 252] on div at bounding box center [31, 254] width 11 height 11
click at [33, 311] on div at bounding box center [31, 310] width 11 height 11
click at [34, 198] on div at bounding box center [31, 197] width 11 height 11
click at [261, 516] on icon at bounding box center [263, 619] width 10 height 11
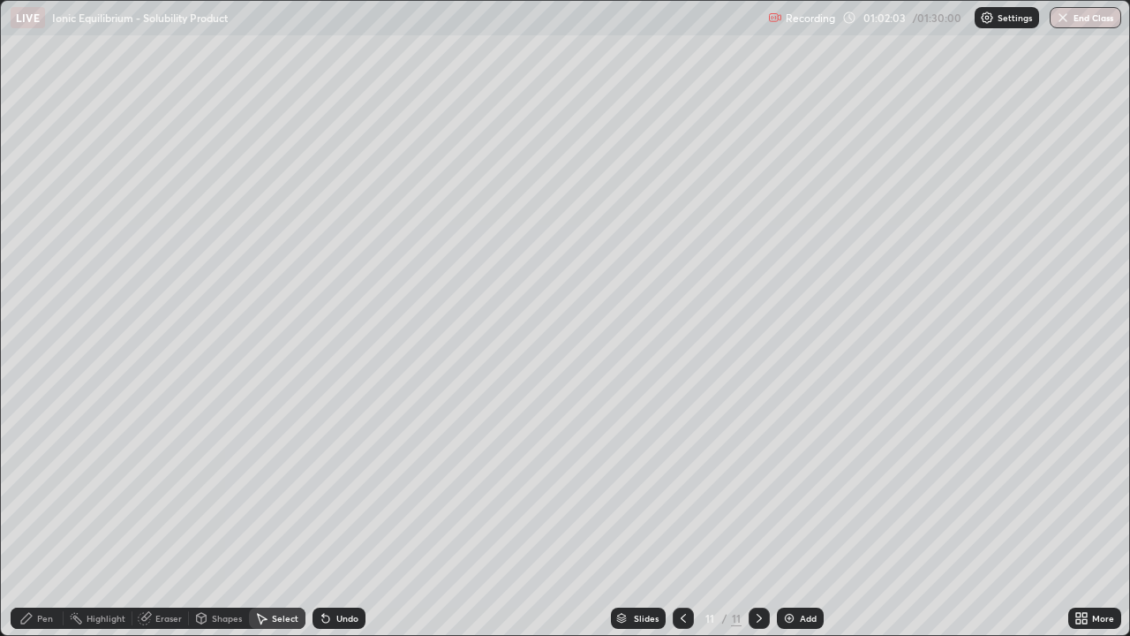
click at [212, 516] on div "Shapes" at bounding box center [227, 618] width 30 height 9
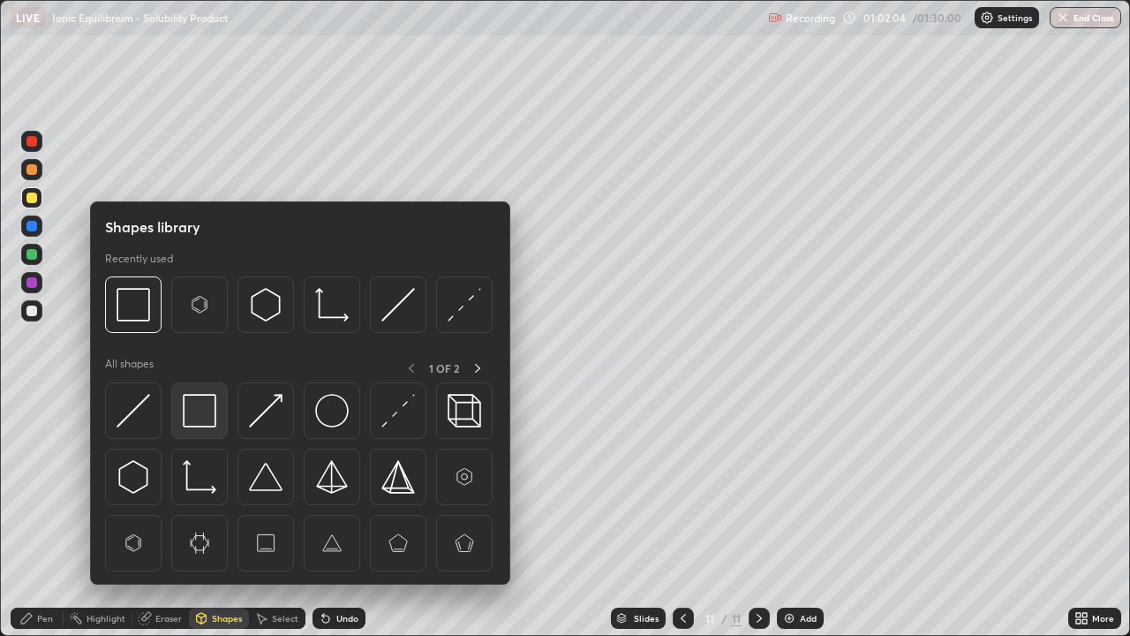
click at [198, 407] on img at bounding box center [200, 411] width 34 height 34
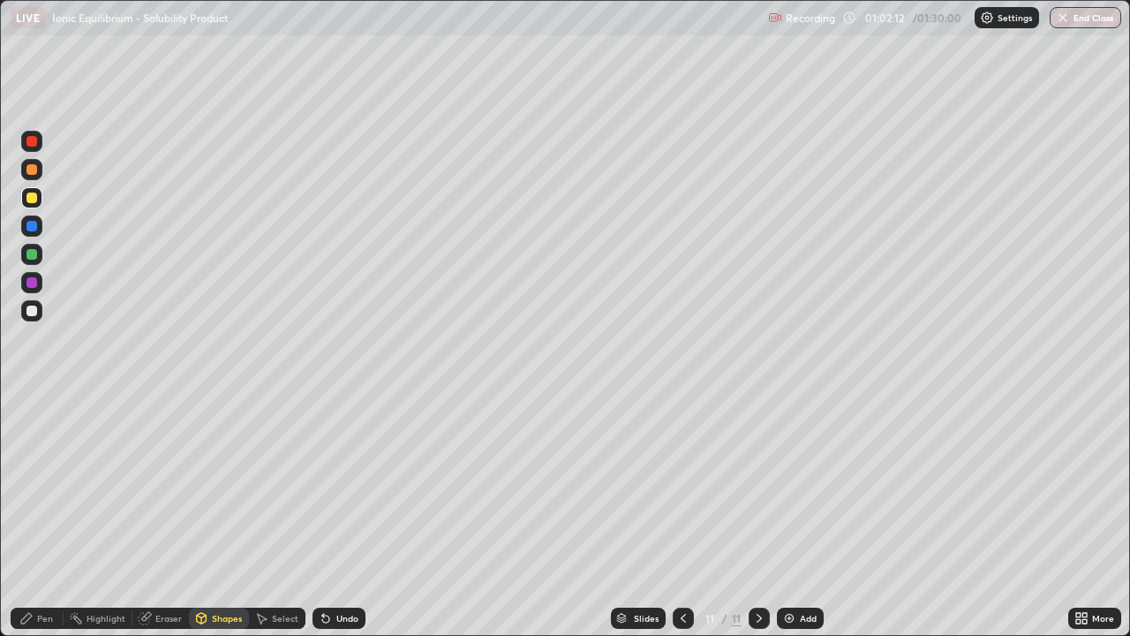
click at [36, 516] on div "Pen" at bounding box center [37, 617] width 53 height 21
click at [40, 314] on div at bounding box center [31, 310] width 21 height 21
click at [1078, 516] on icon at bounding box center [1078, 621] width 4 height 4
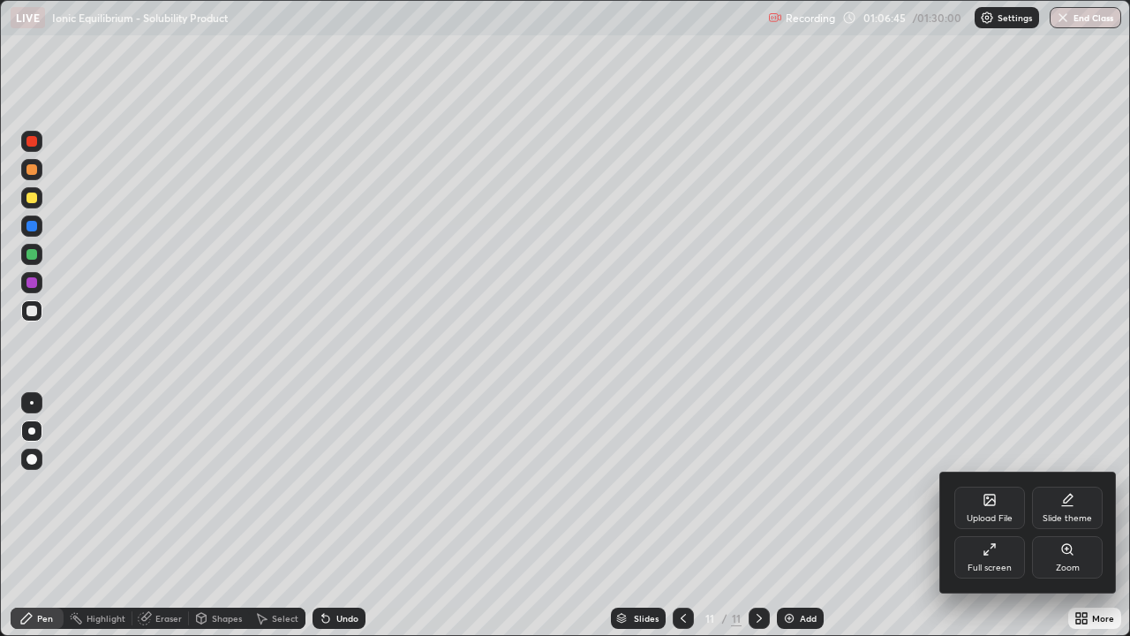
click at [995, 516] on div "Full screen" at bounding box center [990, 567] width 44 height 9
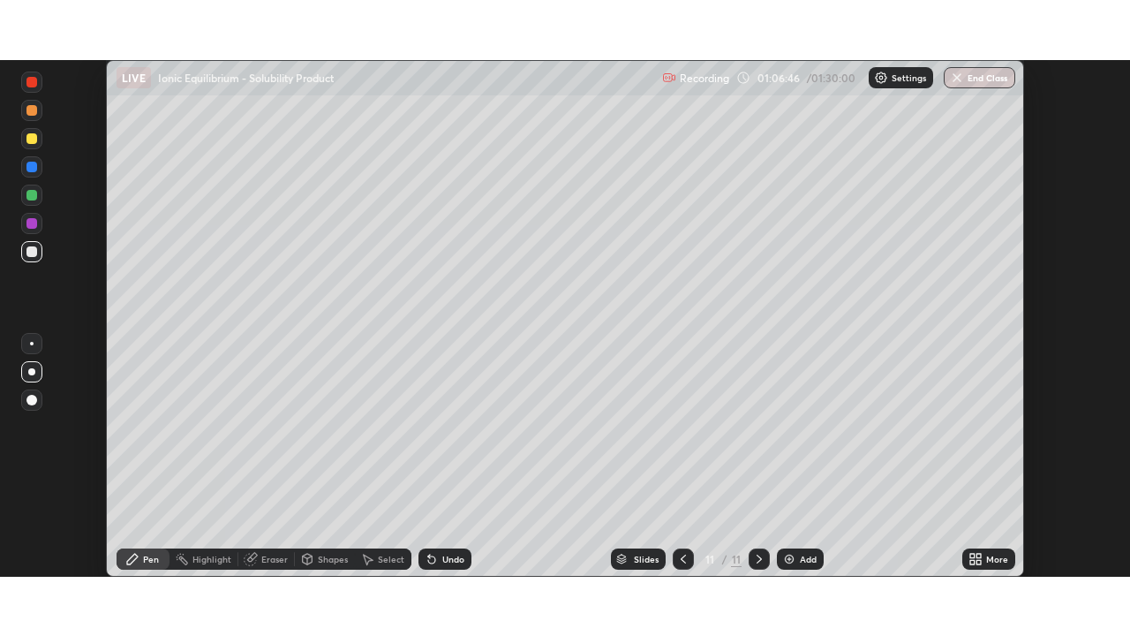
scroll to position [87777, 87163]
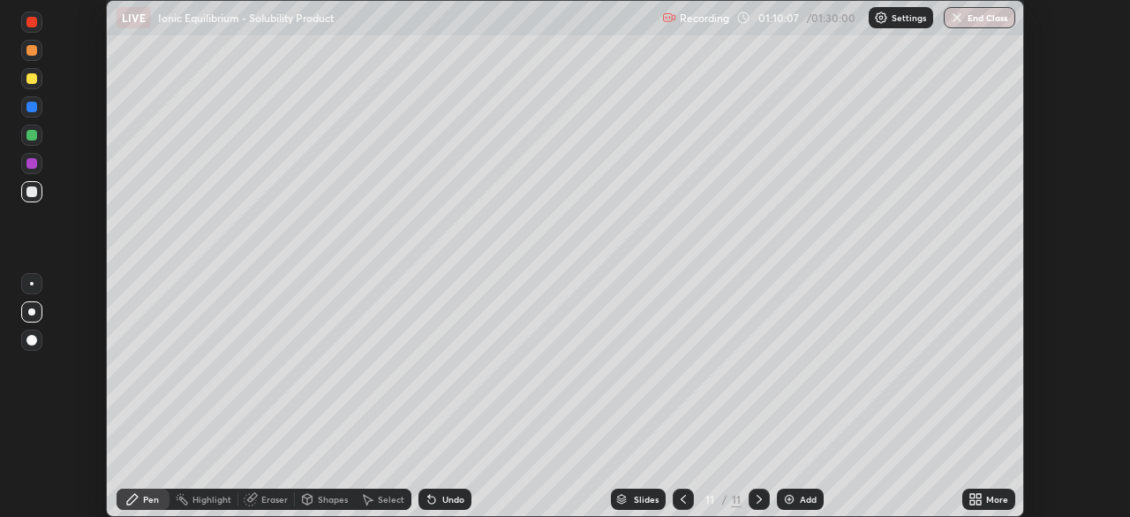
click at [978, 495] on icon at bounding box center [979, 496] width 4 height 4
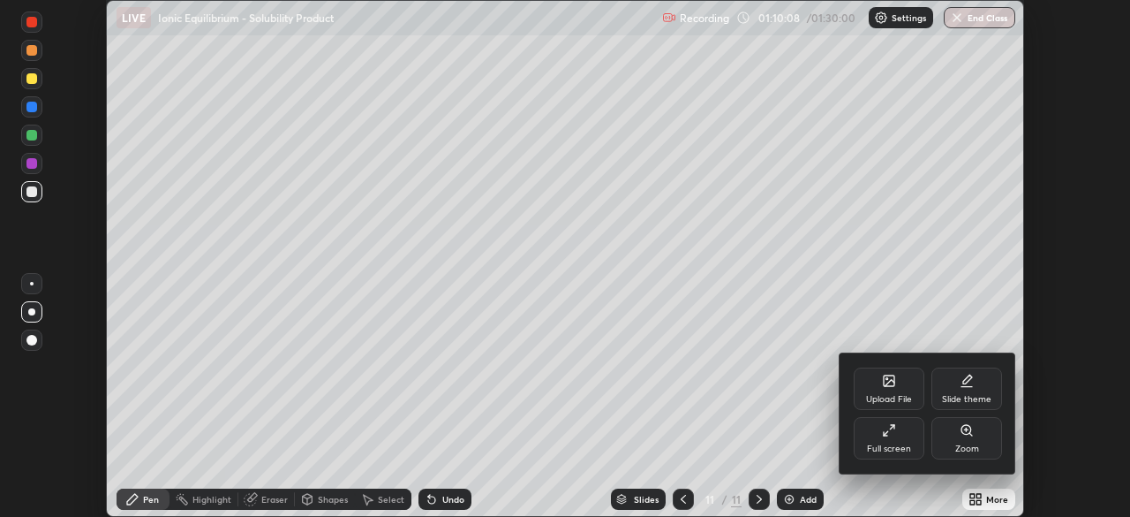
click at [894, 440] on div "Full screen" at bounding box center [889, 438] width 71 height 42
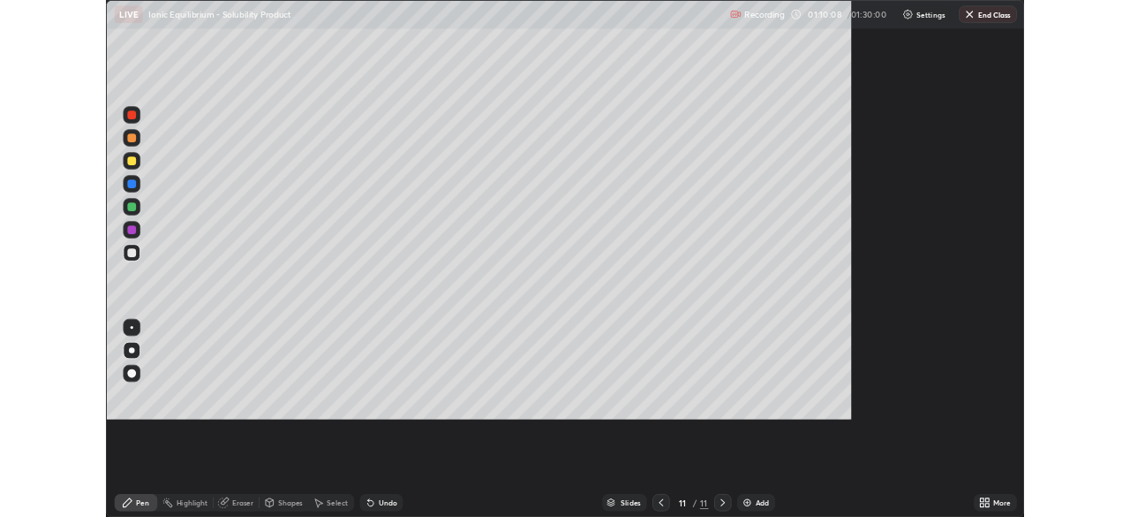
scroll to position [636, 1130]
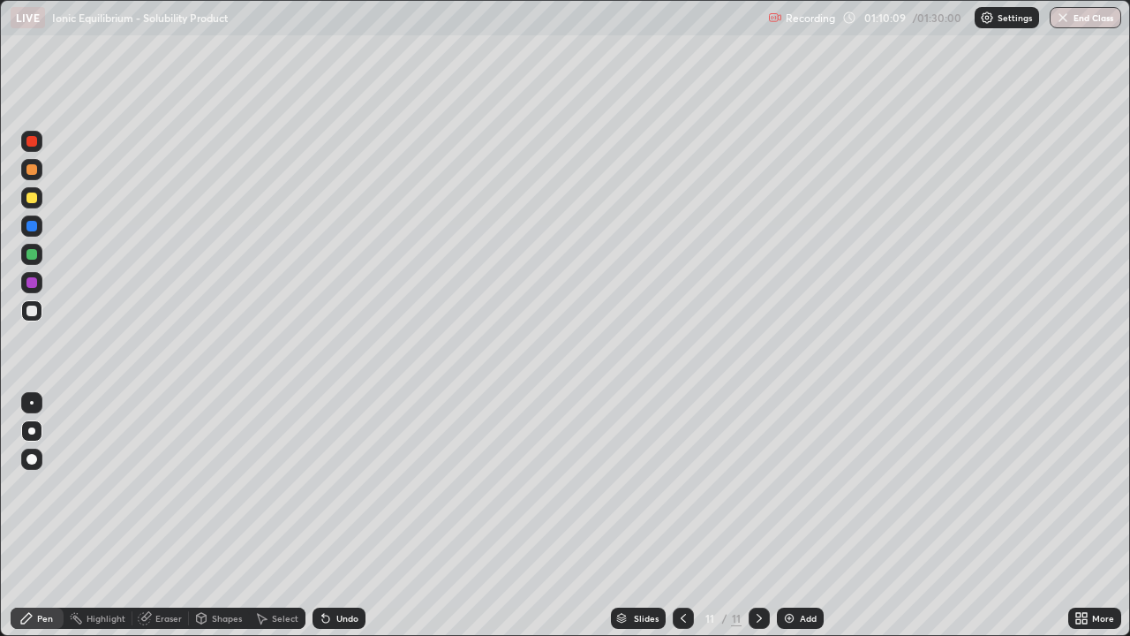
click at [795, 516] on div "Add" at bounding box center [800, 617] width 47 height 21
click at [34, 170] on div at bounding box center [31, 169] width 11 height 11
click at [34, 260] on div at bounding box center [31, 254] width 21 height 21
click at [32, 315] on div at bounding box center [31, 310] width 11 height 11
click at [36, 254] on div at bounding box center [31, 254] width 11 height 11
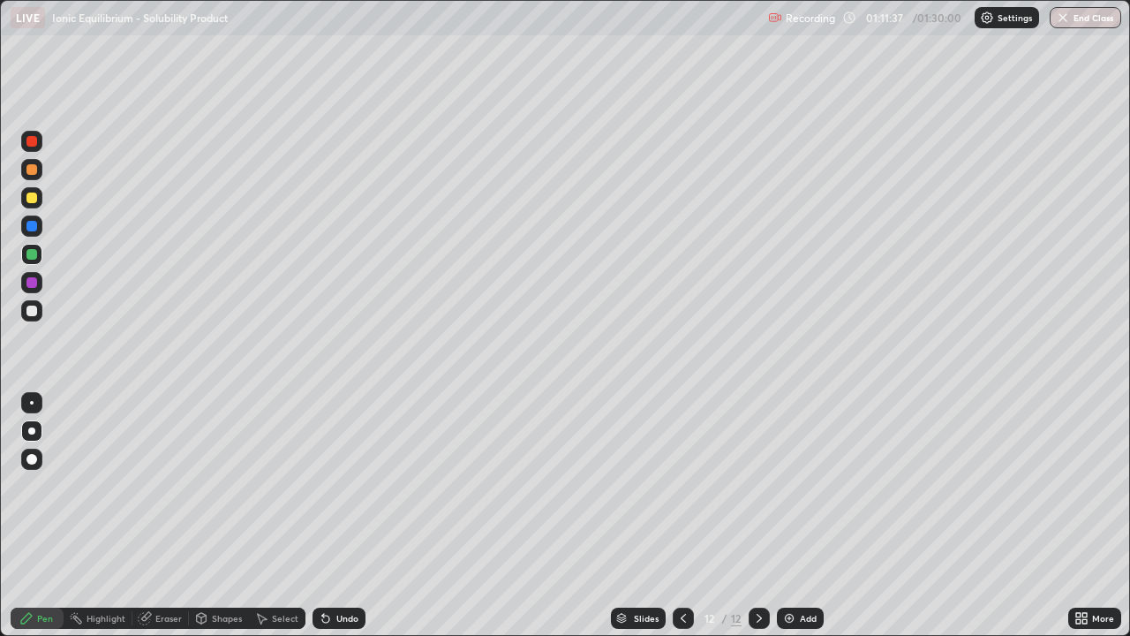
click at [34, 285] on div at bounding box center [31, 282] width 11 height 11
click at [34, 259] on div at bounding box center [31, 254] width 11 height 11
click at [36, 309] on div at bounding box center [31, 310] width 11 height 11
click at [30, 263] on div at bounding box center [31, 254] width 21 height 21
click at [32, 317] on div at bounding box center [31, 310] width 21 height 21
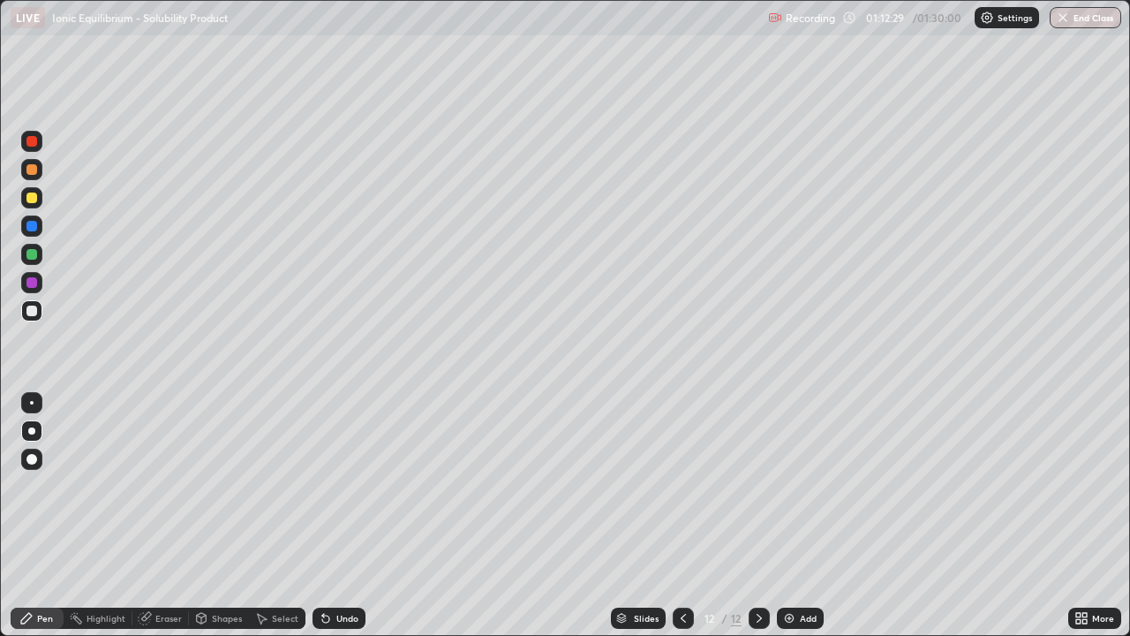
click at [38, 284] on div at bounding box center [31, 282] width 21 height 21
click at [40, 204] on div at bounding box center [31, 197] width 21 height 21
click at [352, 516] on div "Undo" at bounding box center [347, 618] width 22 height 9
click at [343, 516] on div "Undo" at bounding box center [347, 618] width 22 height 9
click at [32, 254] on div at bounding box center [31, 254] width 11 height 11
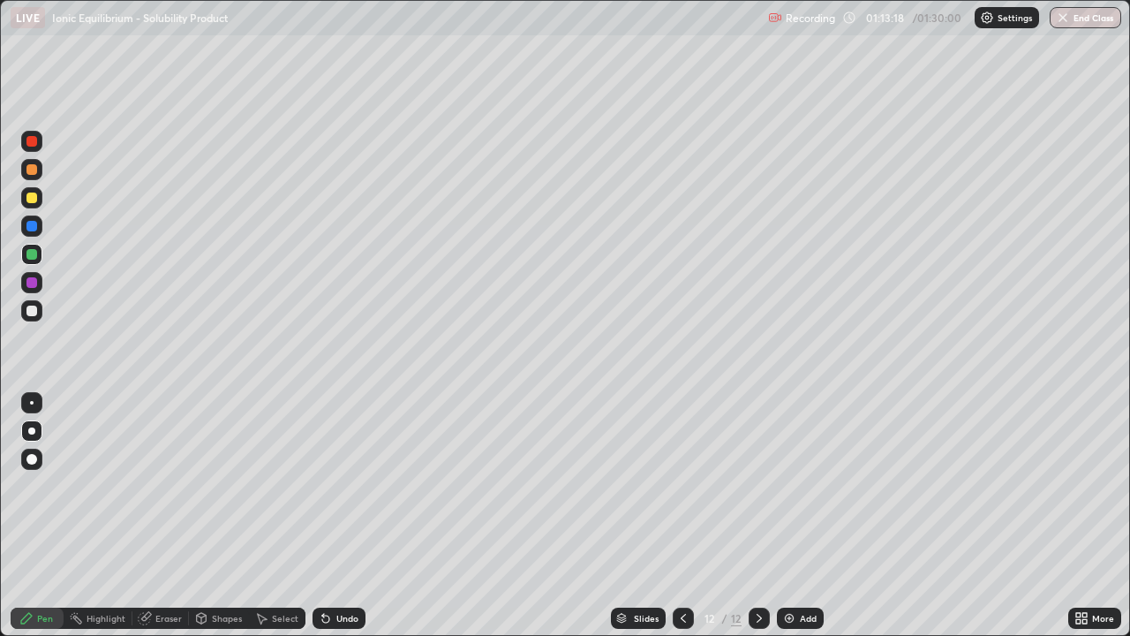
click at [38, 314] on div at bounding box center [31, 310] width 21 height 21
click at [36, 290] on div at bounding box center [31, 282] width 21 height 21
click at [31, 311] on div at bounding box center [31, 310] width 11 height 11
click at [32, 224] on div at bounding box center [31, 226] width 11 height 11
click at [31, 313] on div at bounding box center [31, 310] width 11 height 11
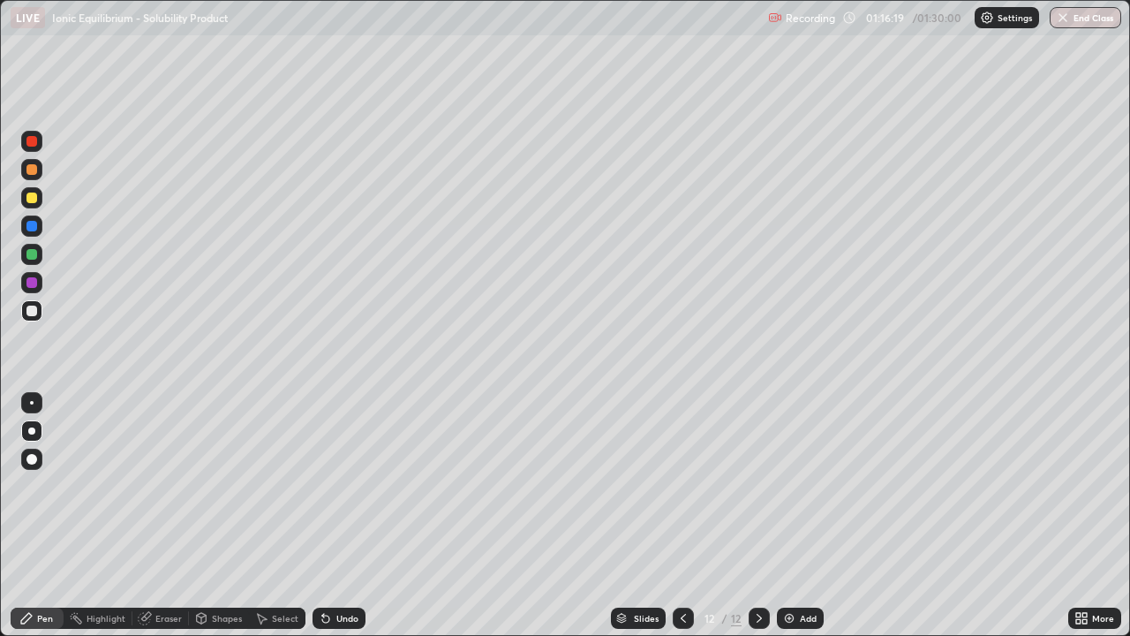
click at [343, 516] on div "Undo" at bounding box center [347, 618] width 22 height 9
click at [341, 516] on div "Undo" at bounding box center [347, 618] width 22 height 9
click at [1086, 516] on icon at bounding box center [1082, 618] width 14 height 14
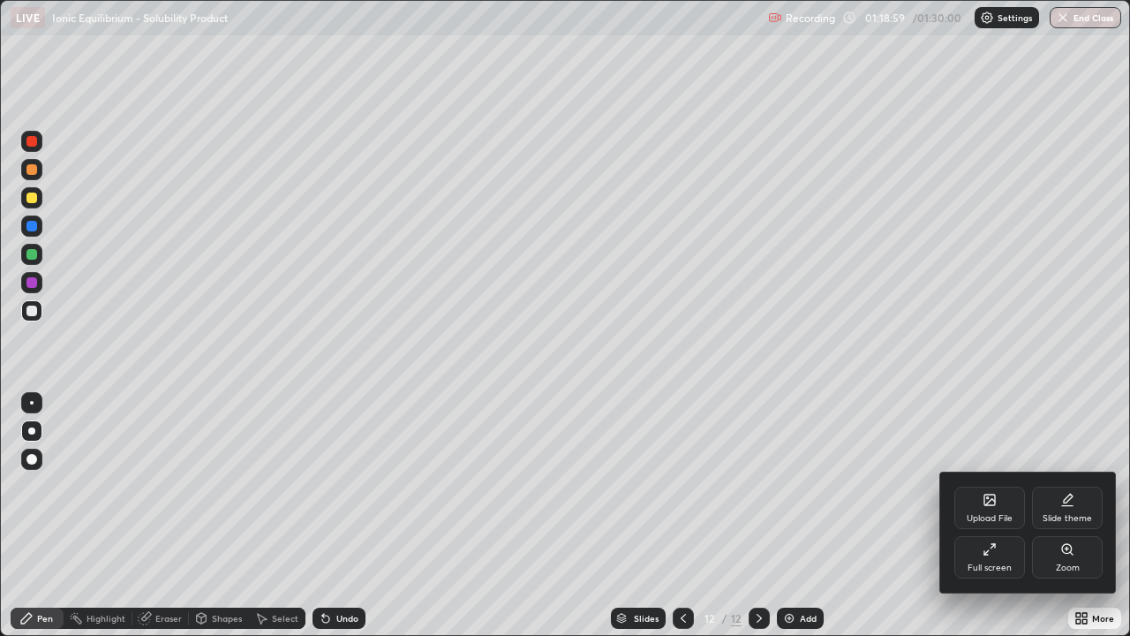
click at [1000, 516] on div "Full screen" at bounding box center [990, 567] width 44 height 9
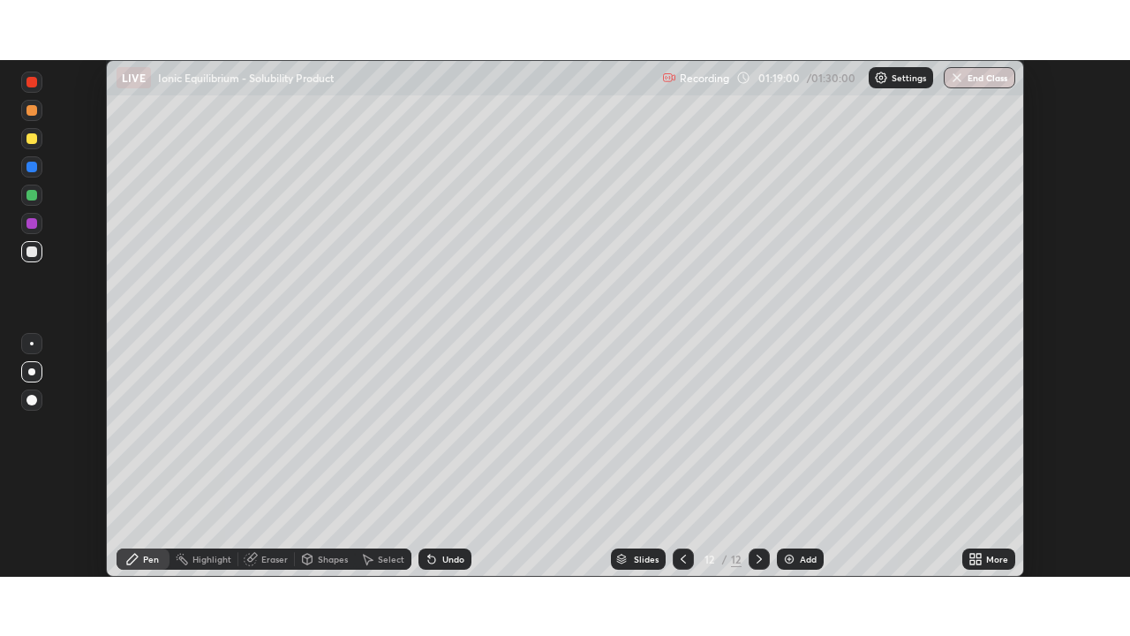
scroll to position [87777, 87163]
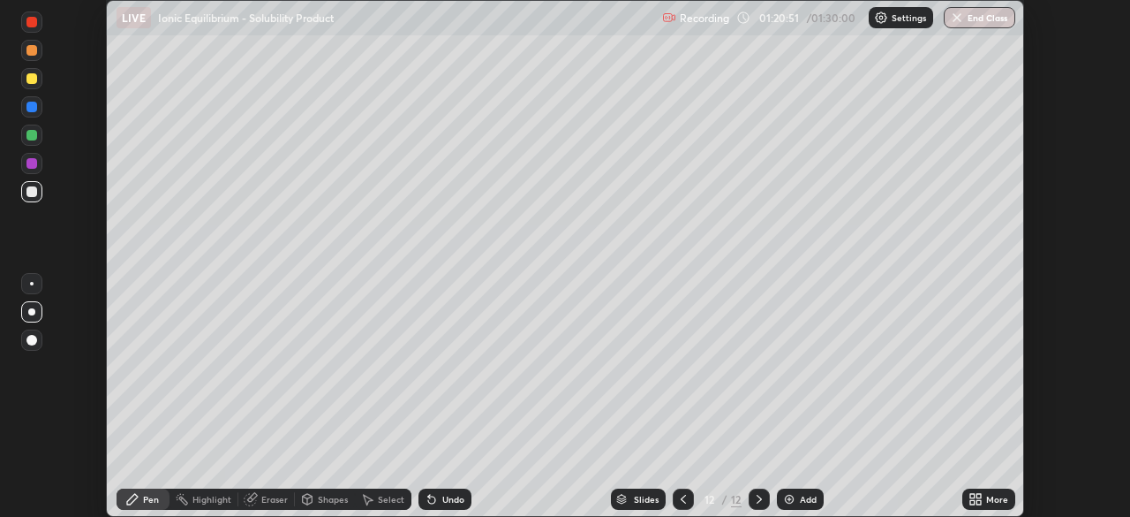
click at [972, 495] on icon at bounding box center [972, 496] width 4 height 4
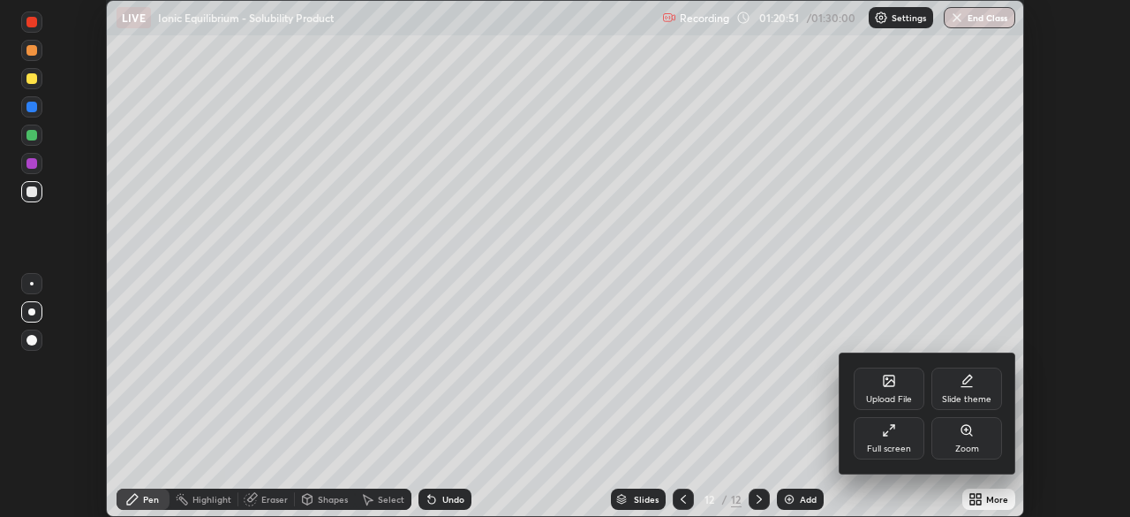
click at [902, 449] on div "Full screen" at bounding box center [889, 448] width 44 height 9
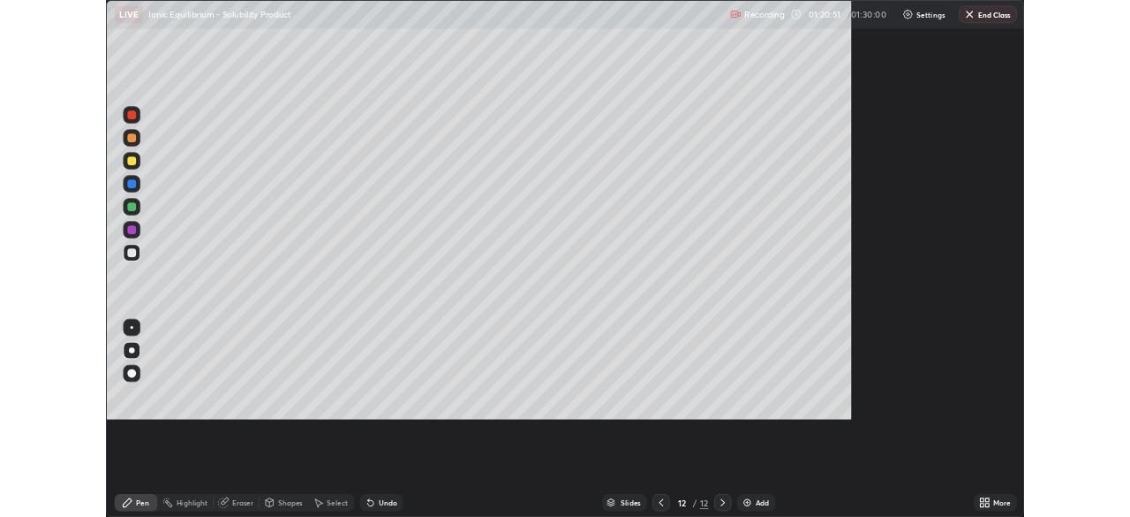
scroll to position [636, 1130]
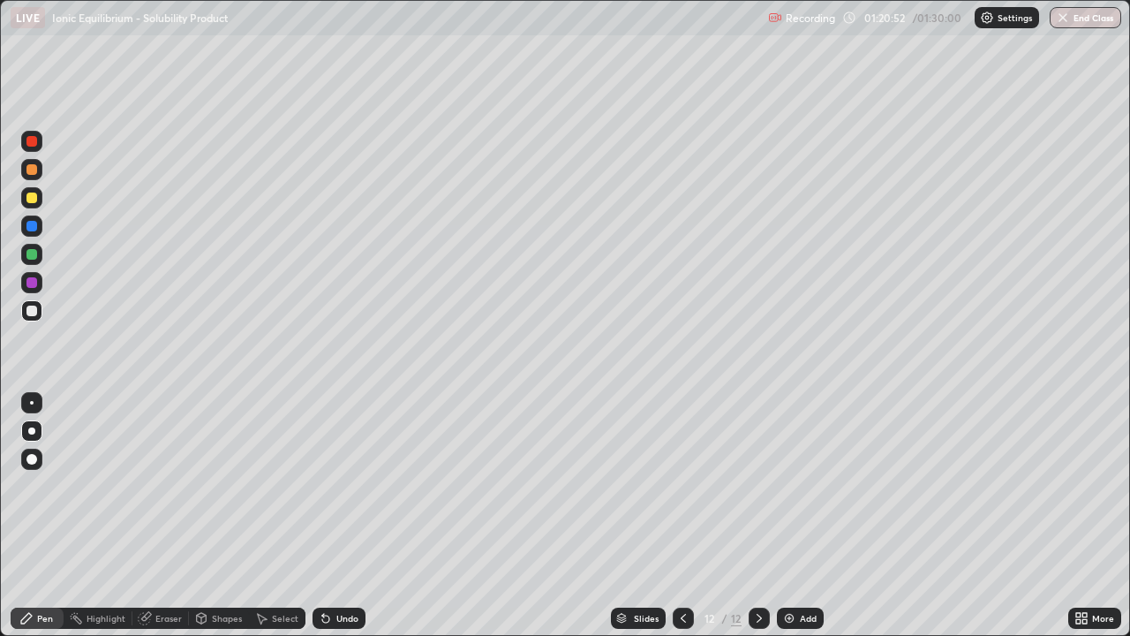
click at [792, 516] on img at bounding box center [789, 618] width 14 height 14
click at [346, 516] on div "Undo" at bounding box center [347, 618] width 22 height 9
click at [172, 516] on div "Eraser" at bounding box center [168, 618] width 26 height 9
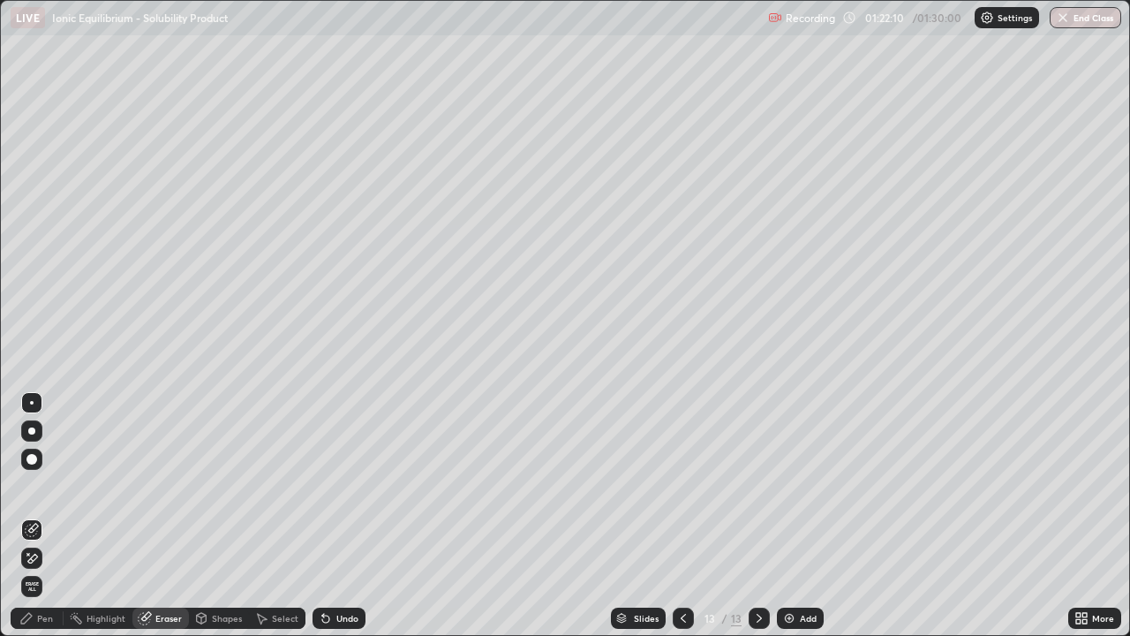
click at [682, 516] on icon at bounding box center [683, 618] width 14 height 14
click at [51, 516] on div "Pen" at bounding box center [45, 618] width 16 height 9
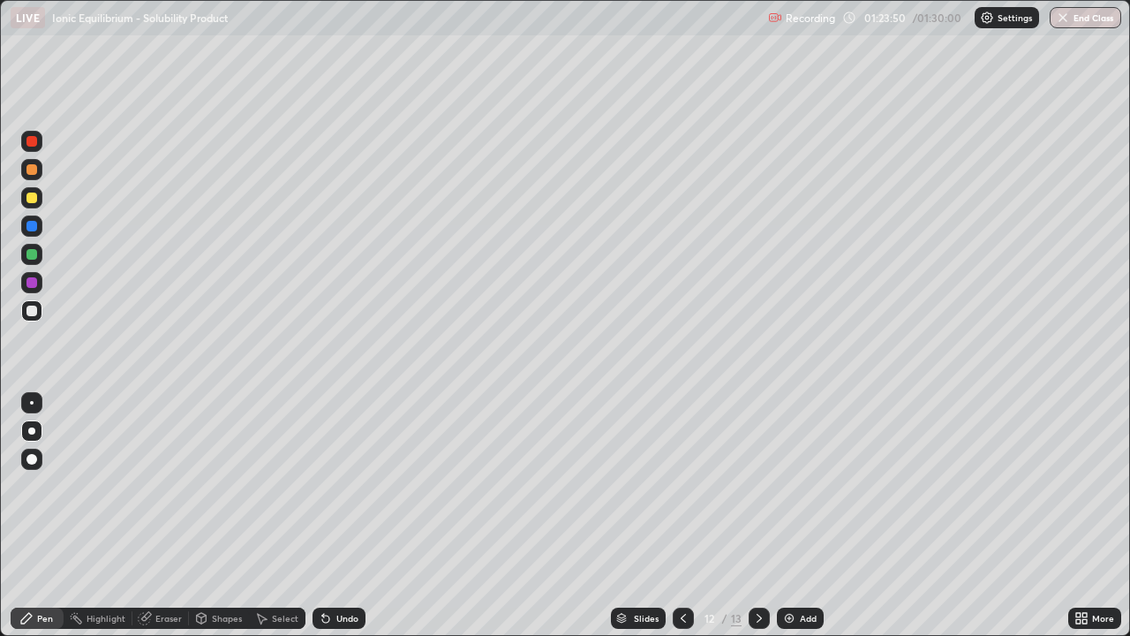
click at [29, 319] on div at bounding box center [31, 310] width 21 height 21
click at [750, 516] on div at bounding box center [759, 617] width 21 height 21
click at [34, 255] on div at bounding box center [31, 254] width 11 height 11
click at [40, 199] on div at bounding box center [31, 197] width 21 height 21
click at [34, 304] on div at bounding box center [31, 310] width 21 height 21
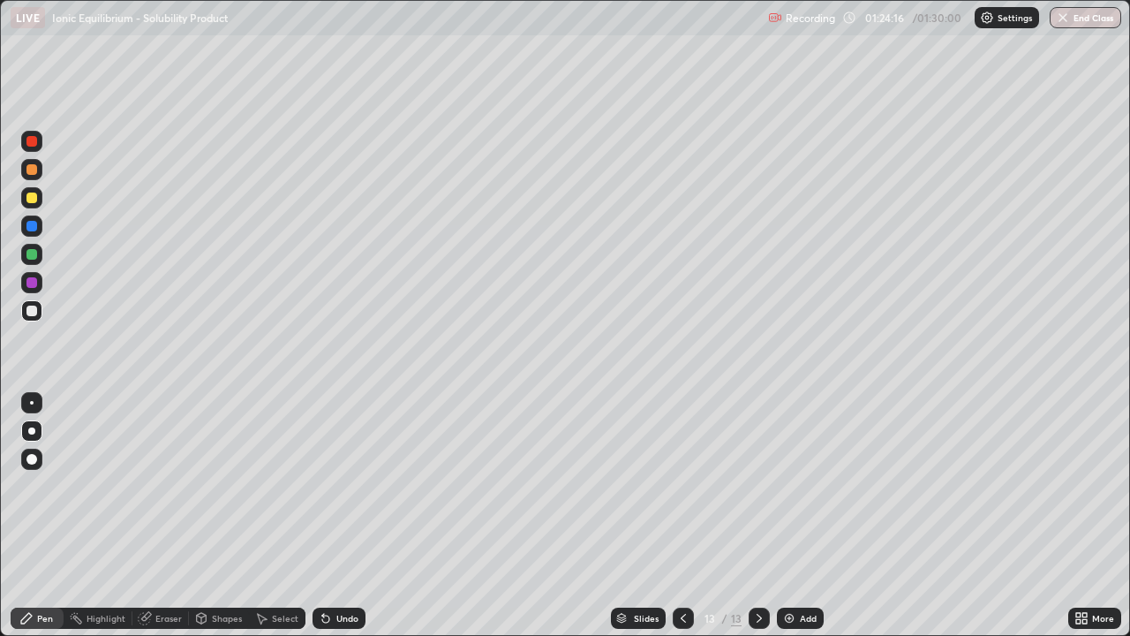
click at [682, 516] on icon at bounding box center [683, 618] width 14 height 14
click at [757, 516] on icon at bounding box center [759, 618] width 14 height 14
click at [33, 283] on div at bounding box center [31, 282] width 11 height 11
click at [33, 311] on div at bounding box center [31, 310] width 11 height 11
click at [33, 282] on div at bounding box center [31, 282] width 11 height 11
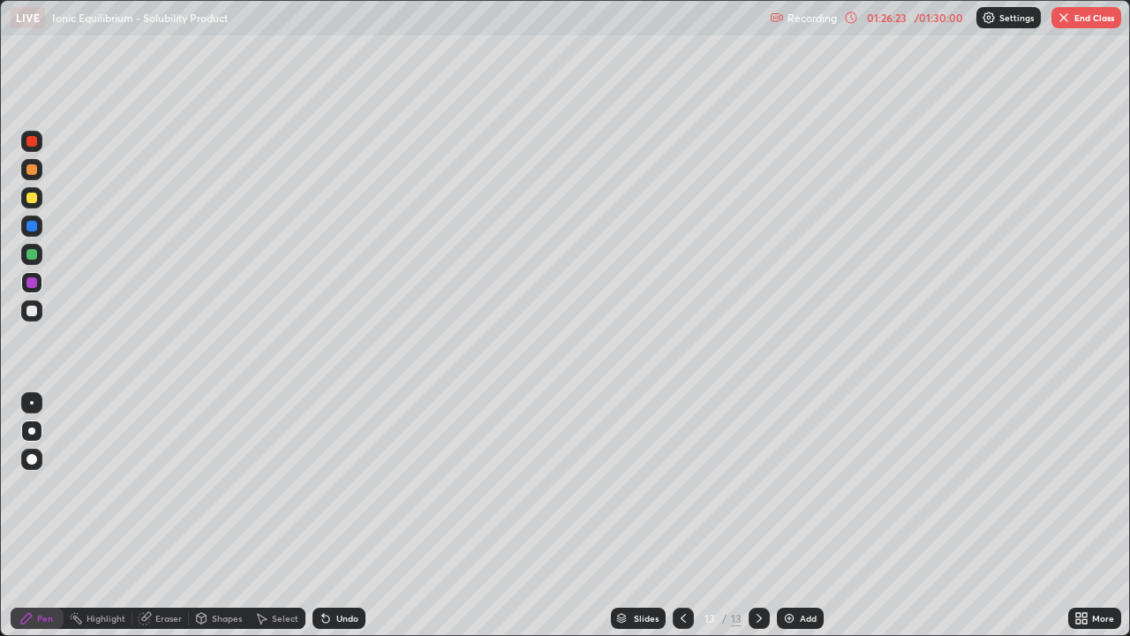
click at [38, 309] on div at bounding box center [31, 310] width 21 height 21
click at [260, 516] on icon at bounding box center [263, 619] width 10 height 11
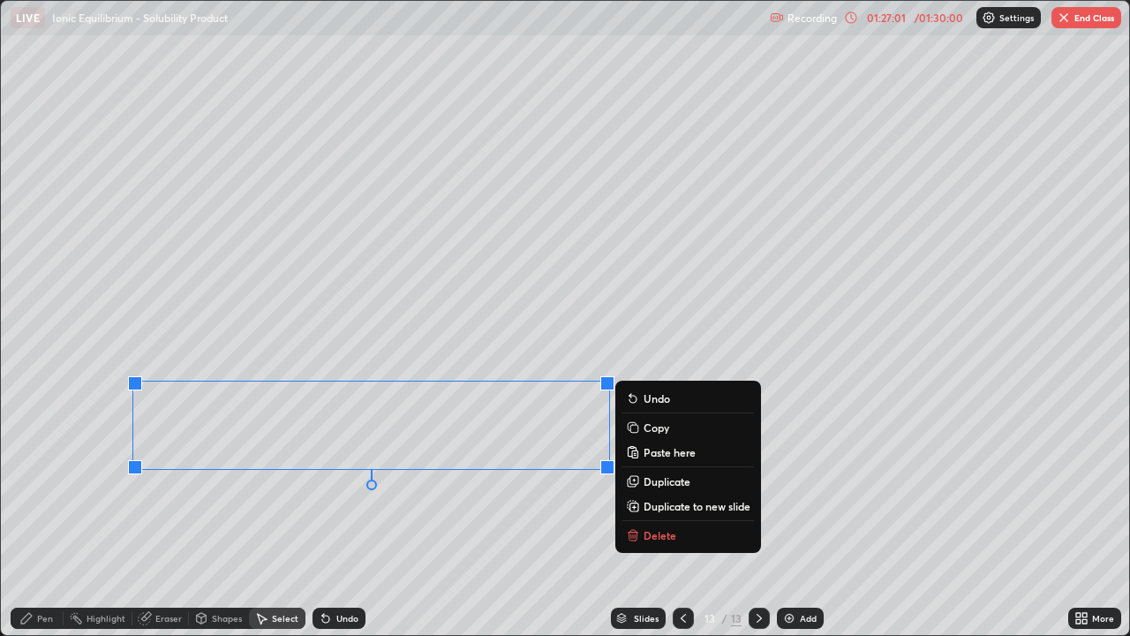
click at [660, 479] on p "Duplicate" at bounding box center [667, 481] width 47 height 14
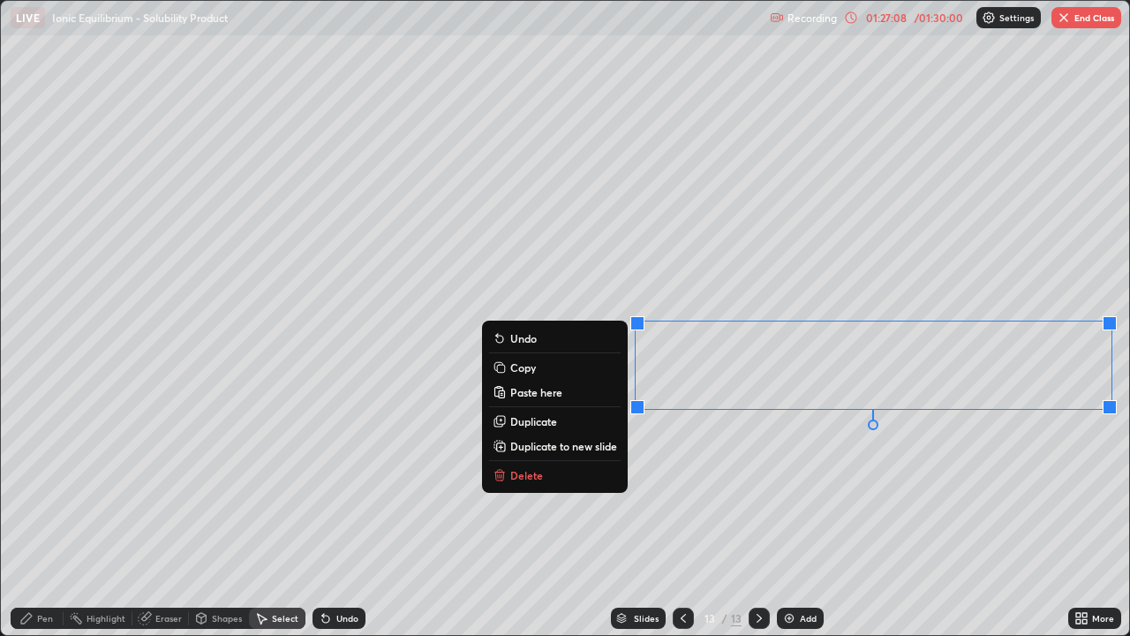
click at [26, 516] on icon at bounding box center [26, 618] width 11 height 11
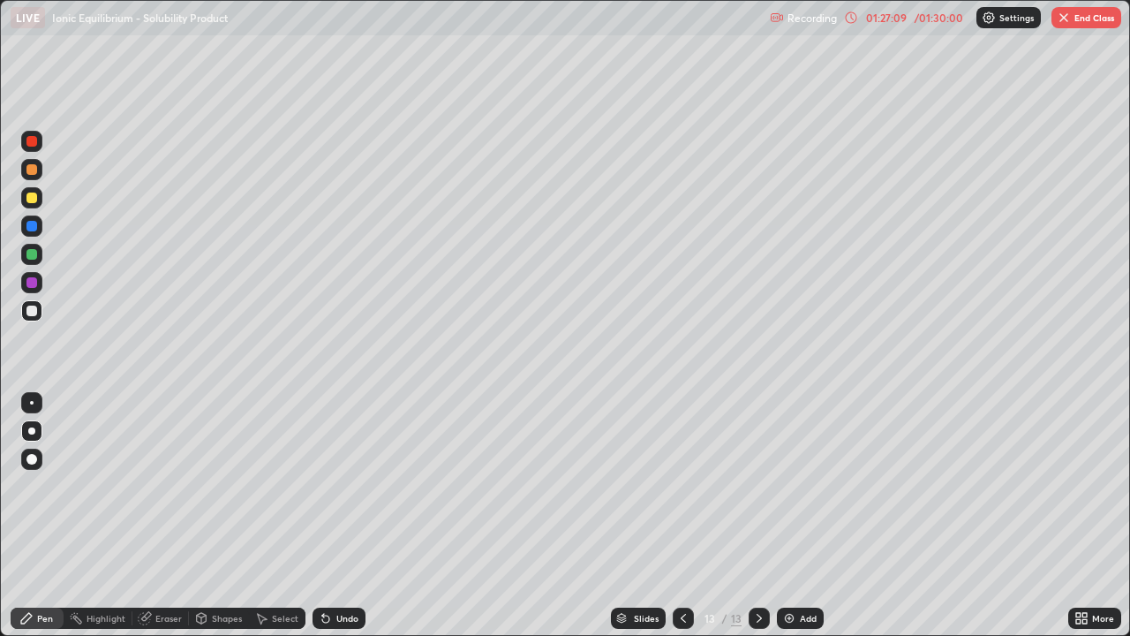
click at [175, 516] on div "Eraser" at bounding box center [168, 618] width 26 height 9
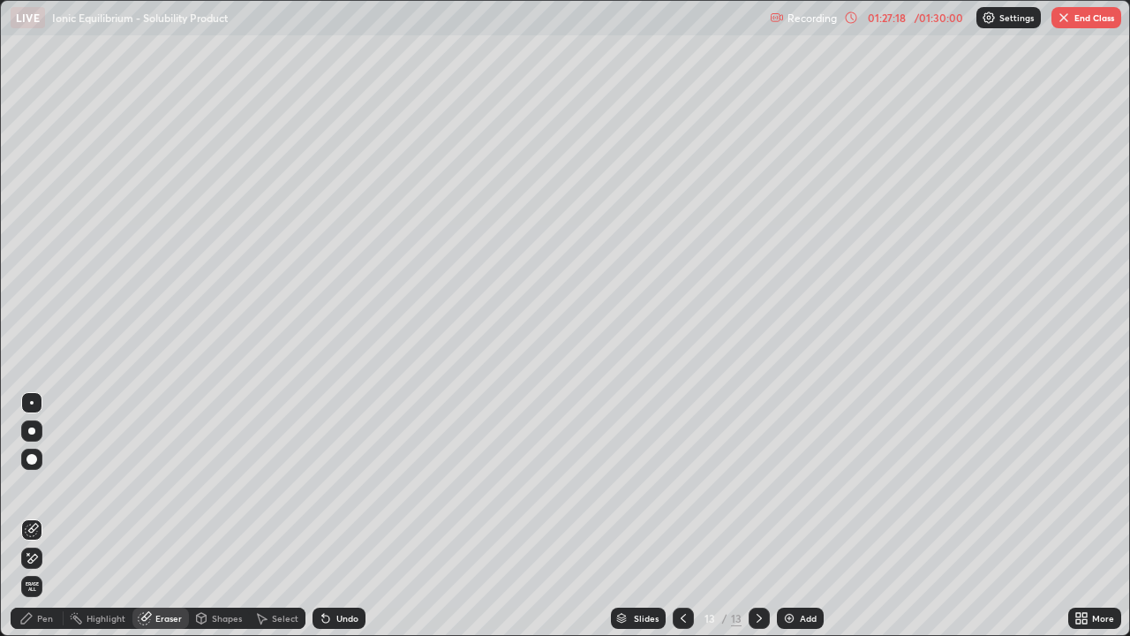
click at [51, 516] on div "Pen" at bounding box center [45, 618] width 16 height 9
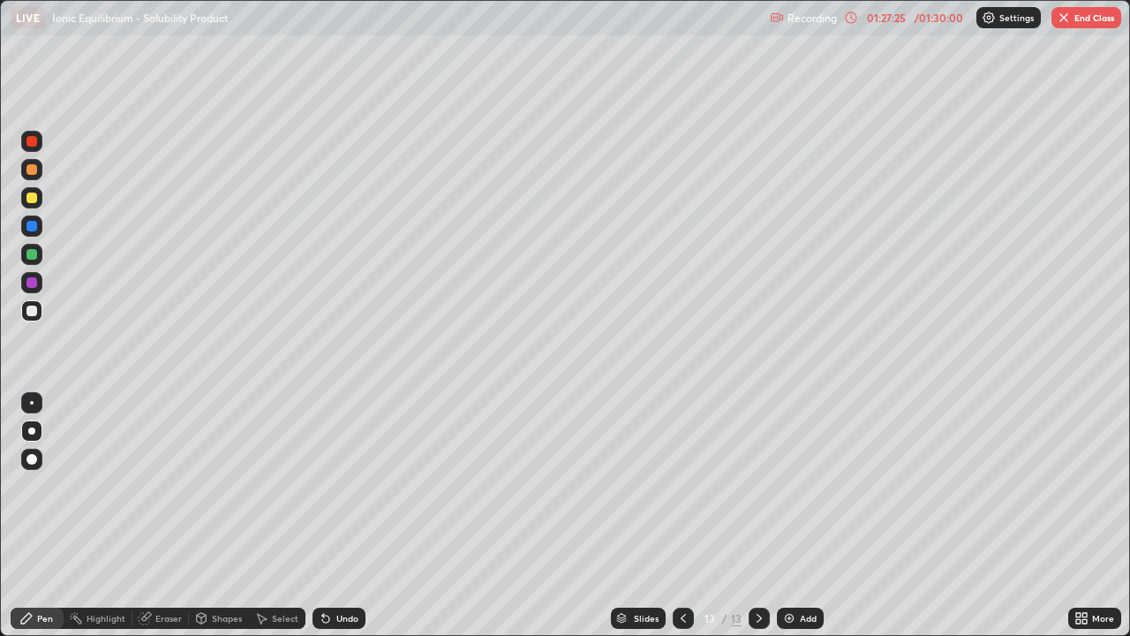
click at [157, 516] on div "Eraser" at bounding box center [168, 618] width 26 height 9
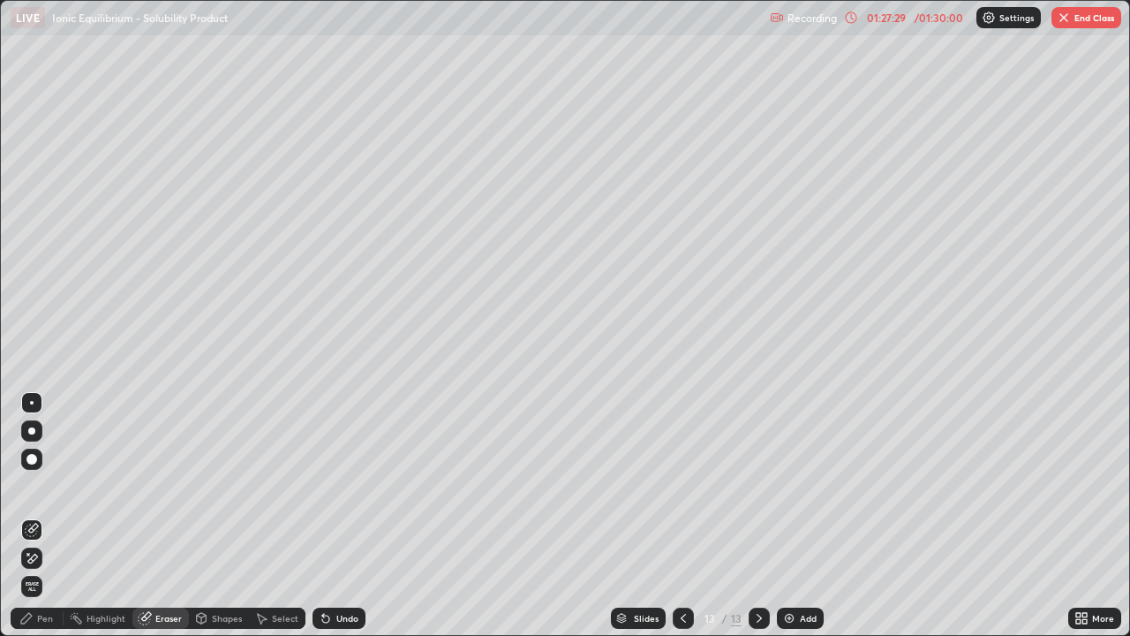
click at [35, 516] on div "Pen" at bounding box center [37, 617] width 53 height 21
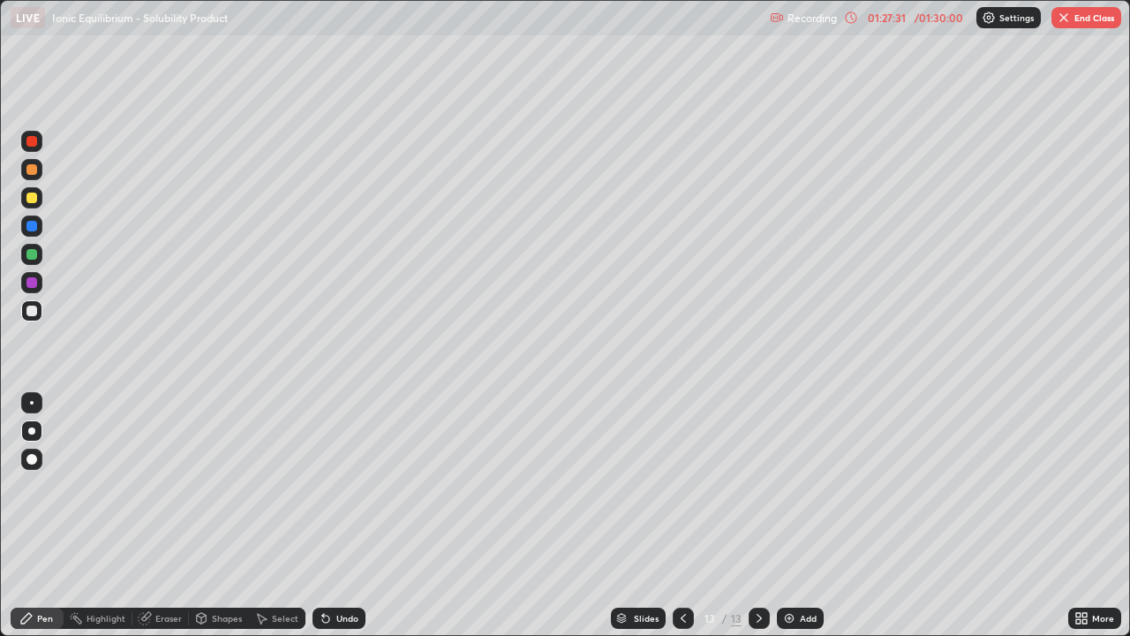
click at [30, 254] on div at bounding box center [31, 254] width 11 height 11
click at [33, 319] on div at bounding box center [31, 310] width 21 height 21
click at [159, 516] on div "Eraser" at bounding box center [168, 618] width 26 height 9
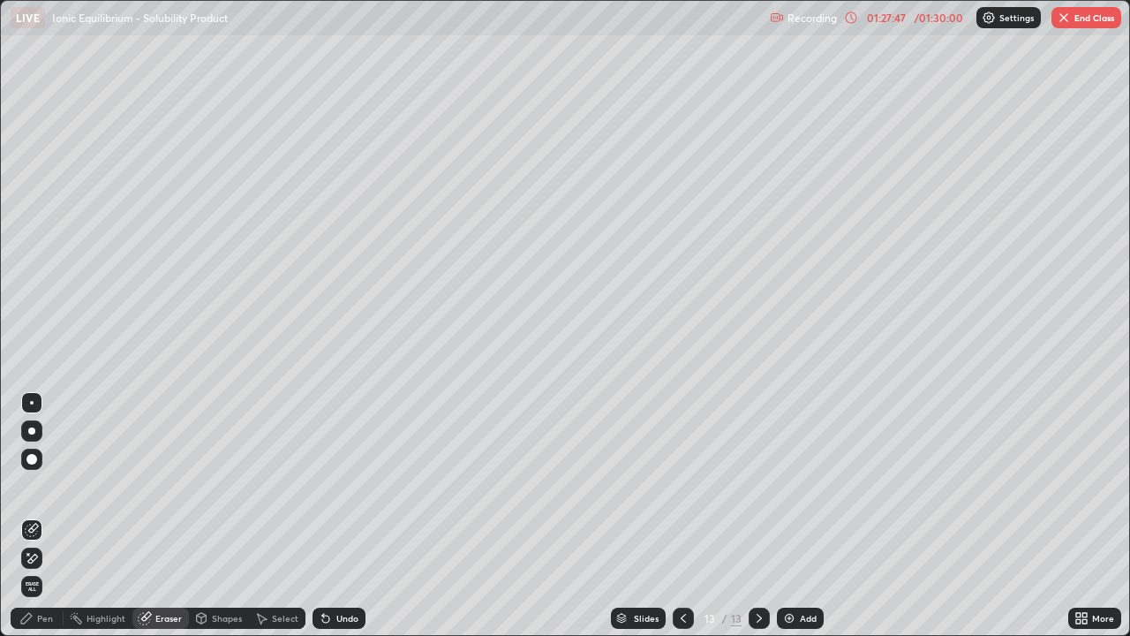
click at [48, 516] on div "Pen" at bounding box center [45, 618] width 16 height 9
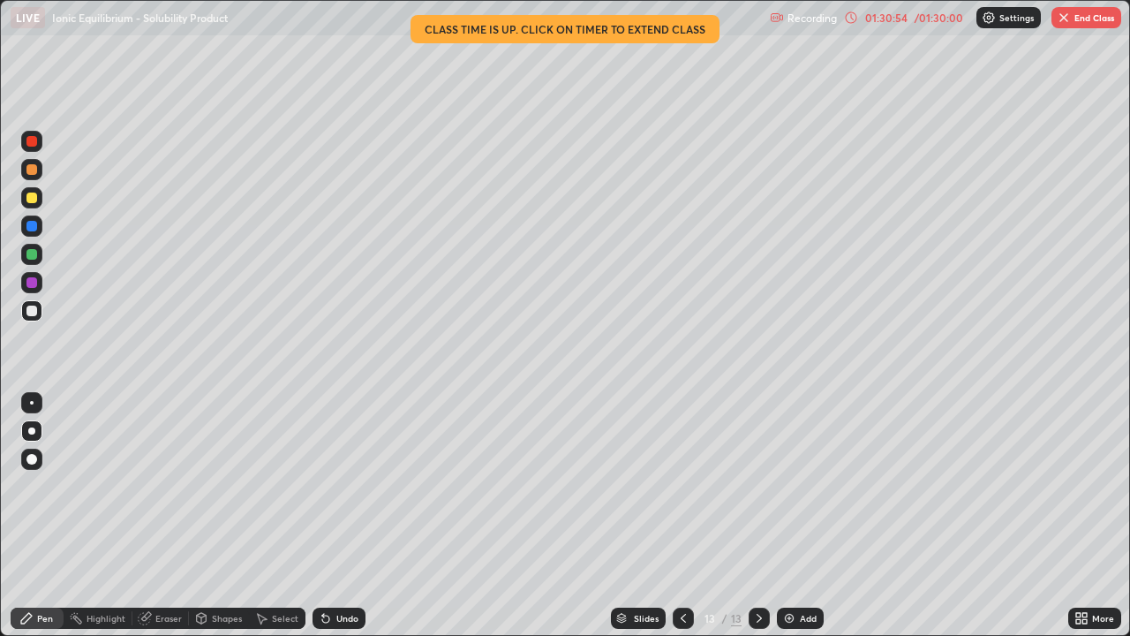
click at [681, 516] on icon at bounding box center [683, 618] width 14 height 14
click at [683, 516] on icon at bounding box center [683, 618] width 5 height 9
click at [754, 516] on icon at bounding box center [759, 618] width 14 height 14
click at [767, 516] on div at bounding box center [759, 617] width 21 height 21
click at [1100, 516] on div "More" at bounding box center [1103, 618] width 22 height 9
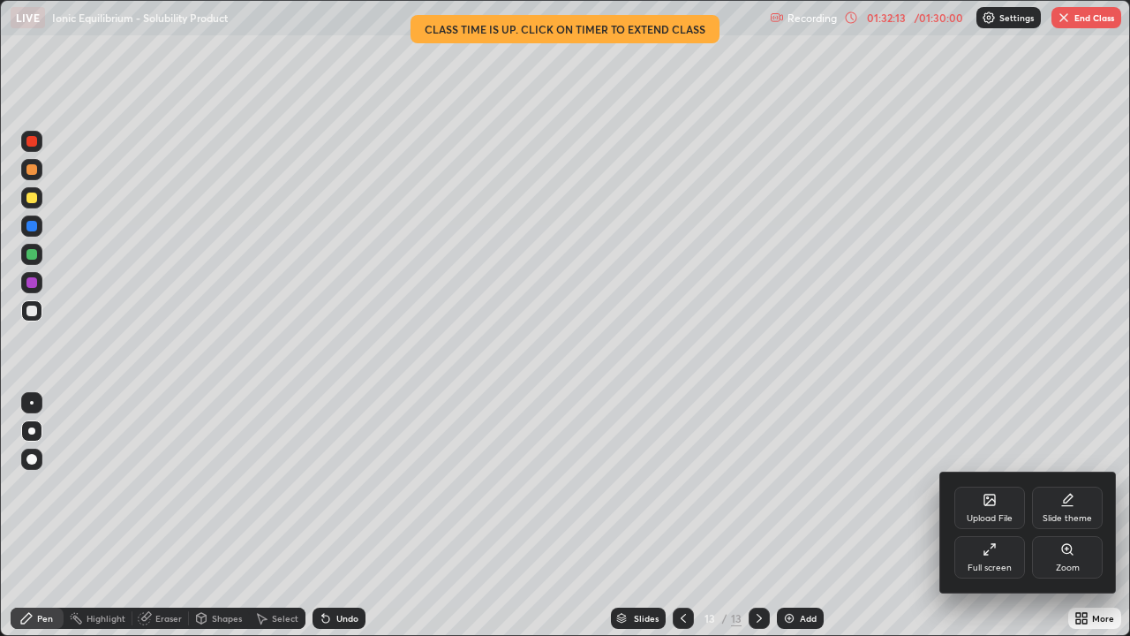
click at [985, 516] on icon at bounding box center [990, 549] width 14 height 14
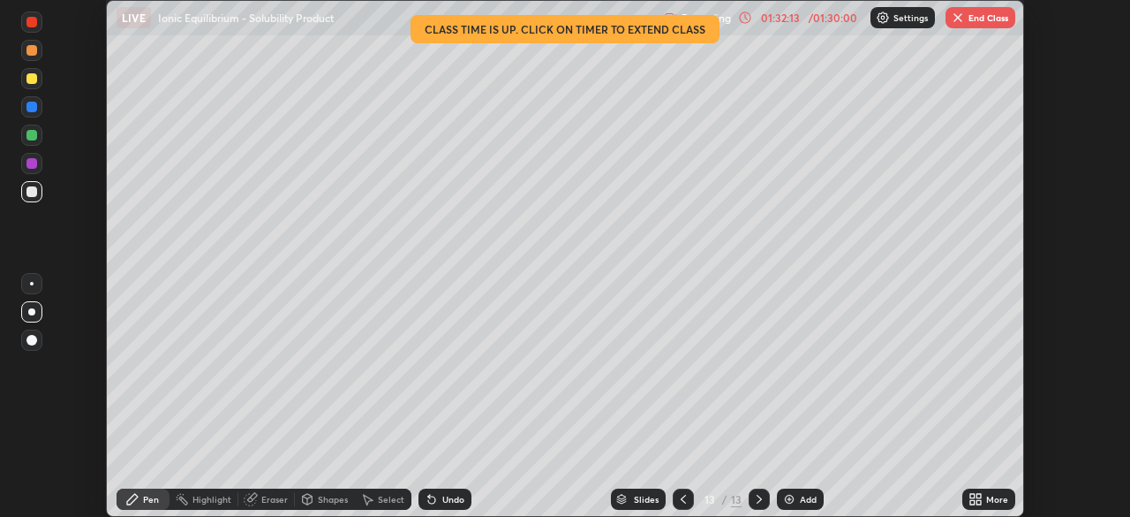
scroll to position [87777, 87163]
click at [988, 20] on button "End Class" at bounding box center [981, 17] width 70 height 21
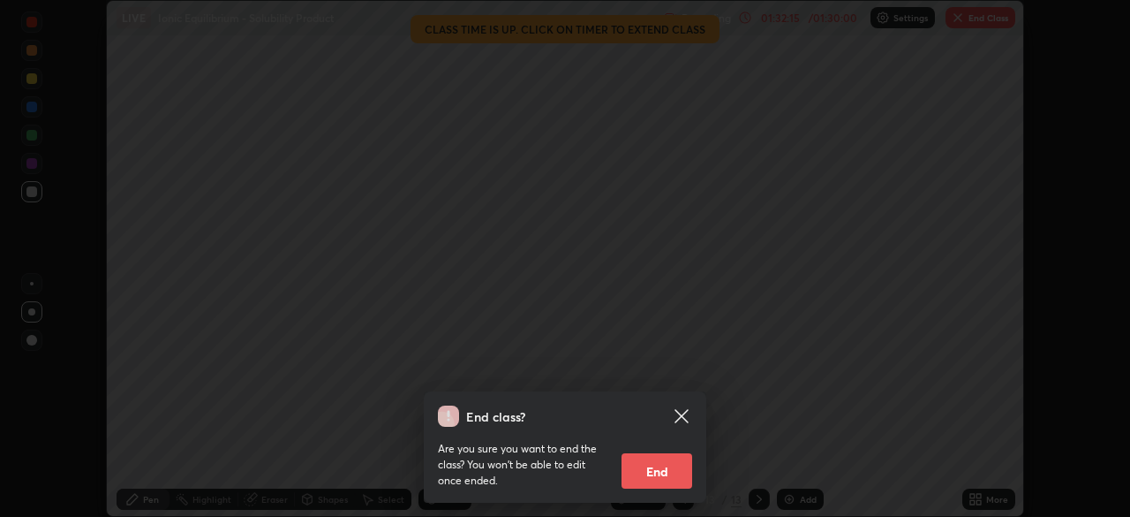
click at [654, 472] on button "End" at bounding box center [657, 470] width 71 height 35
